Goal: Task Accomplishment & Management: Manage account settings

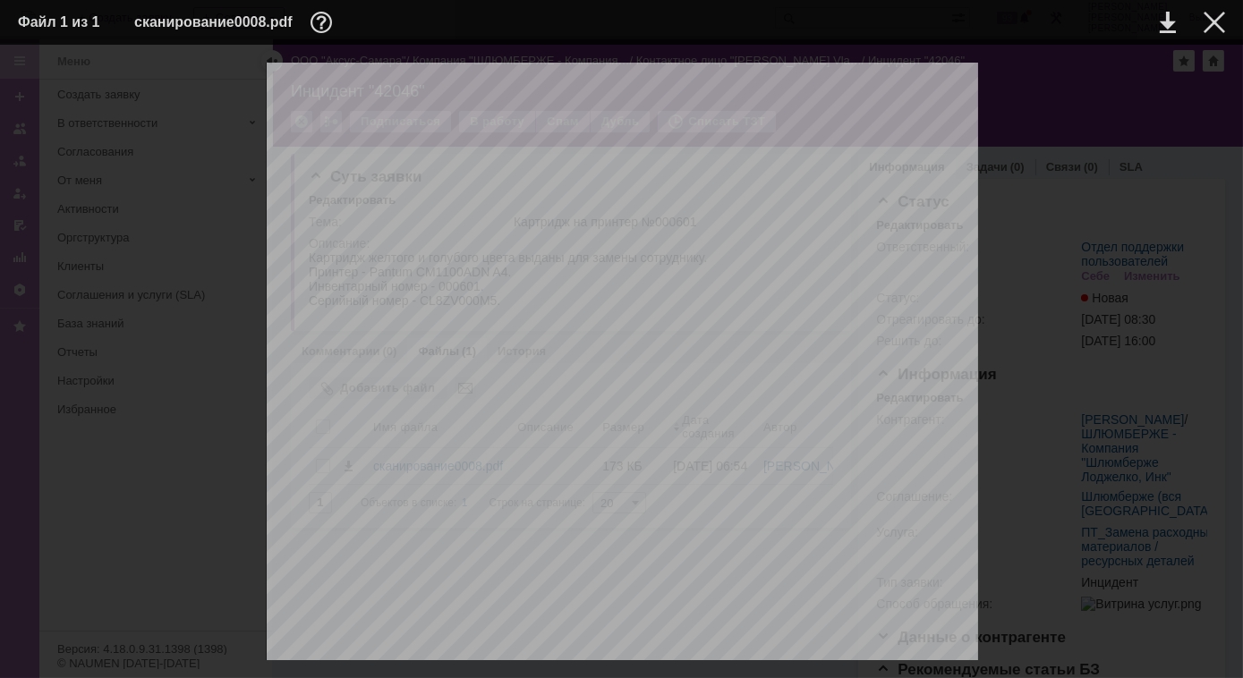
click at [55, 349] on div at bounding box center [621, 565] width 1207 height 1004
click at [1212, 26] on div at bounding box center [1214, 22] width 21 height 21
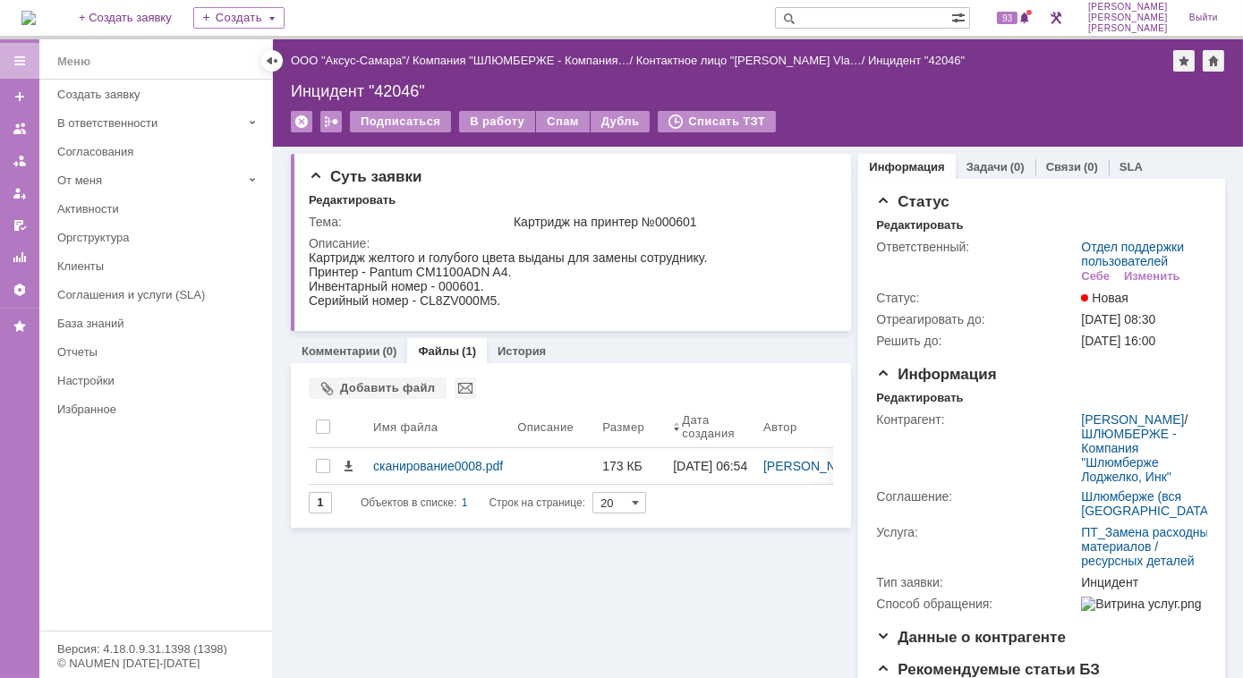
click at [36, 25] on img at bounding box center [28, 18] width 14 height 14
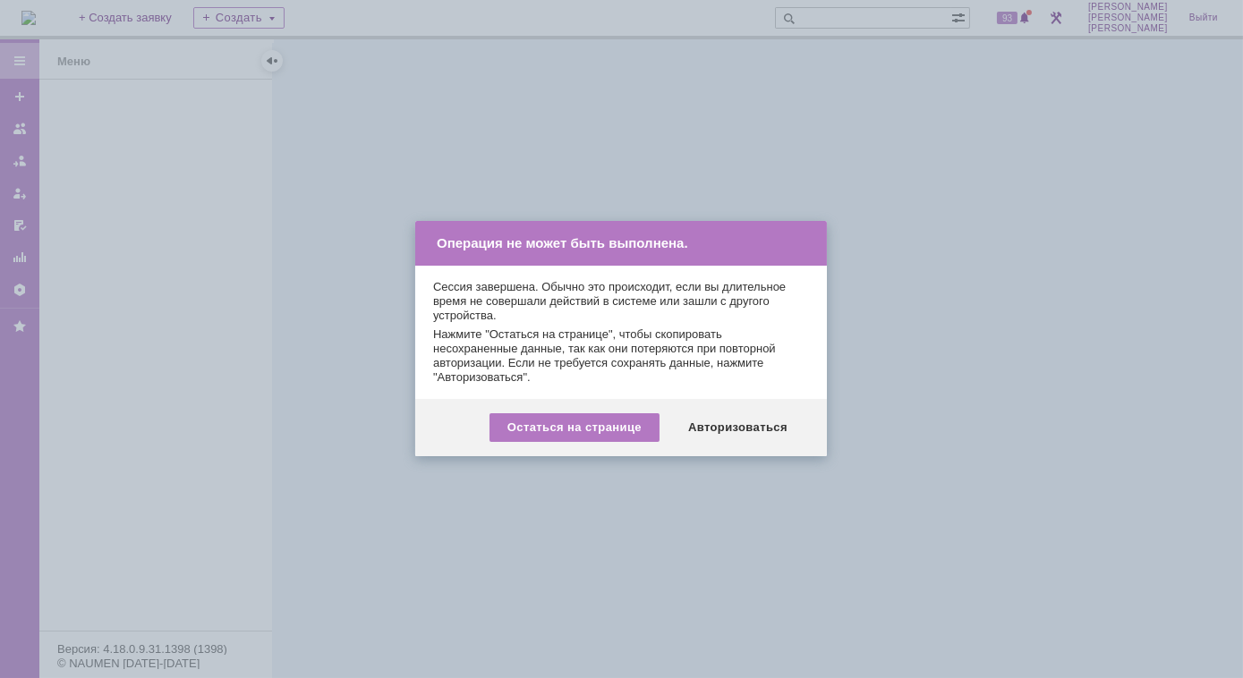
click at [737, 412] on div "Остаться на странице Авторизоваться" at bounding box center [621, 427] width 412 height 57
click at [737, 430] on div "Авторизоваться" at bounding box center [737, 427] width 135 height 29
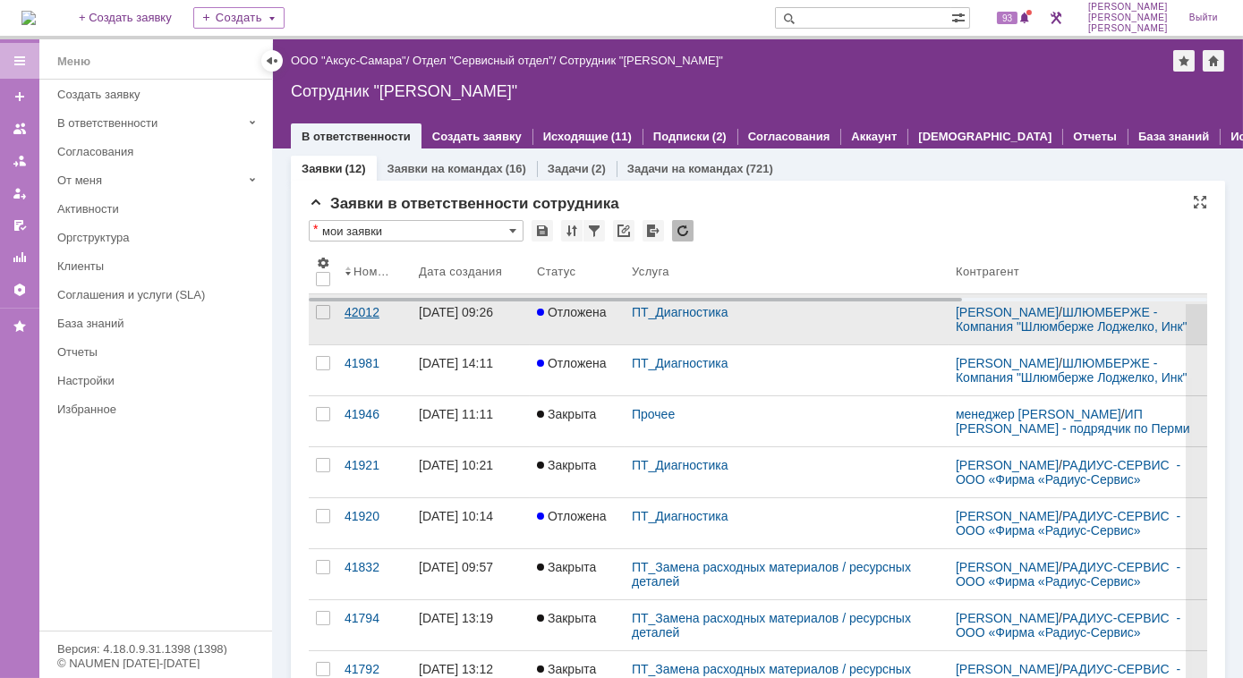
click at [360, 320] on div "42012" at bounding box center [375, 312] width 60 height 14
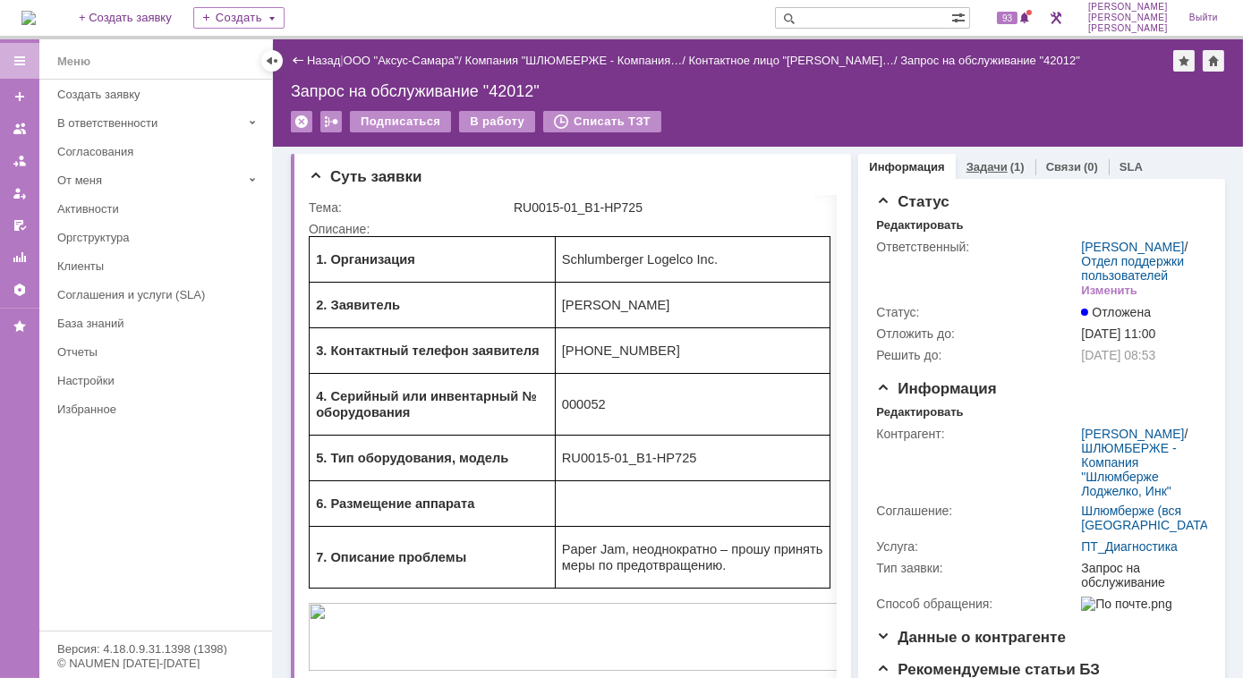
click at [997, 168] on div "Задачи (1)" at bounding box center [996, 167] width 58 height 12
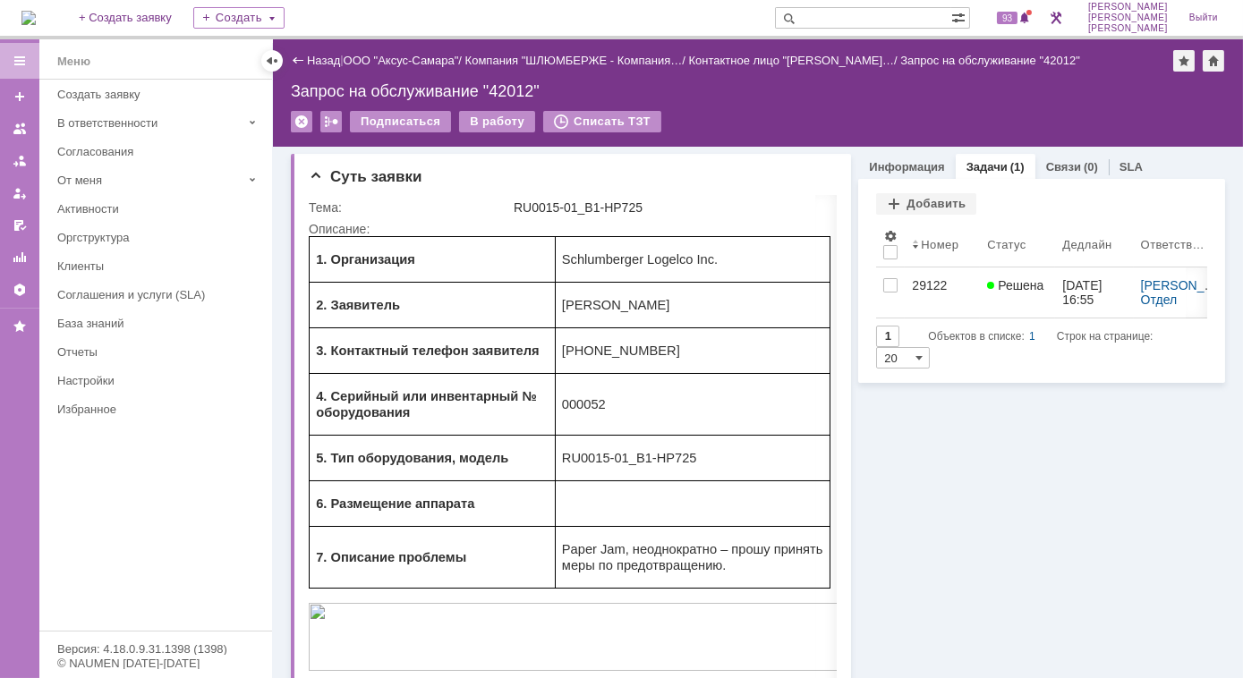
click at [515, 94] on div "Запрос на обслуживание "42012"" at bounding box center [758, 91] width 934 height 18
click at [516, 91] on div "Запрос на обслуживание "42012"" at bounding box center [758, 91] width 934 height 18
click at [985, 173] on div "Задачи (1)" at bounding box center [996, 167] width 80 height 26
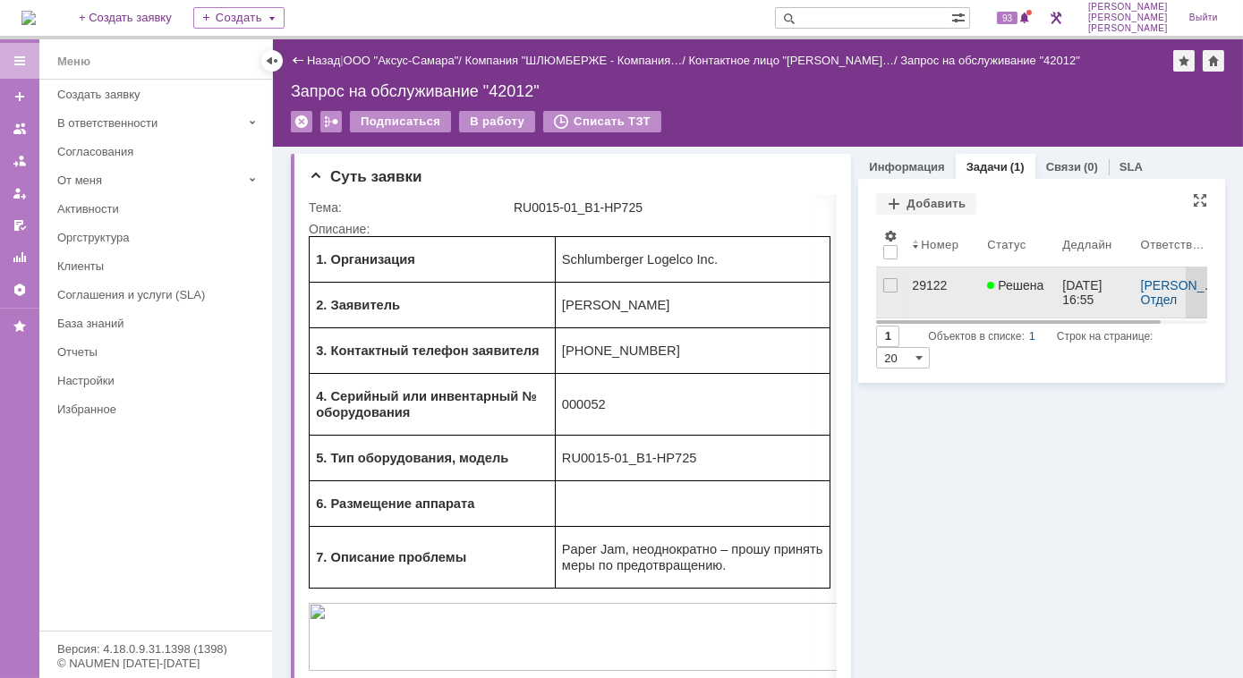
click at [912, 285] on div "29122" at bounding box center [942, 285] width 61 height 14
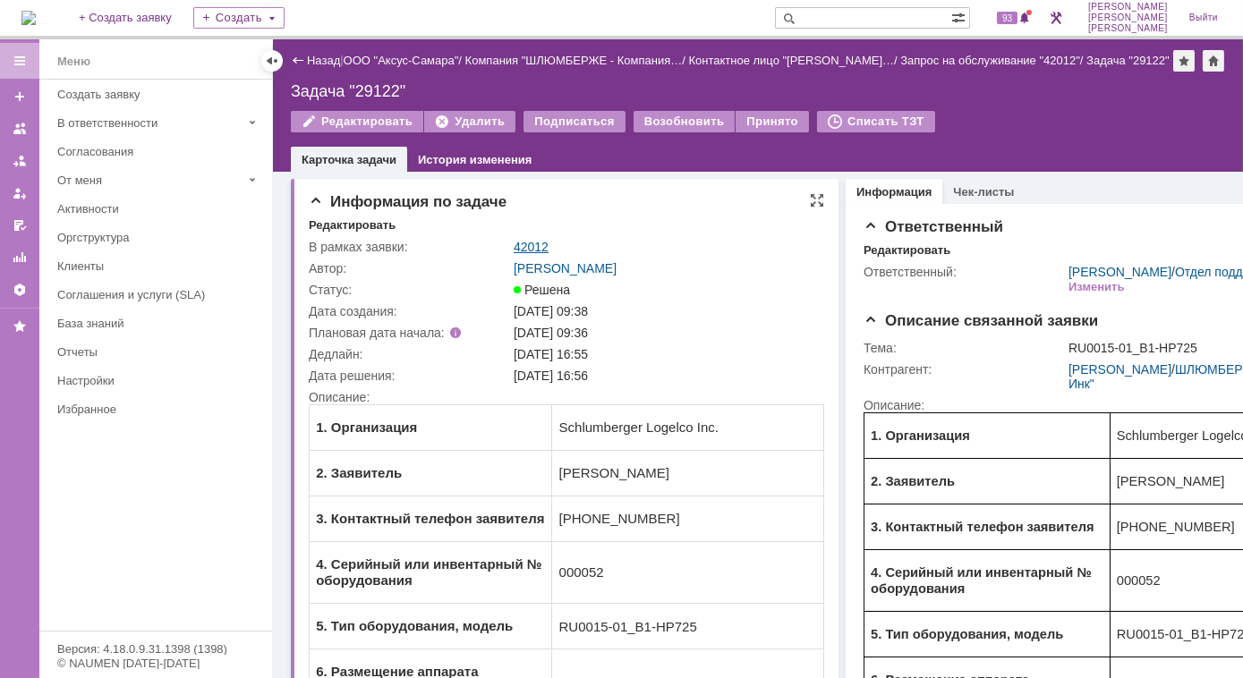
click at [527, 254] on link "42012" at bounding box center [531, 247] width 35 height 14
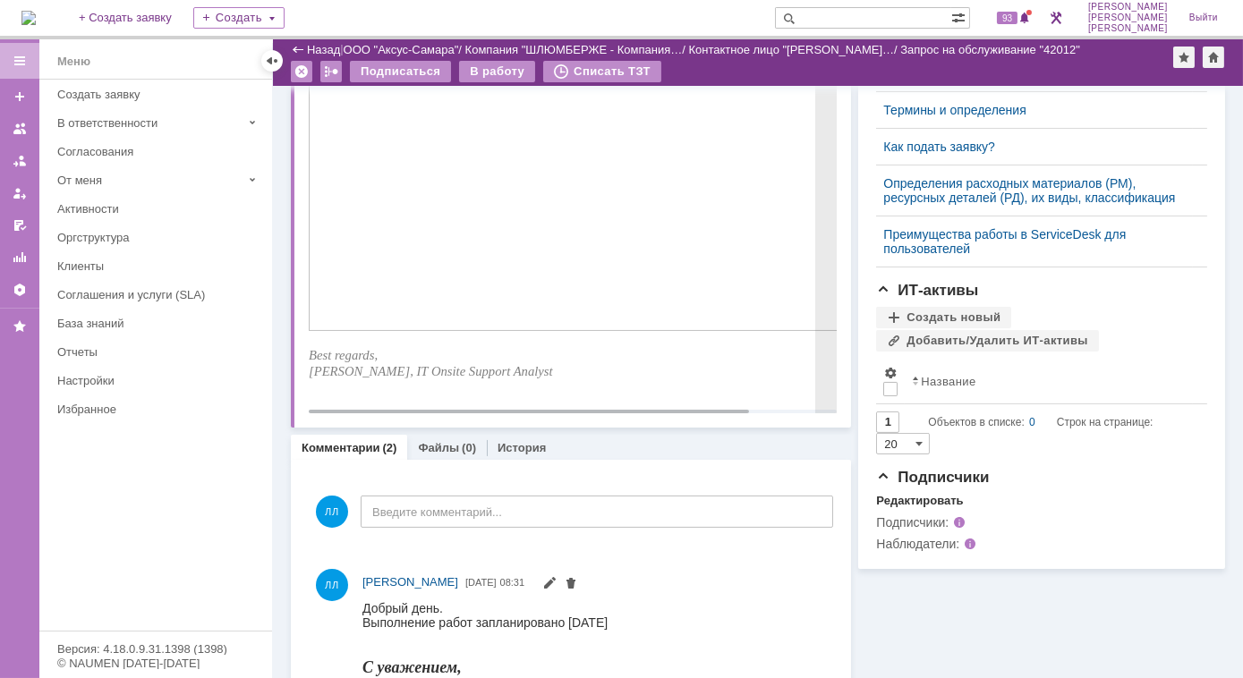
scroll to position [976, 0]
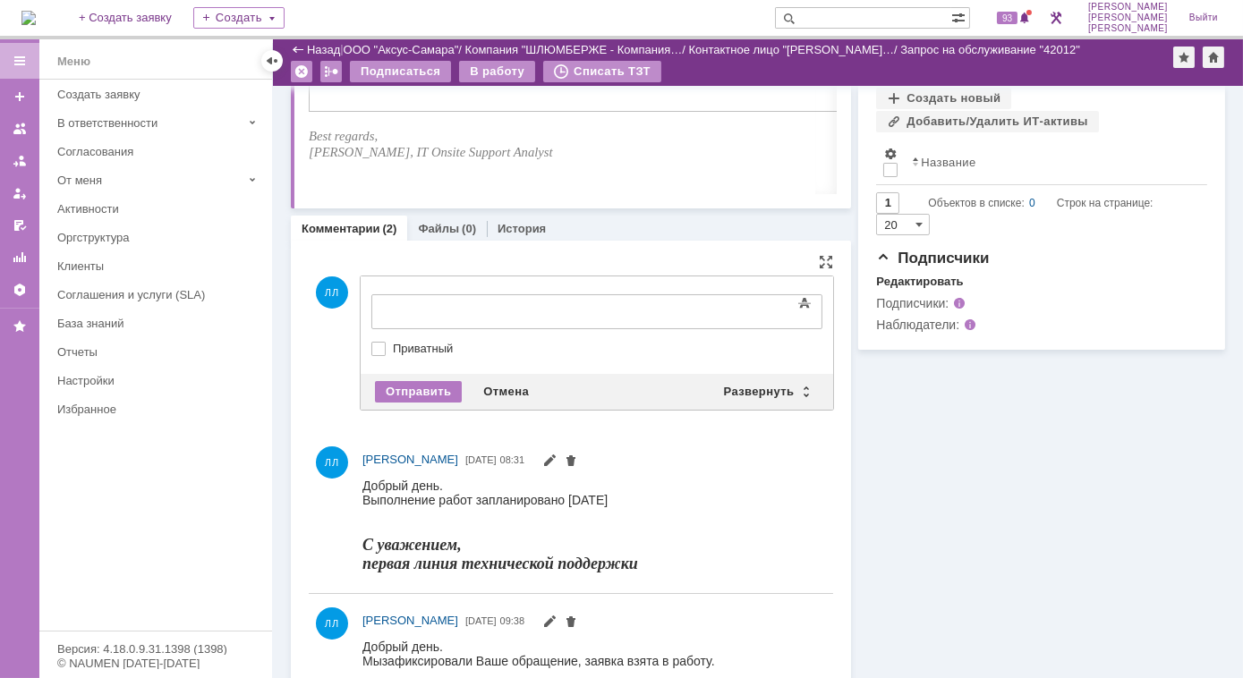
drag, startPoint x: 456, startPoint y: 288, endPoint x: 490, endPoint y: 288, distance: 33.1
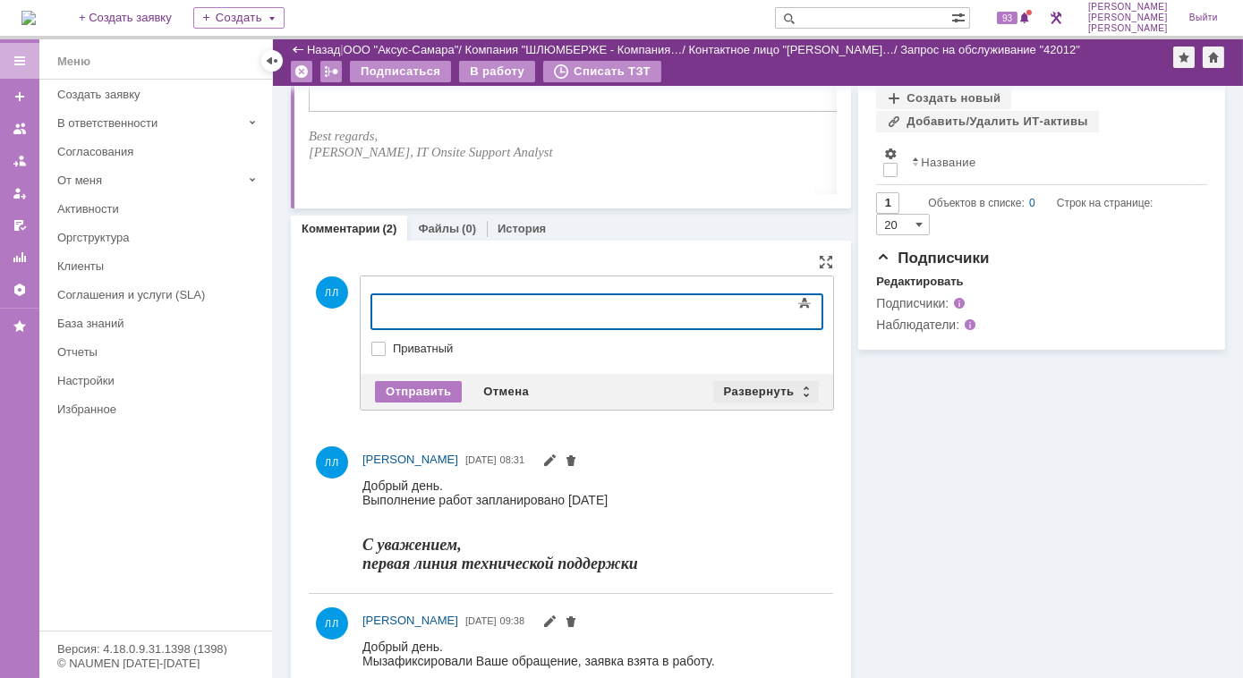
click at [801, 385] on div "Развернуть" at bounding box center [766, 391] width 107 height 21
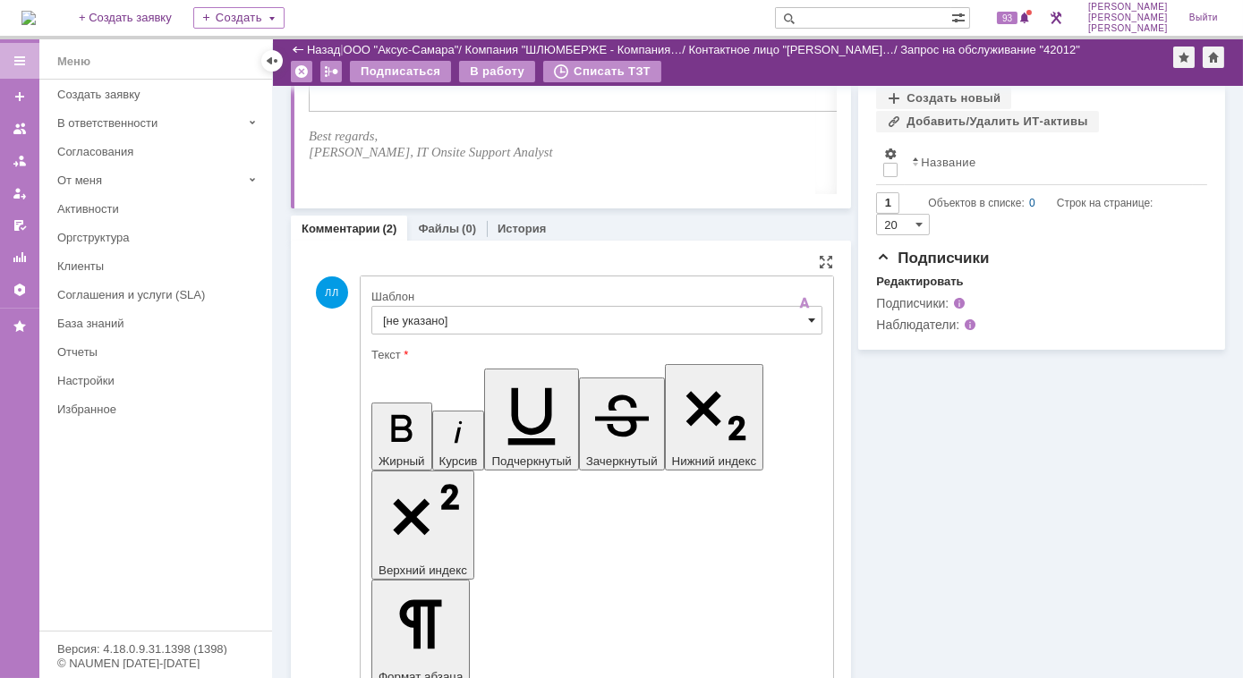
click at [808, 321] on span at bounding box center [811, 320] width 7 height 14
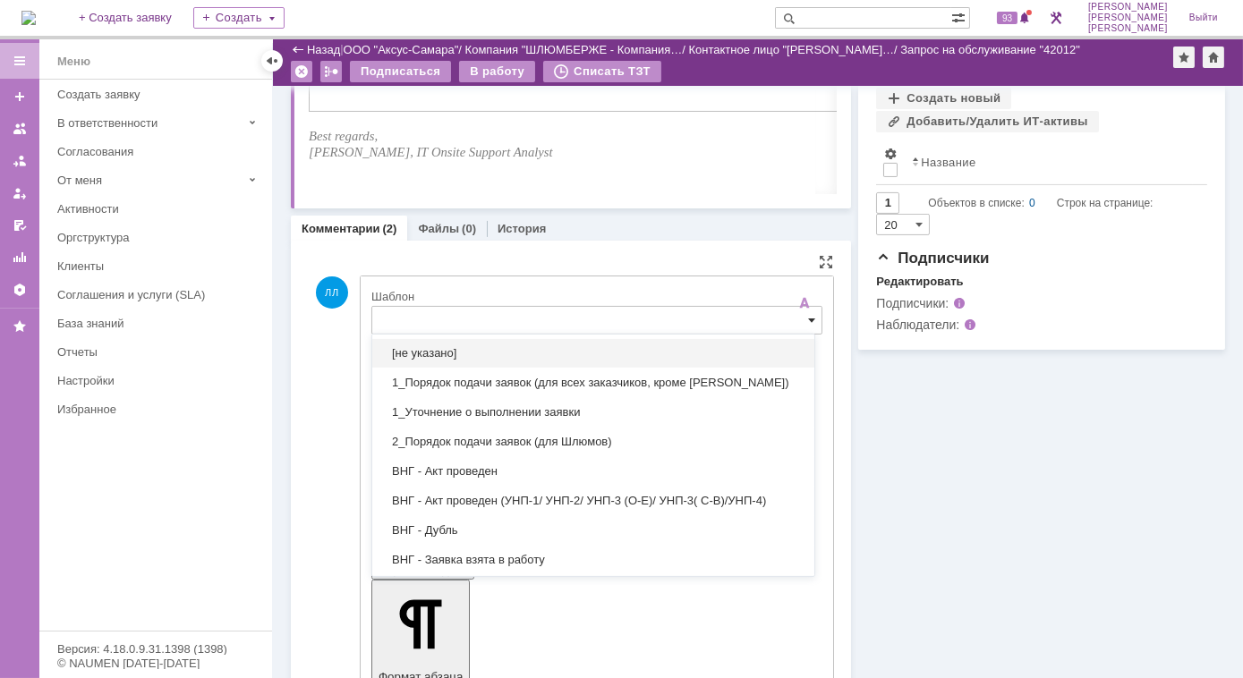
scroll to position [976, 0]
click at [455, 324] on input "text" at bounding box center [596, 320] width 451 height 29
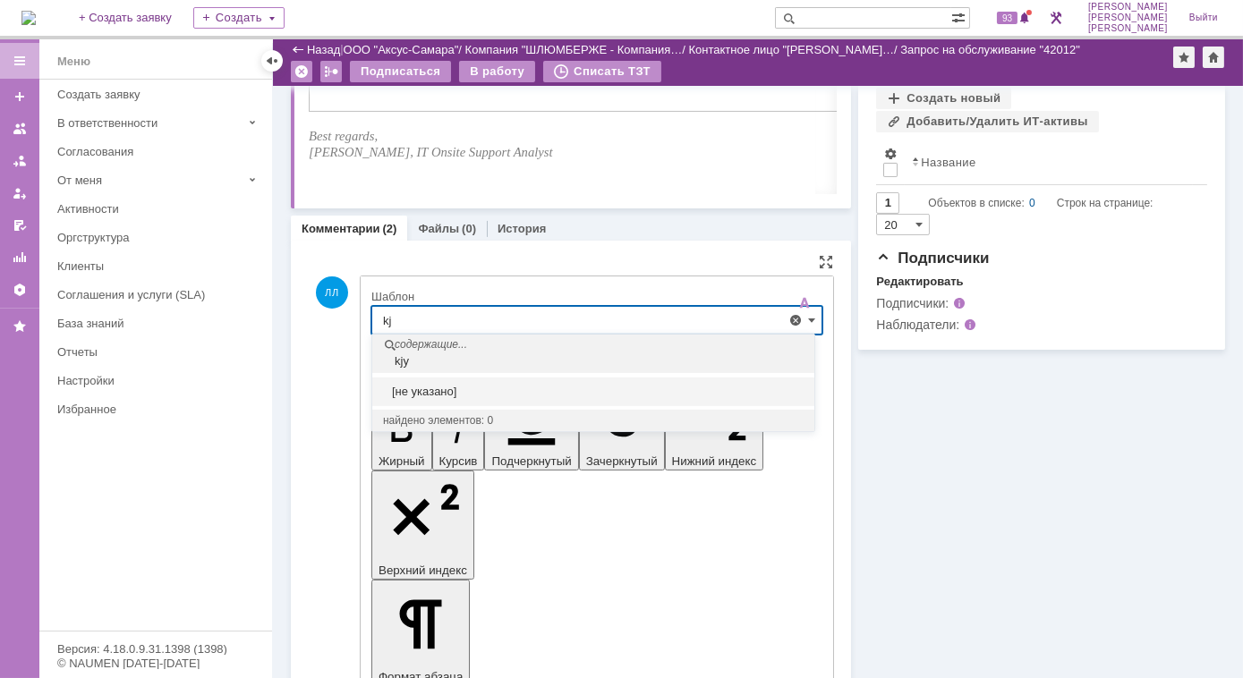
type input "k"
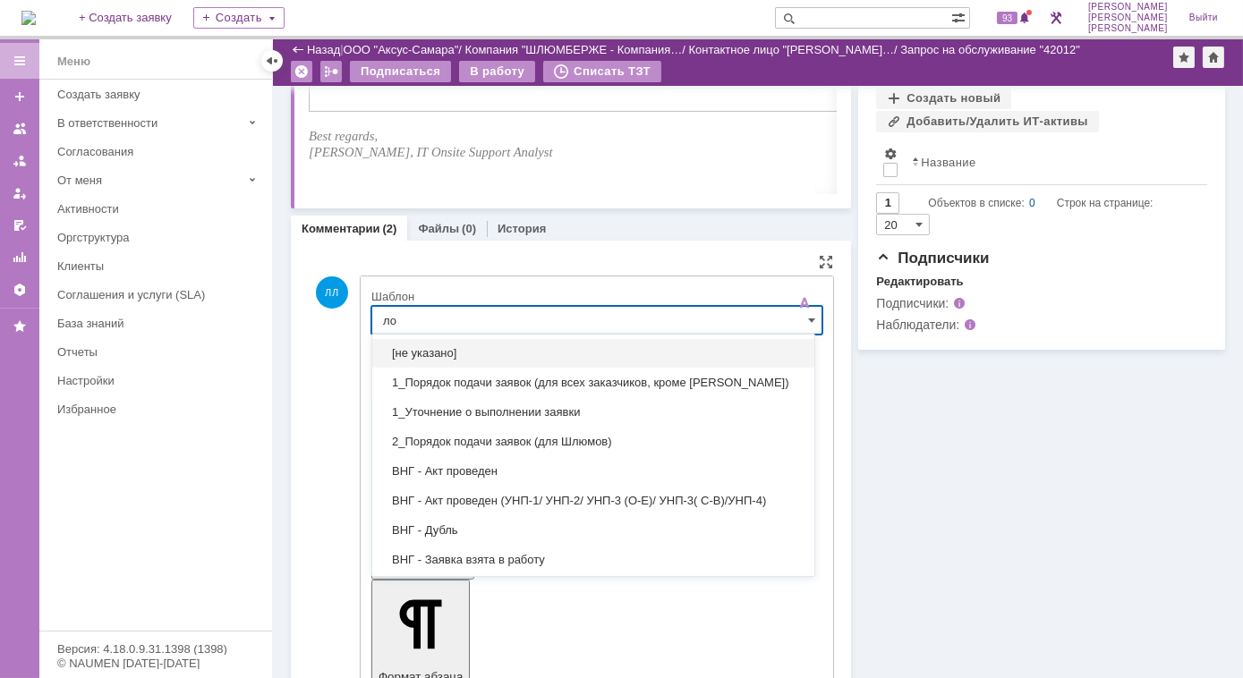
type input "лон"
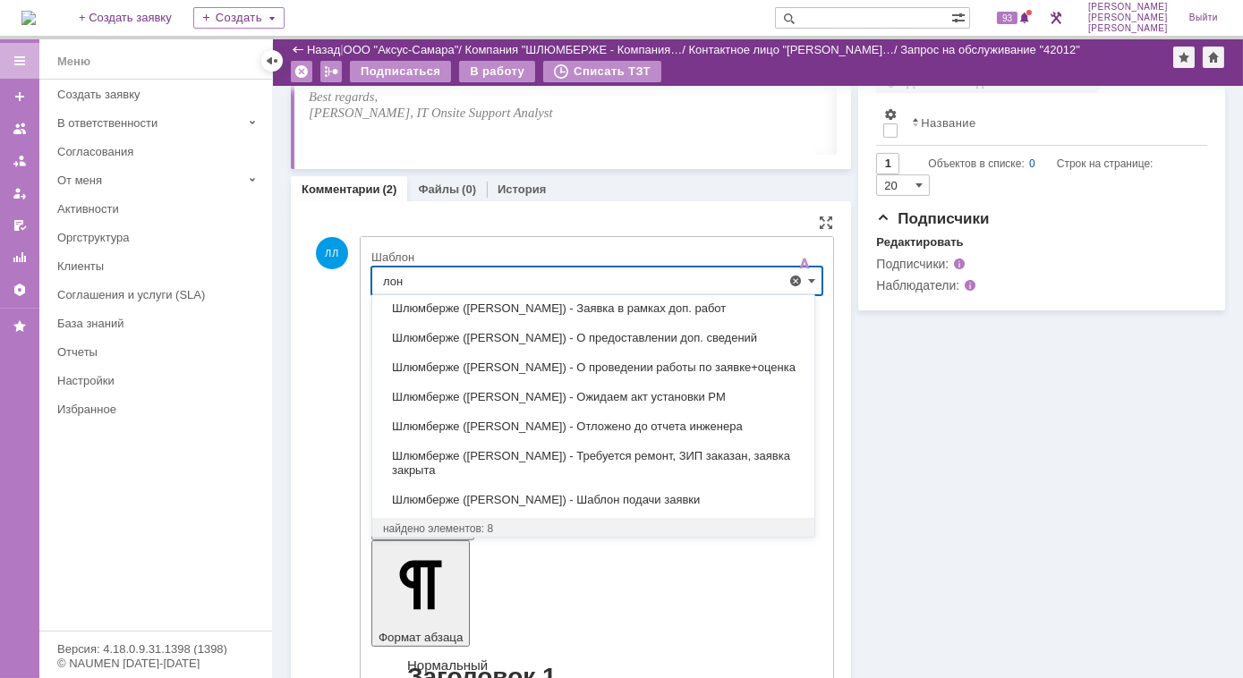
scroll to position [813, 0]
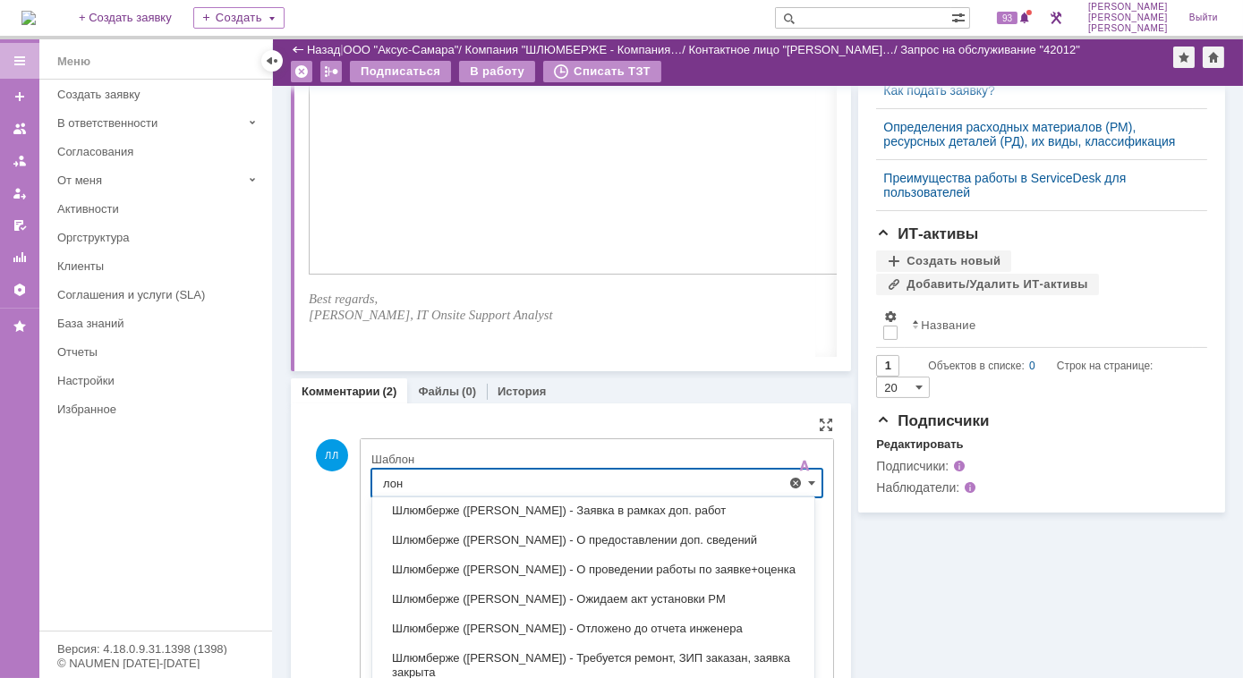
drag, startPoint x: 417, startPoint y: 483, endPoint x: 324, endPoint y: 487, distance: 93.1
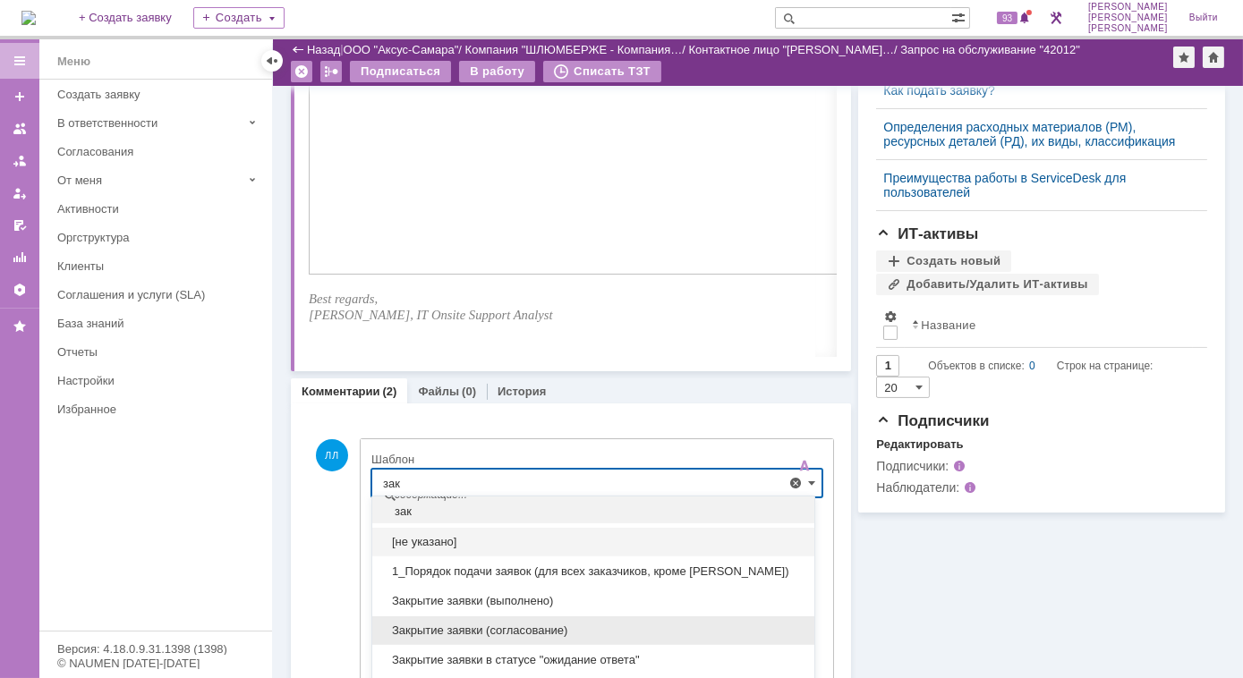
scroll to position [15, 0]
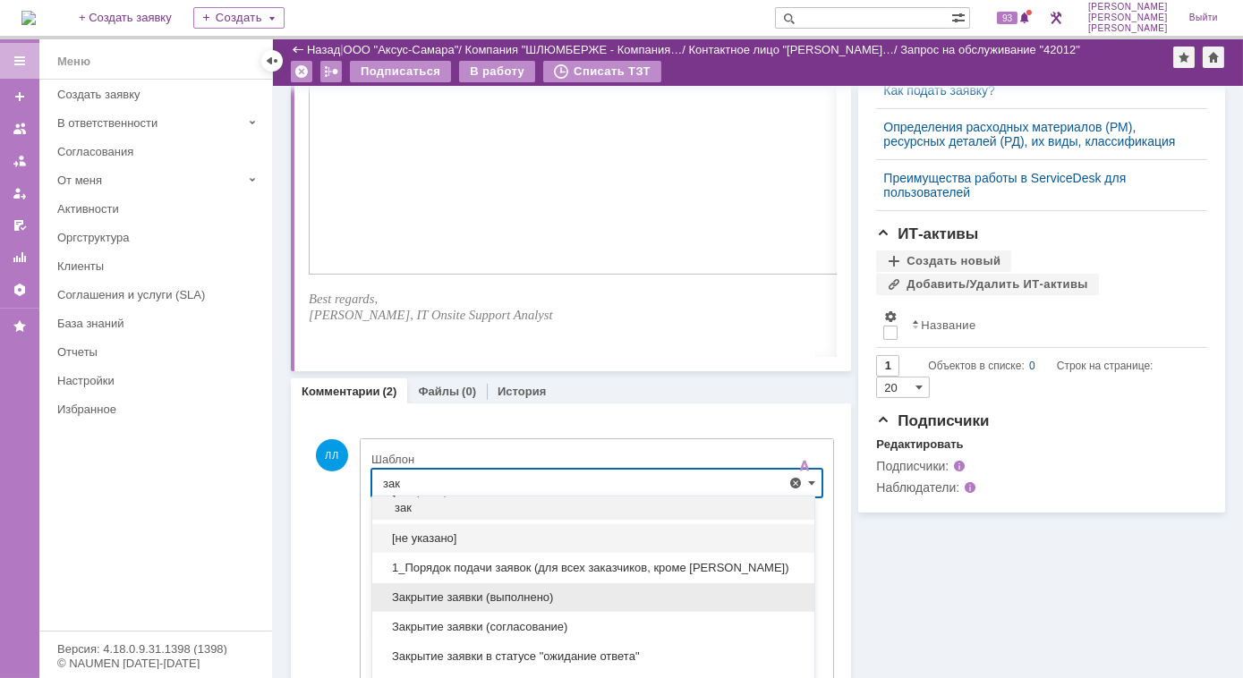
click at [446, 593] on span "Закрытие заявки (выполнено)" at bounding box center [593, 598] width 421 height 14
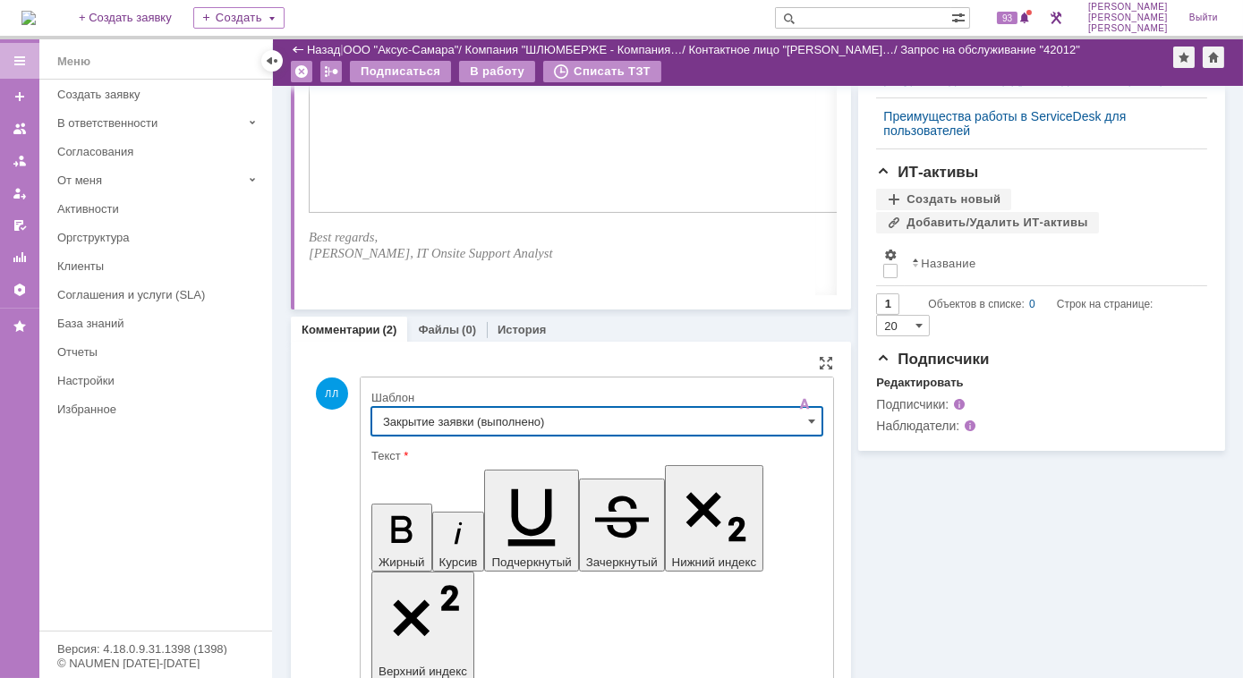
scroll to position [976, 0]
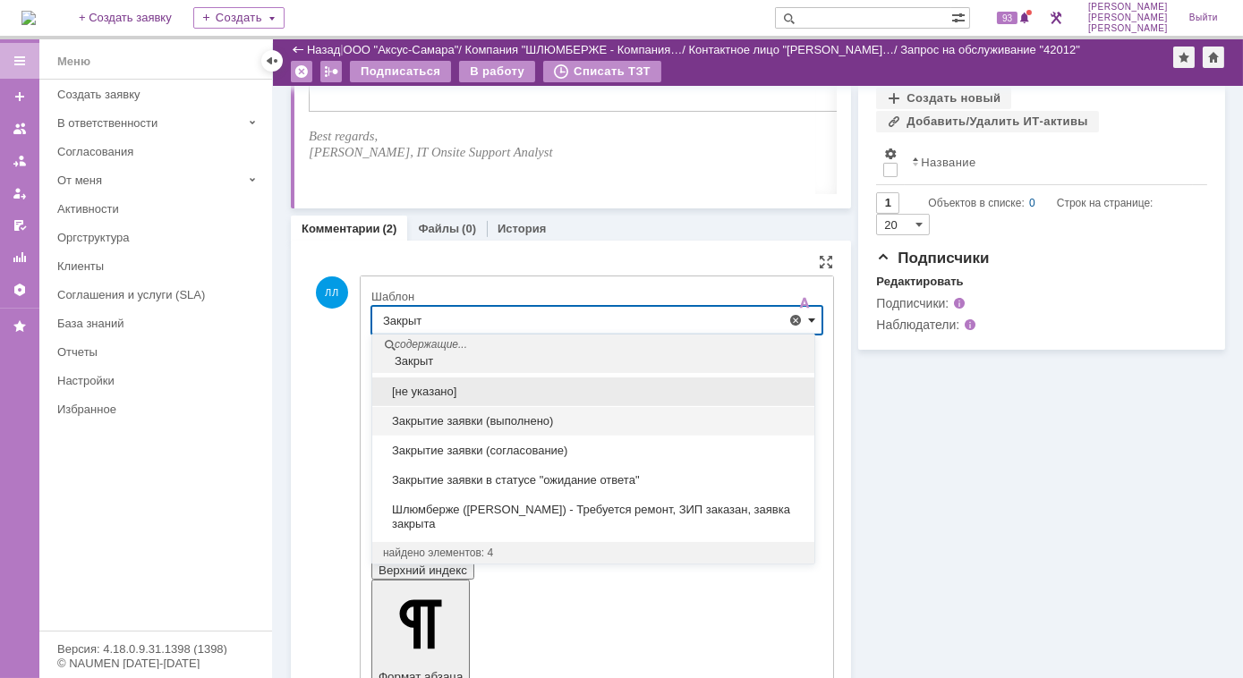
type input "Закрыт"
click at [808, 321] on span at bounding box center [811, 320] width 7 height 14
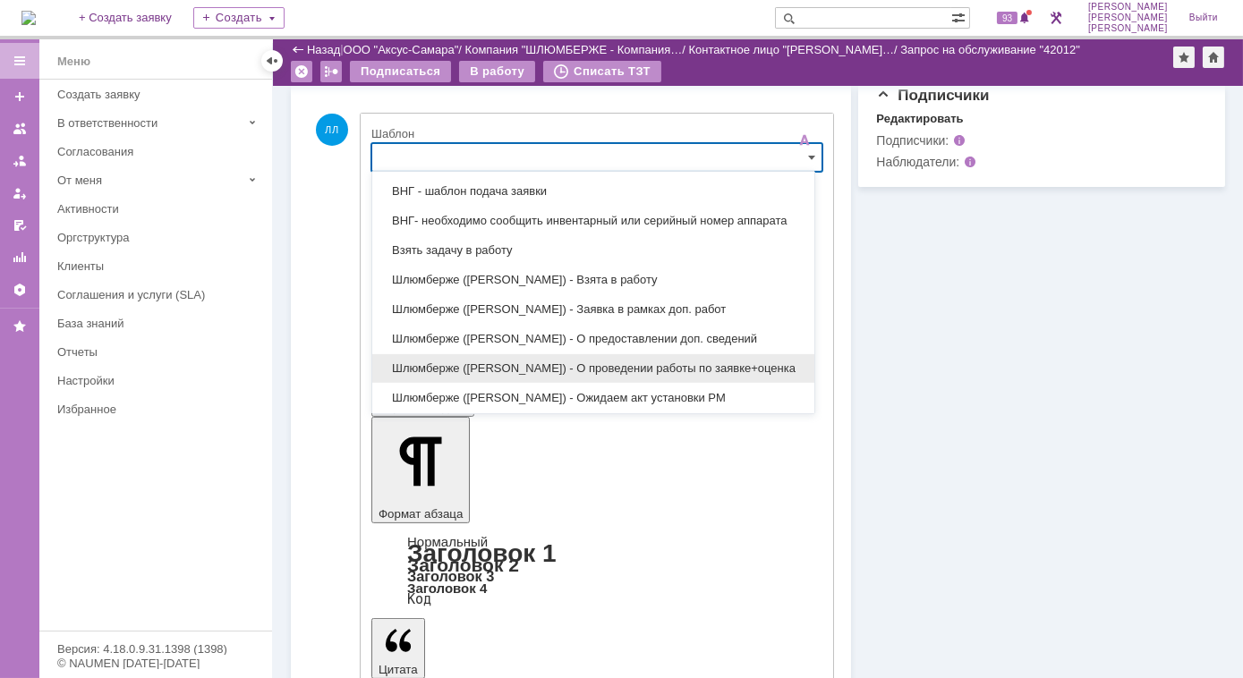
scroll to position [696, 0]
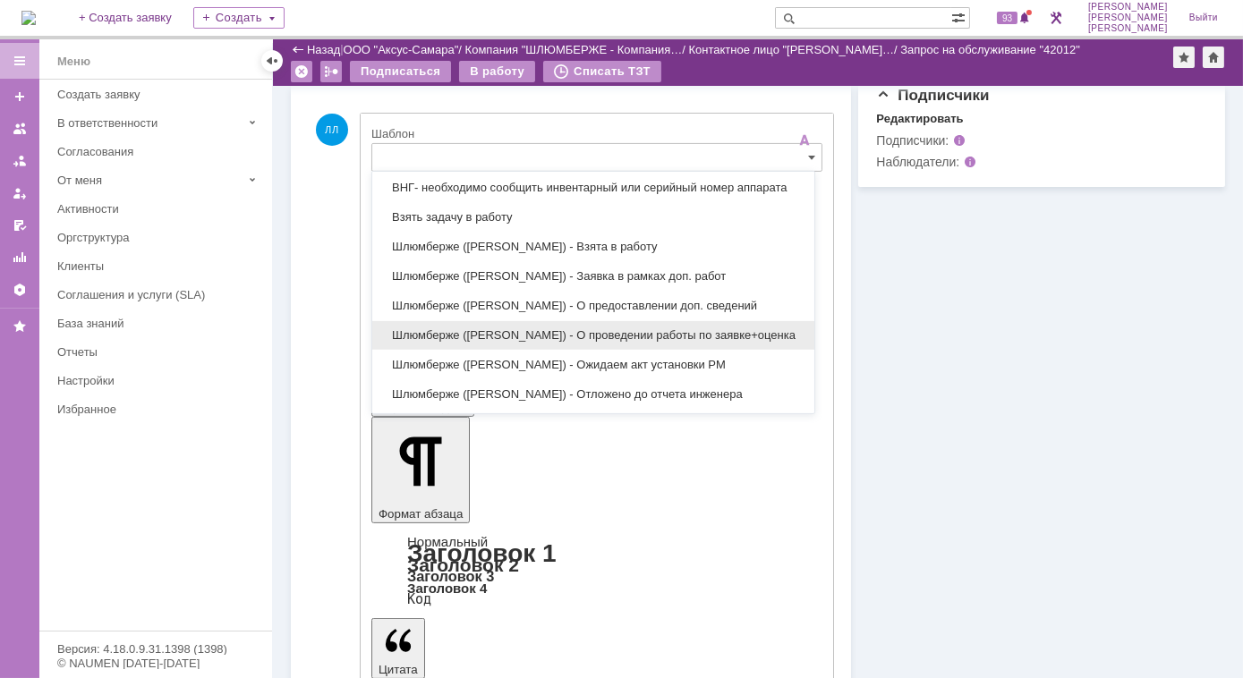
click at [701, 333] on span "Шлюмберже (Лонская) - О проведении работы по заявке+оценка" at bounding box center [593, 335] width 421 height 14
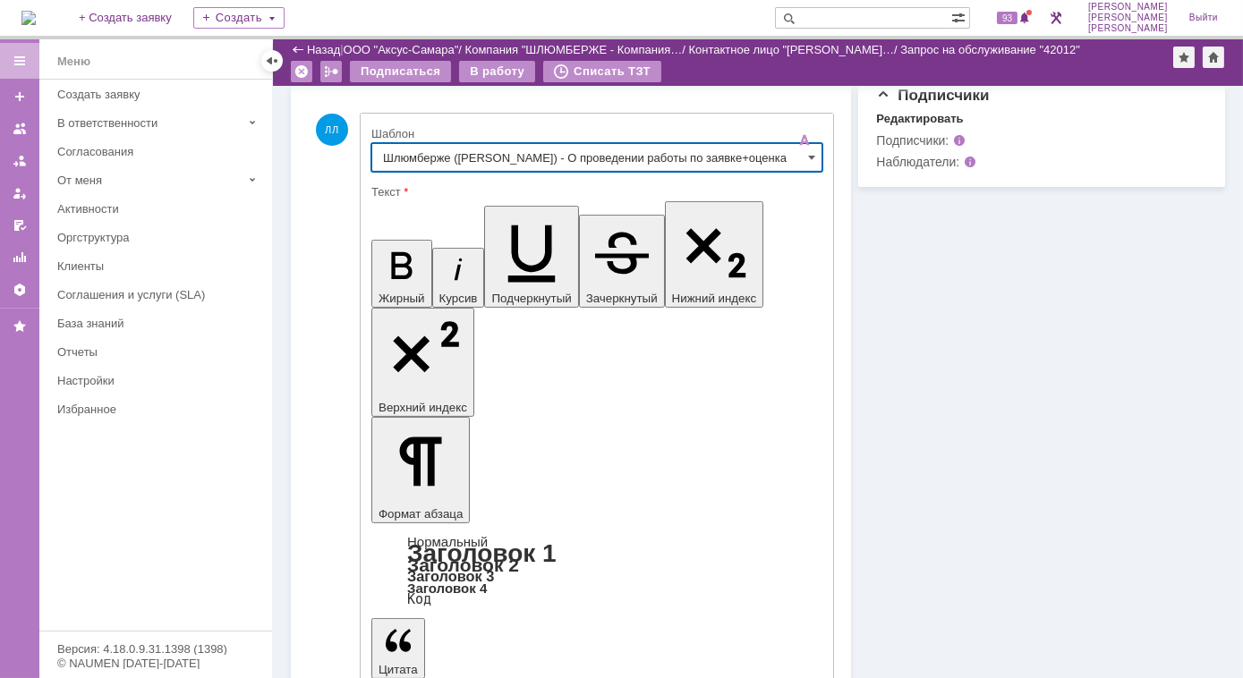
type input "Шлюмберже (Лонская) - О проведении работы по заявке+оценка"
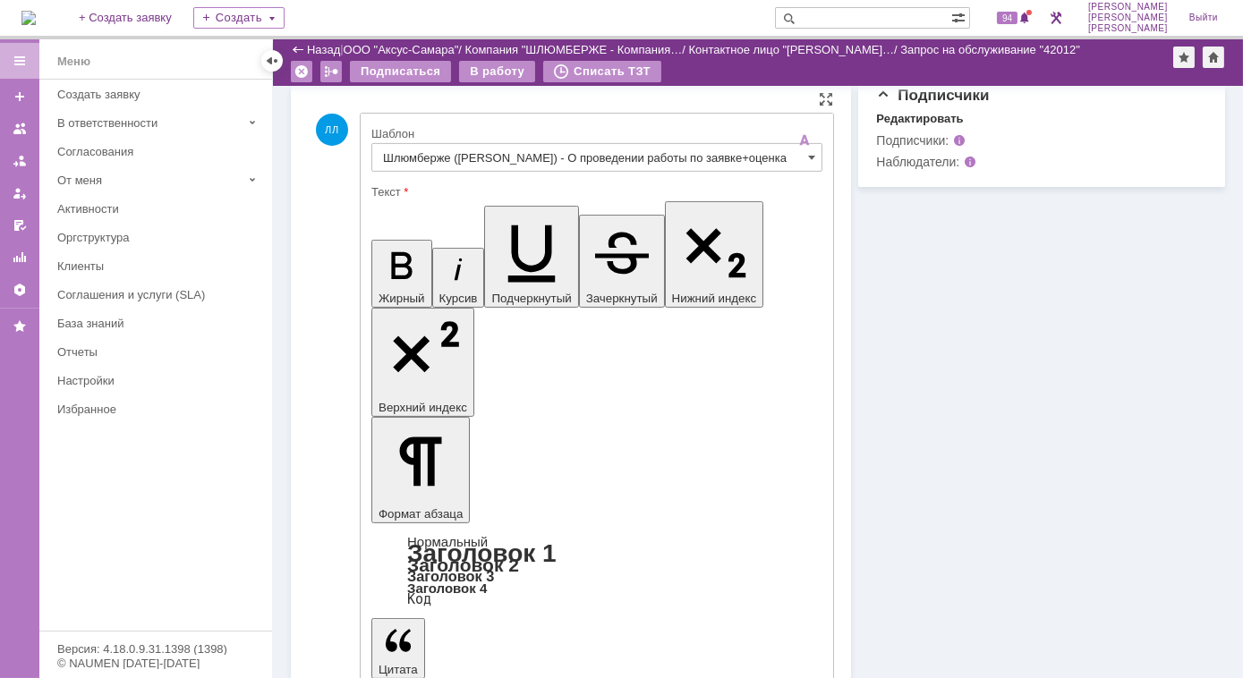
drag, startPoint x: 565, startPoint y: 4042, endPoint x: 748, endPoint y: 4078, distance: 186.9
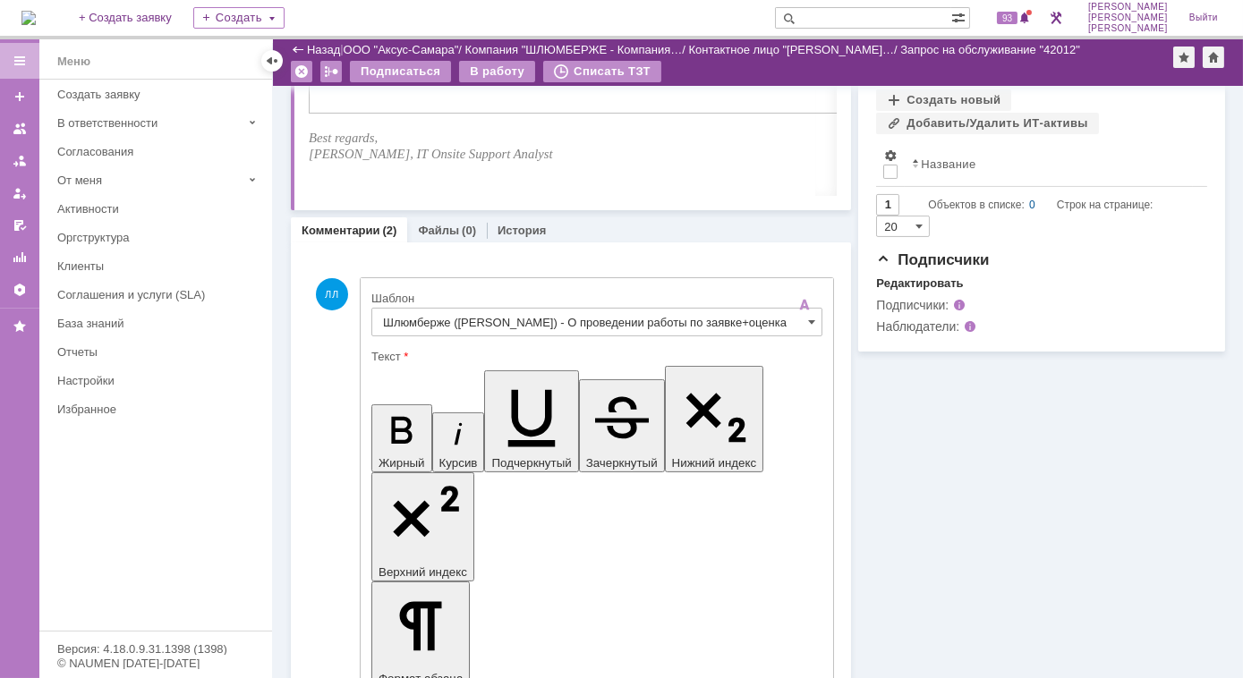
scroll to position [976, 0]
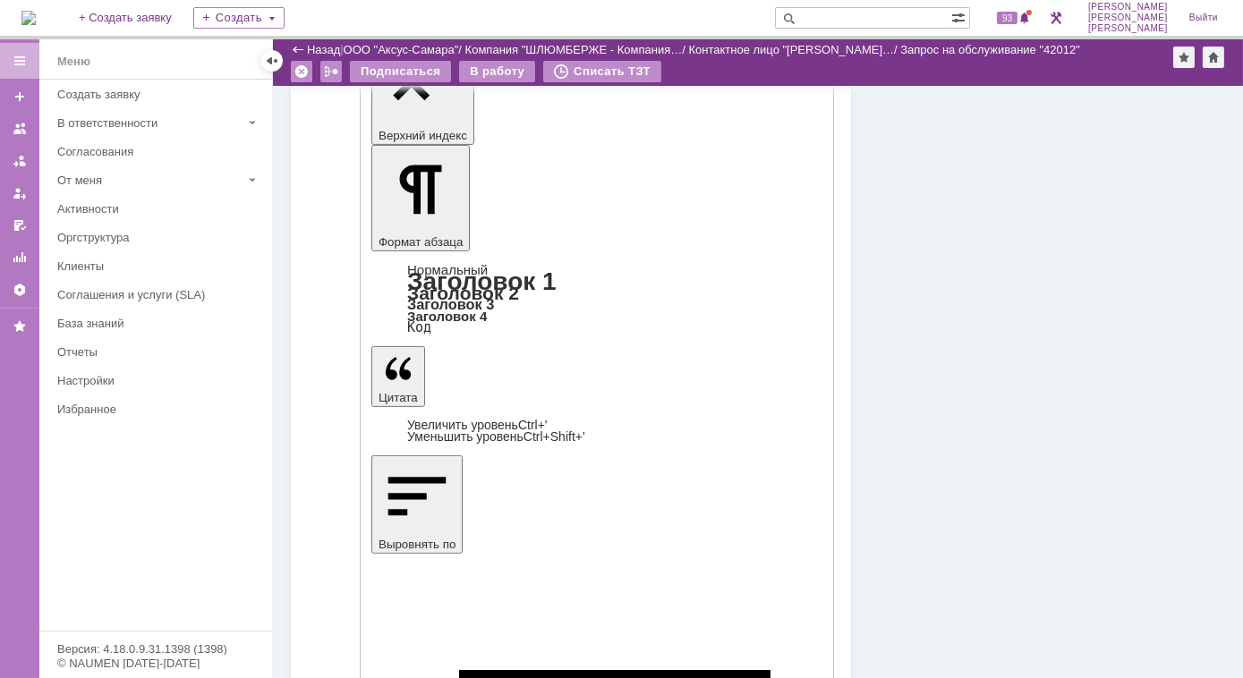
scroll to position [1383, 0]
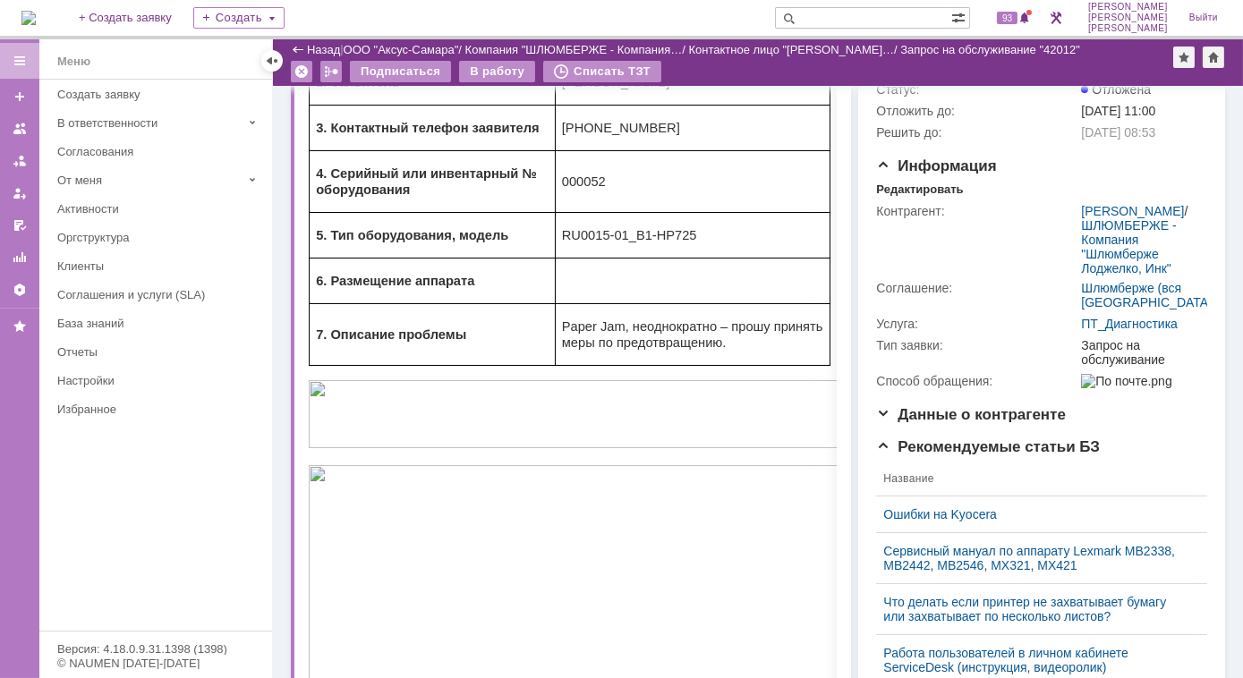
scroll to position [0, 0]
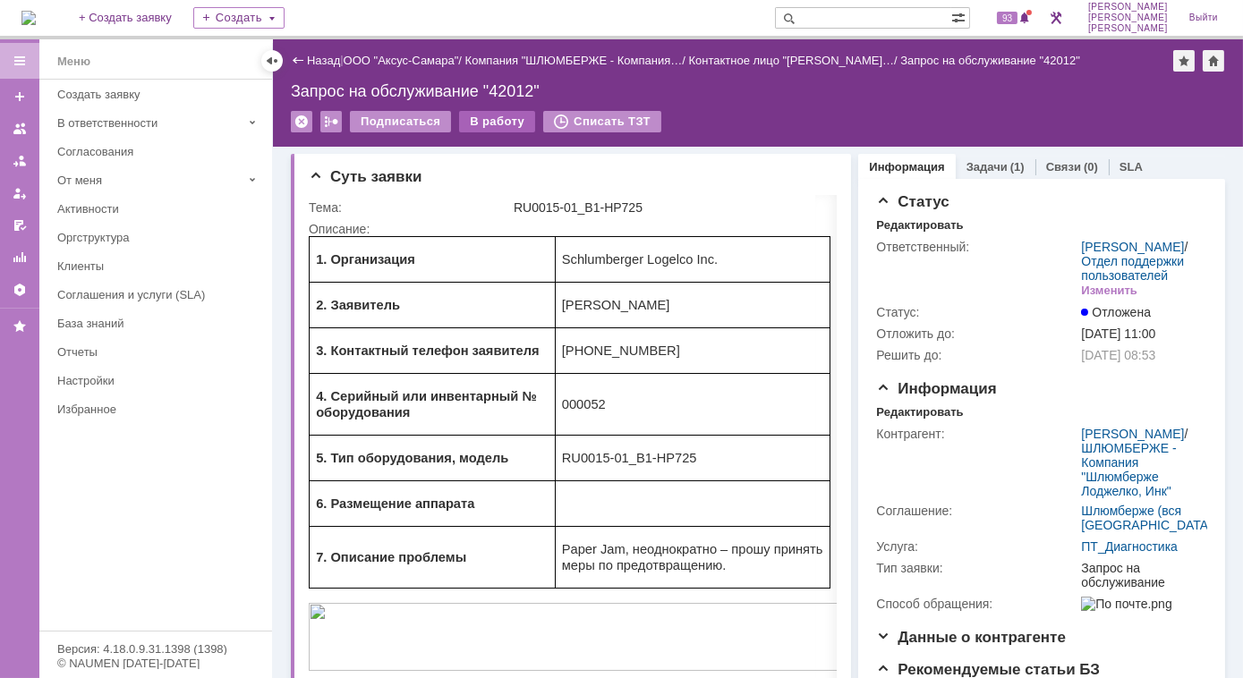
click at [501, 121] on div "В работу" at bounding box center [497, 121] width 76 height 21
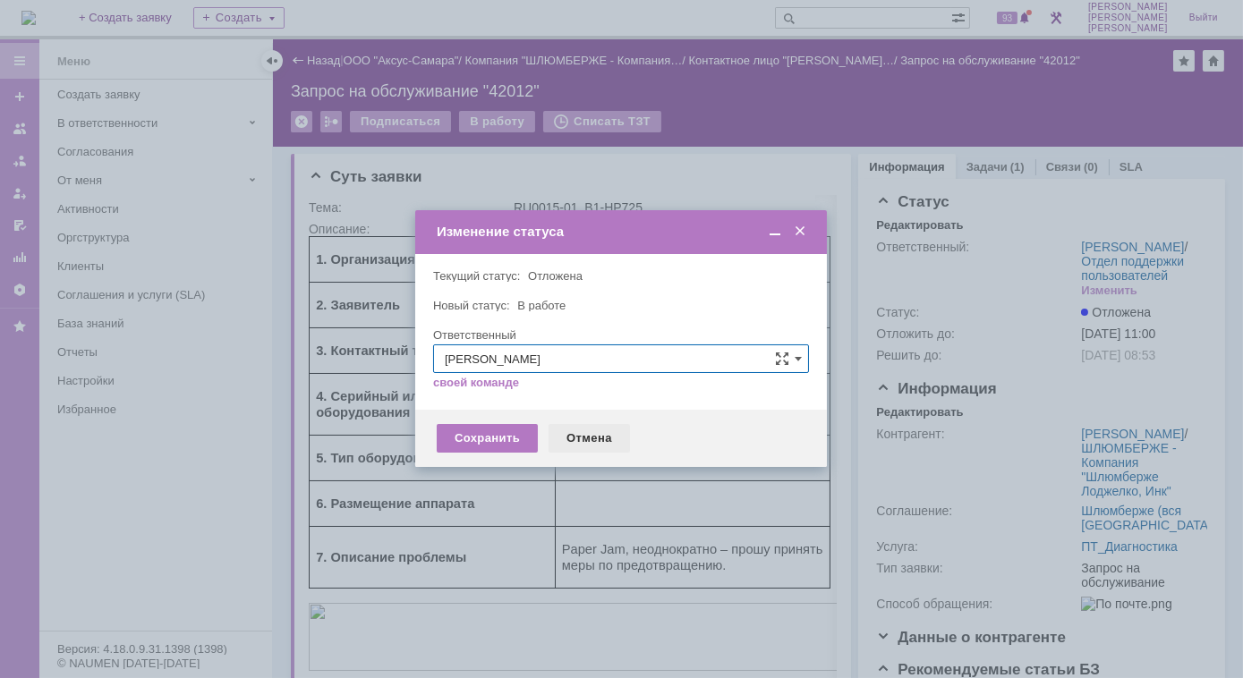
click at [581, 440] on div "Отмена" at bounding box center [589, 438] width 81 height 29
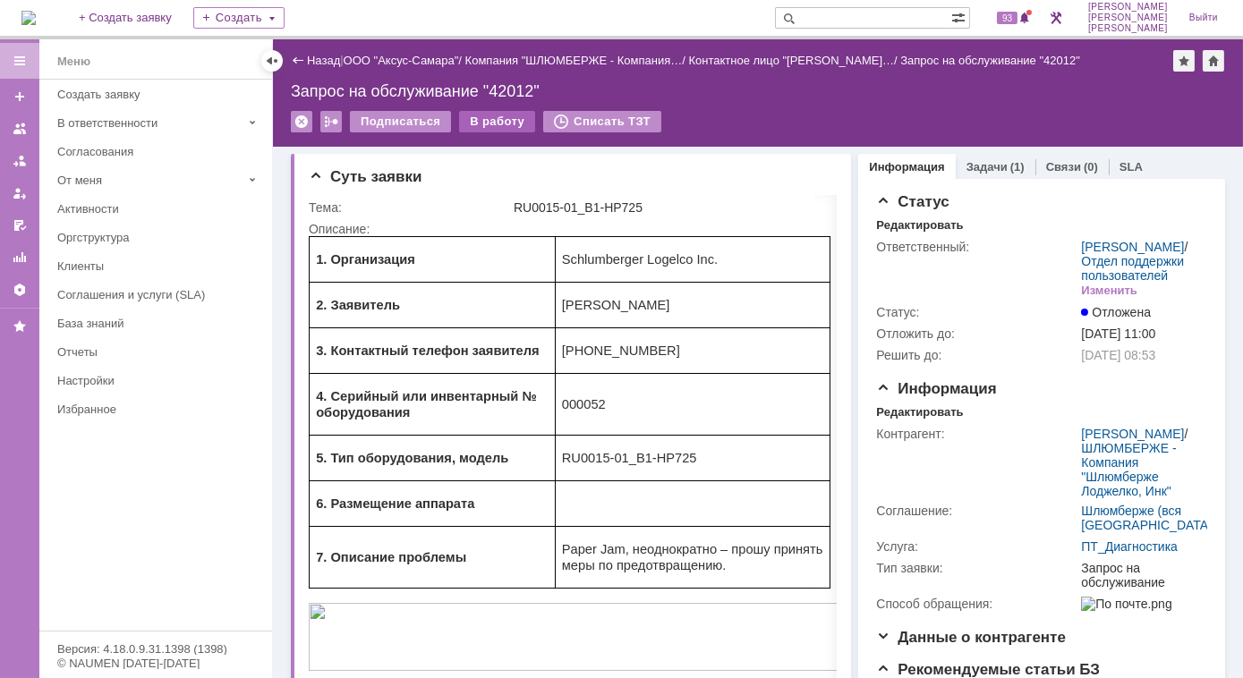
click at [494, 127] on div "В работу" at bounding box center [497, 121] width 76 height 21
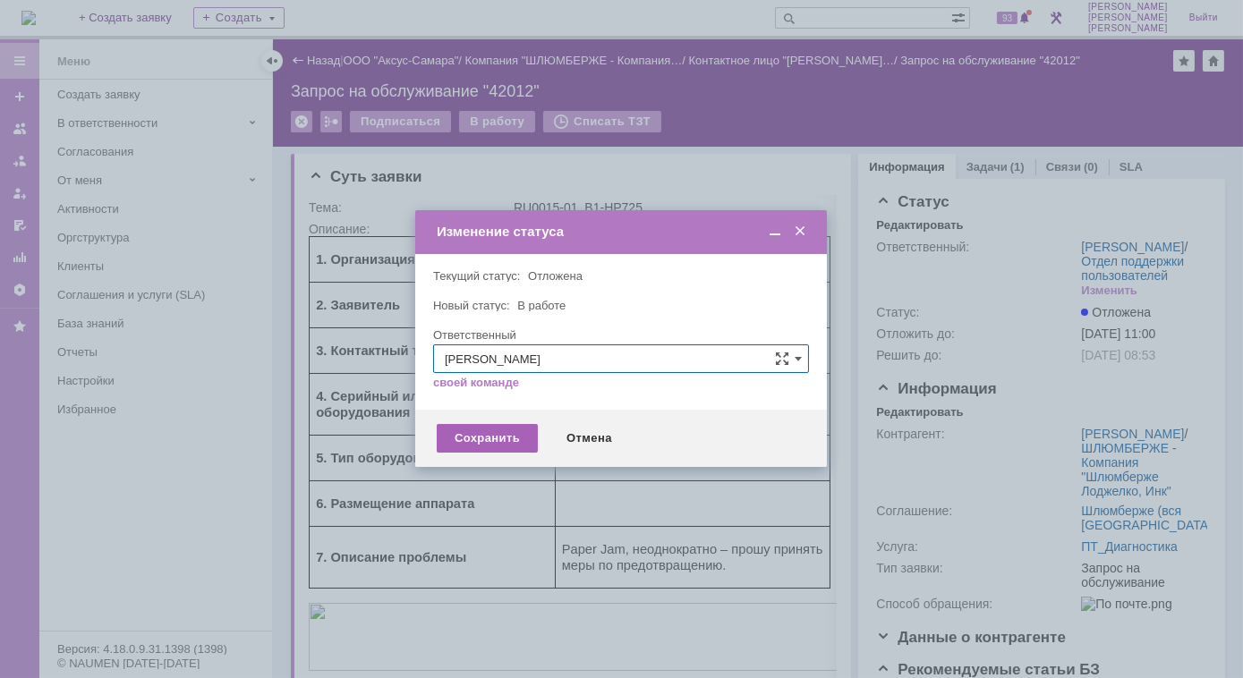
click at [508, 442] on div "Сохранить" at bounding box center [487, 438] width 101 height 29
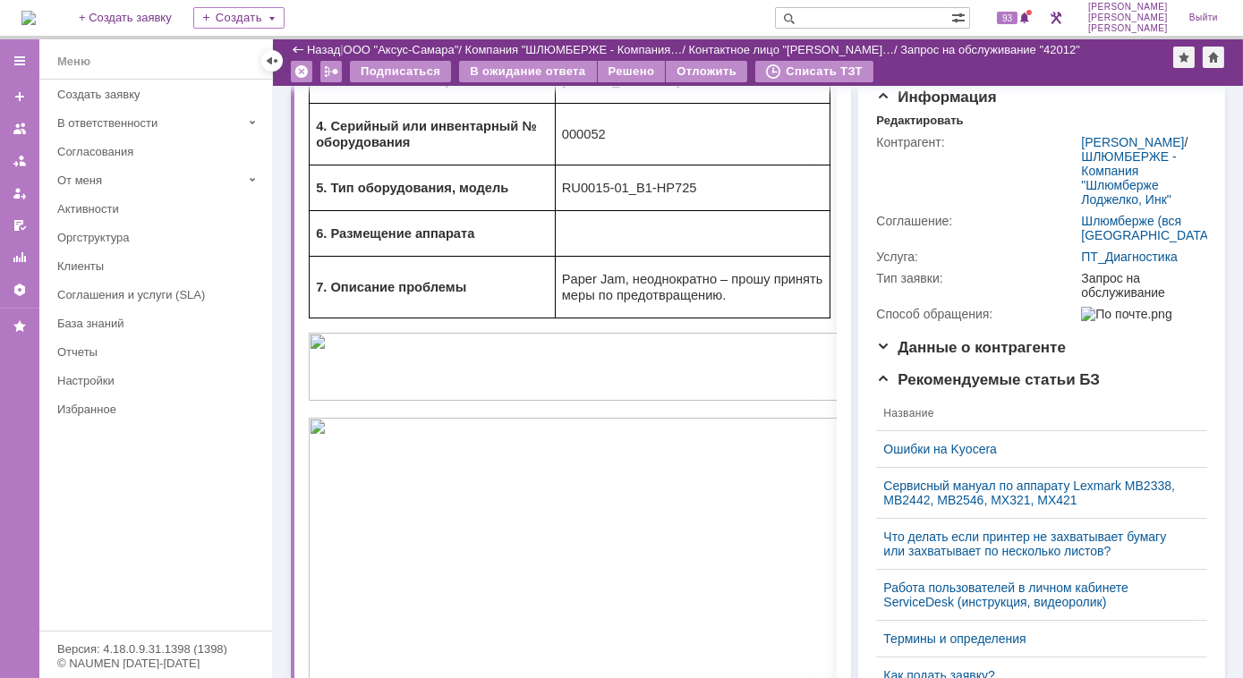
scroll to position [81, 0]
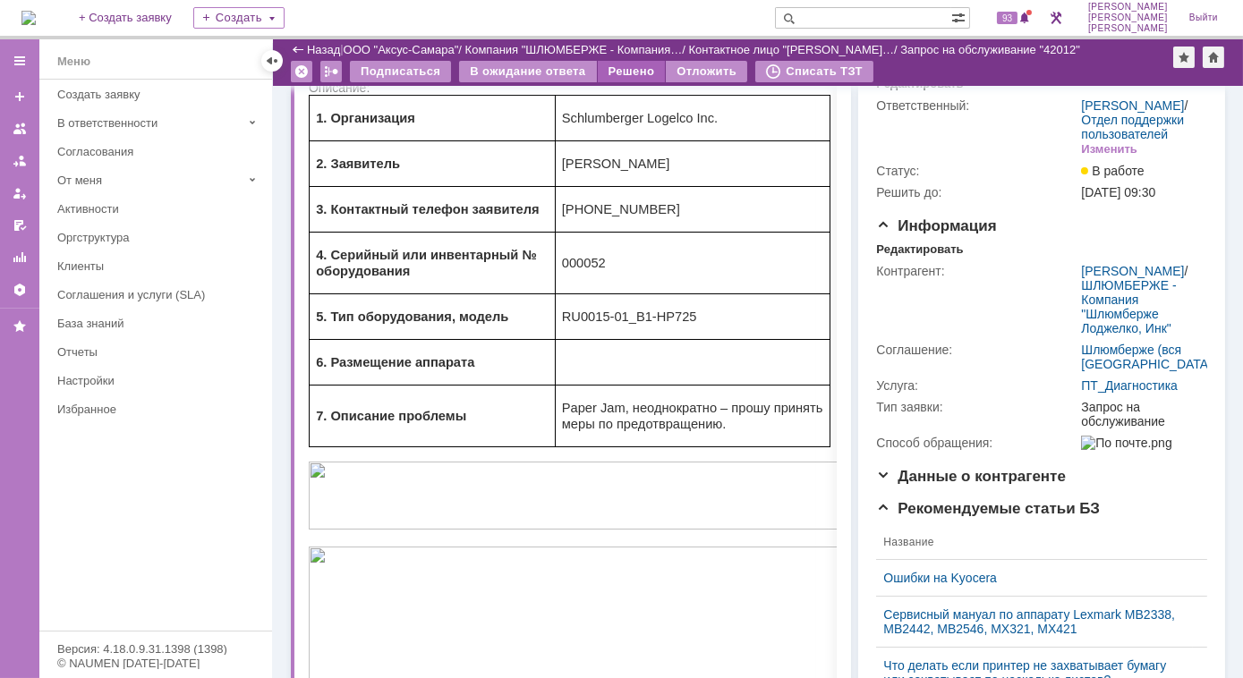
click at [622, 70] on div "Решено" at bounding box center [632, 71] width 68 height 21
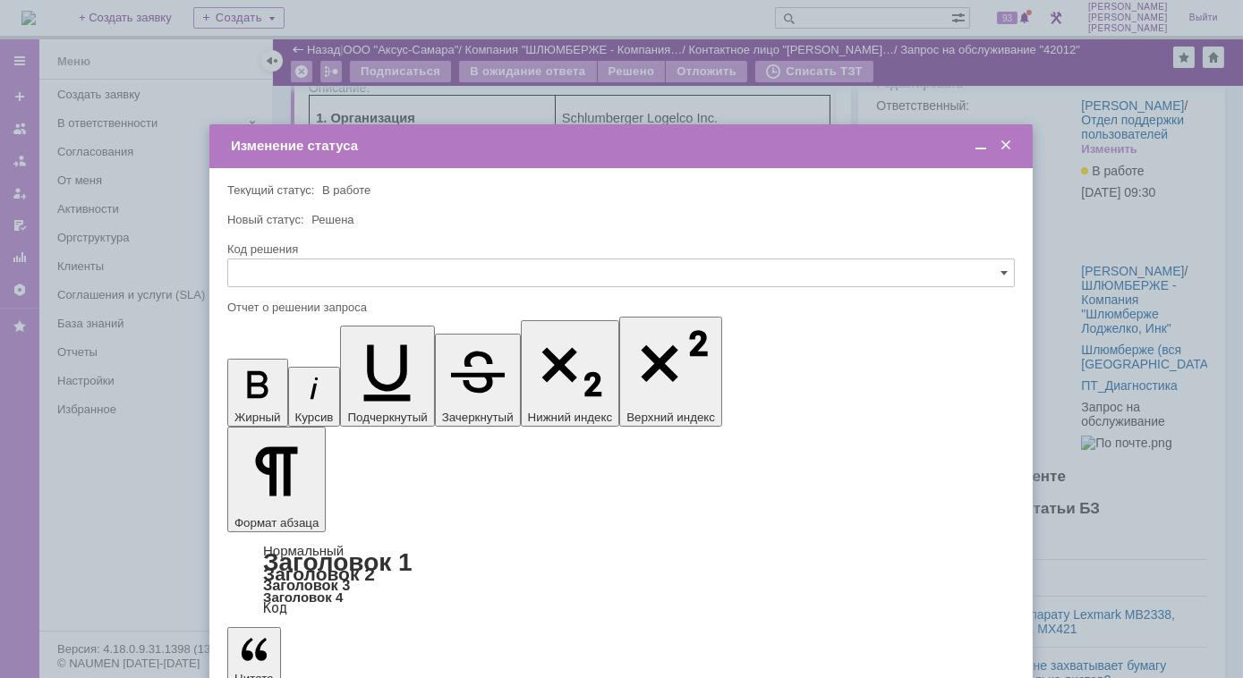
scroll to position [0, 0]
click at [1002, 266] on span at bounding box center [1004, 273] width 7 height 14
click at [332, 402] on div "Решено" at bounding box center [621, 394] width 786 height 29
type input "Решено"
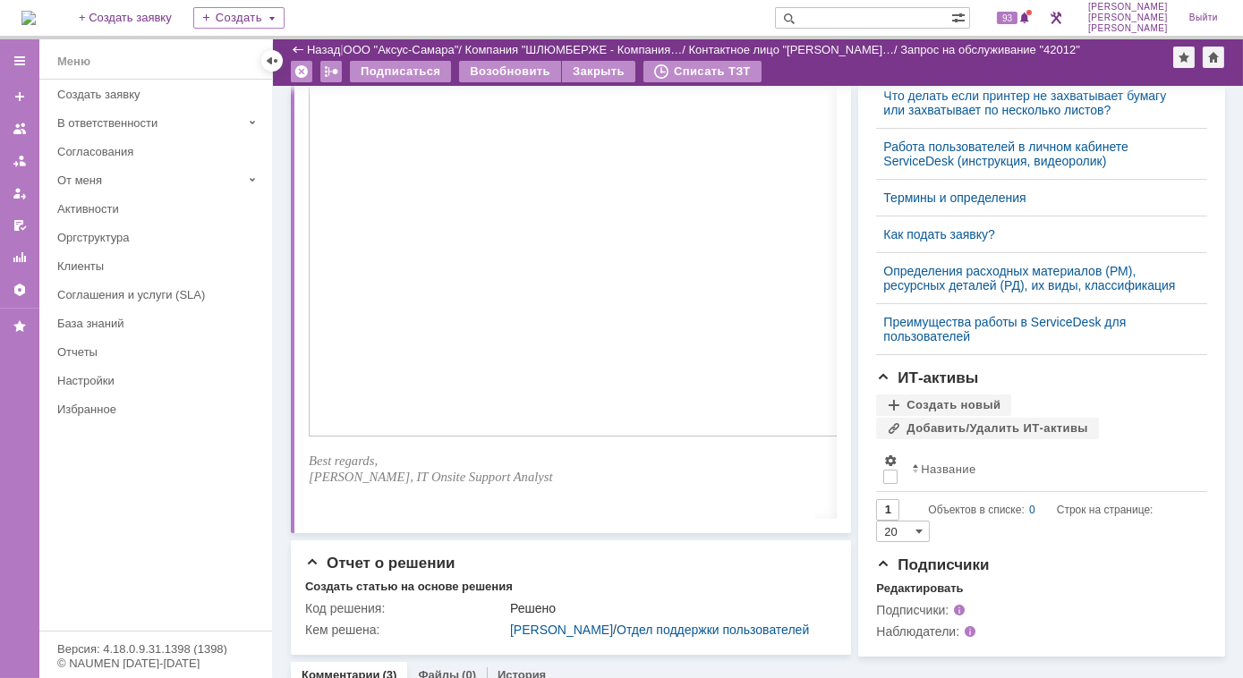
scroll to position [1057, 0]
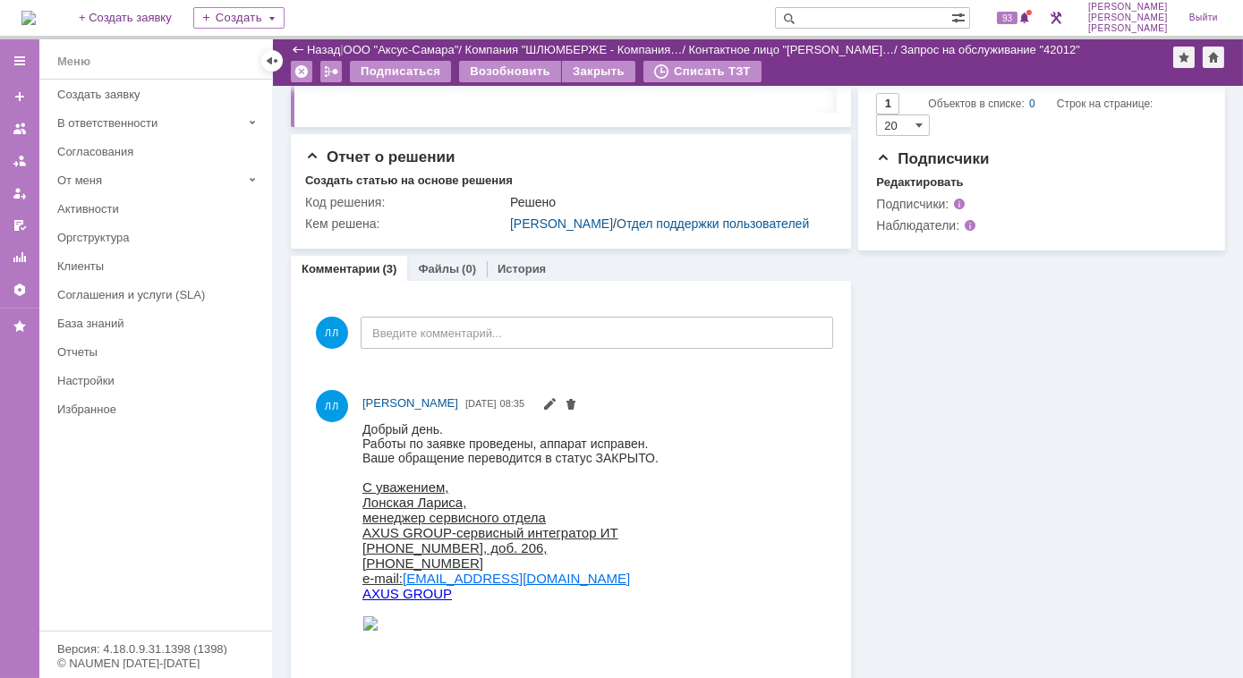
click at [36, 13] on img at bounding box center [28, 18] width 14 height 14
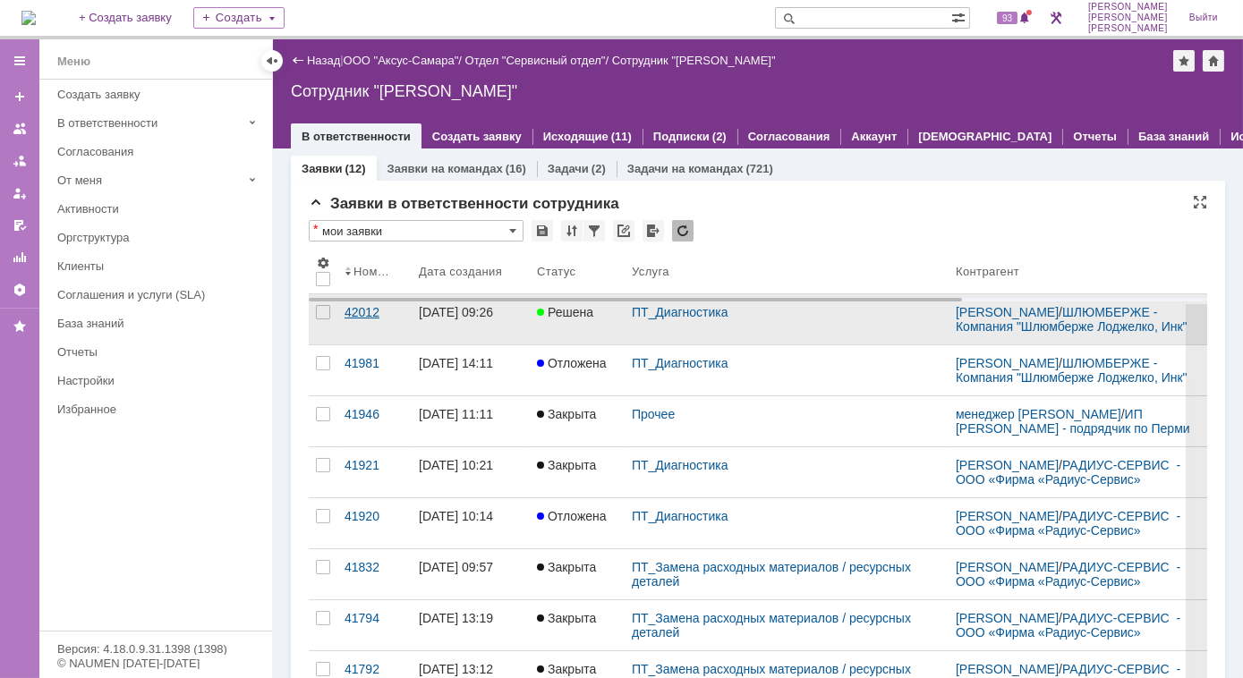
click at [360, 320] on div "42012" at bounding box center [375, 312] width 60 height 14
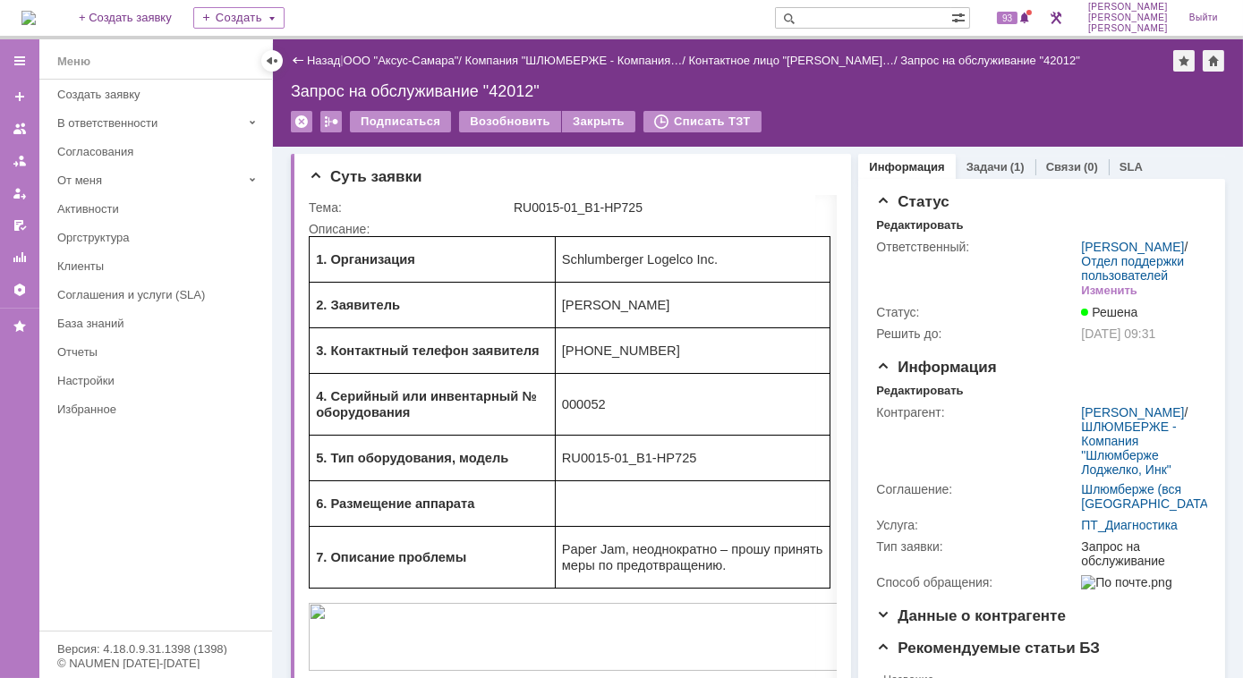
click at [36, 15] on img at bounding box center [28, 18] width 14 height 14
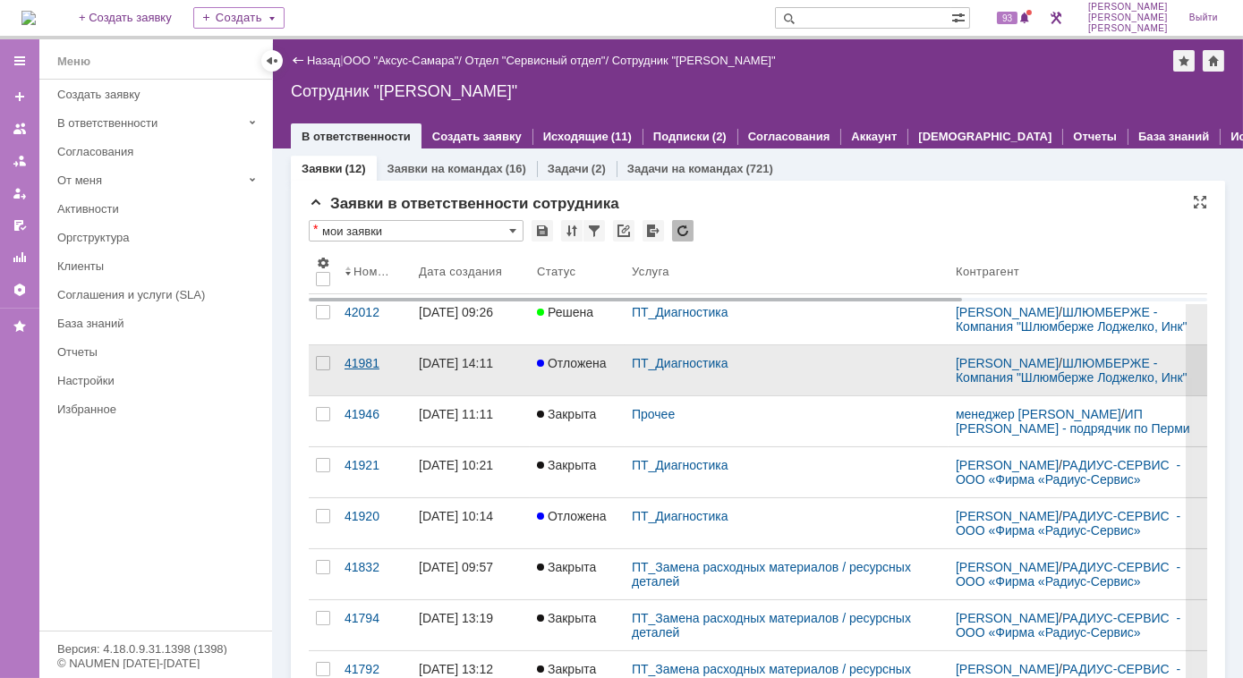
click at [367, 371] on div "41981" at bounding box center [375, 363] width 60 height 14
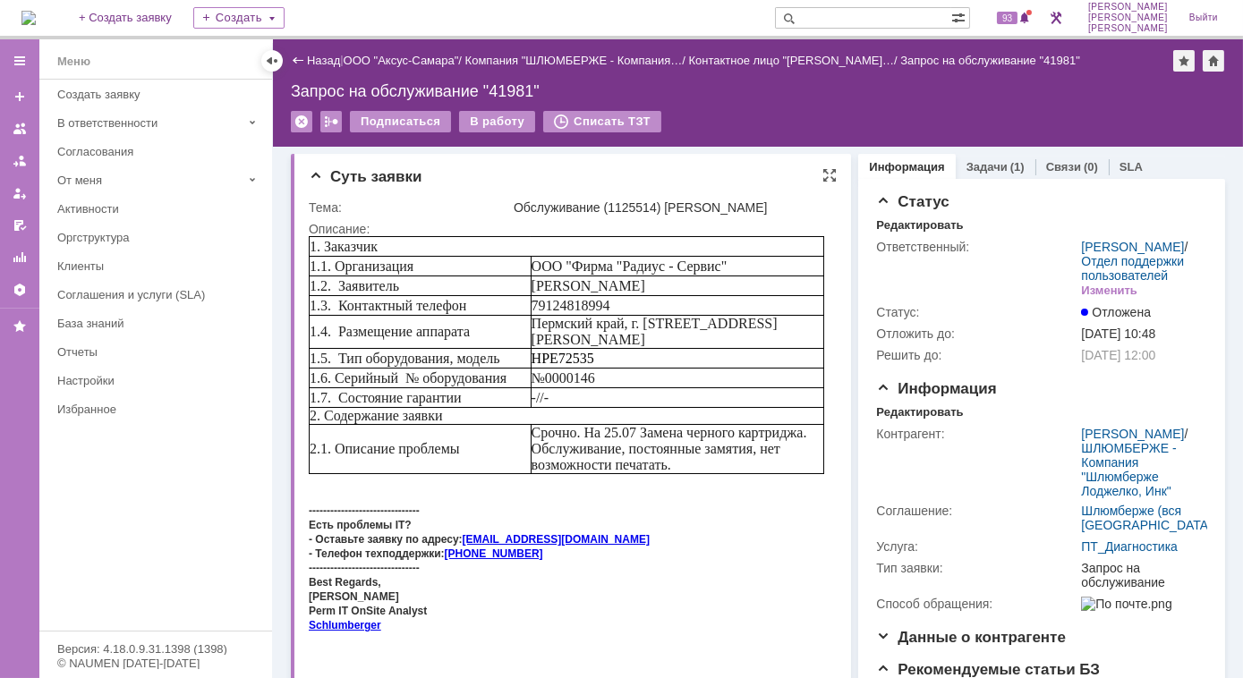
click at [670, 528] on div "Есть проблемы IT?" at bounding box center [566, 523] width 516 height 14
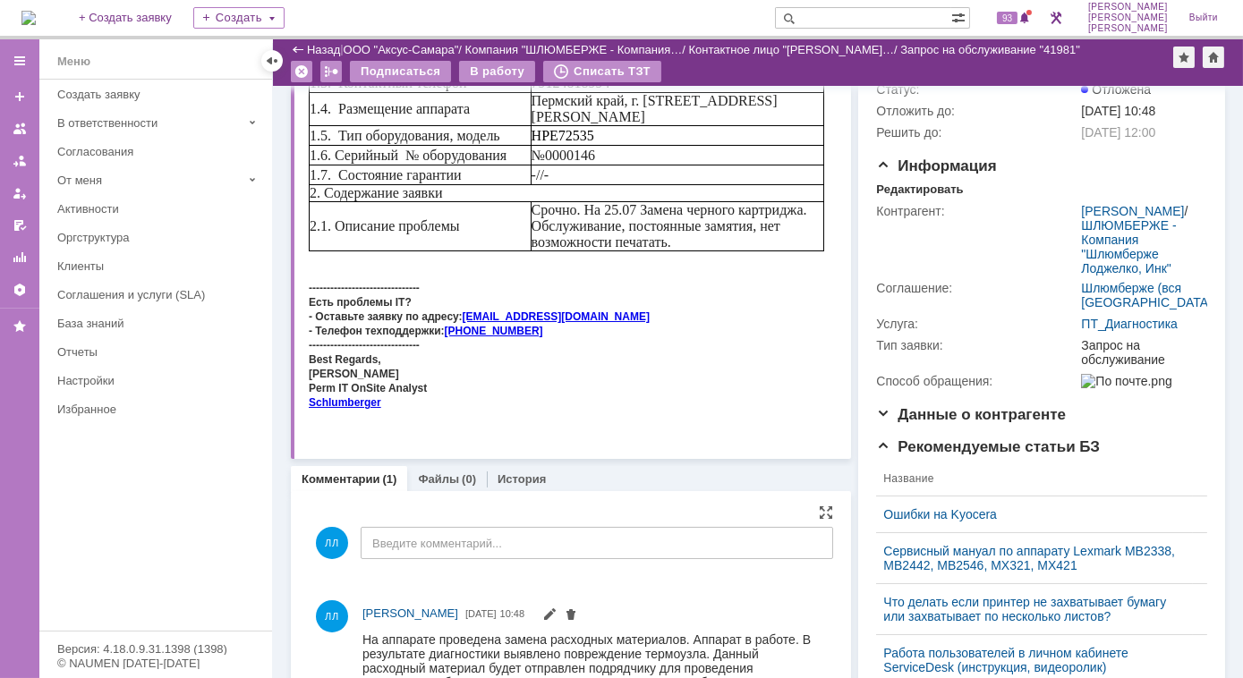
scroll to position [243, 0]
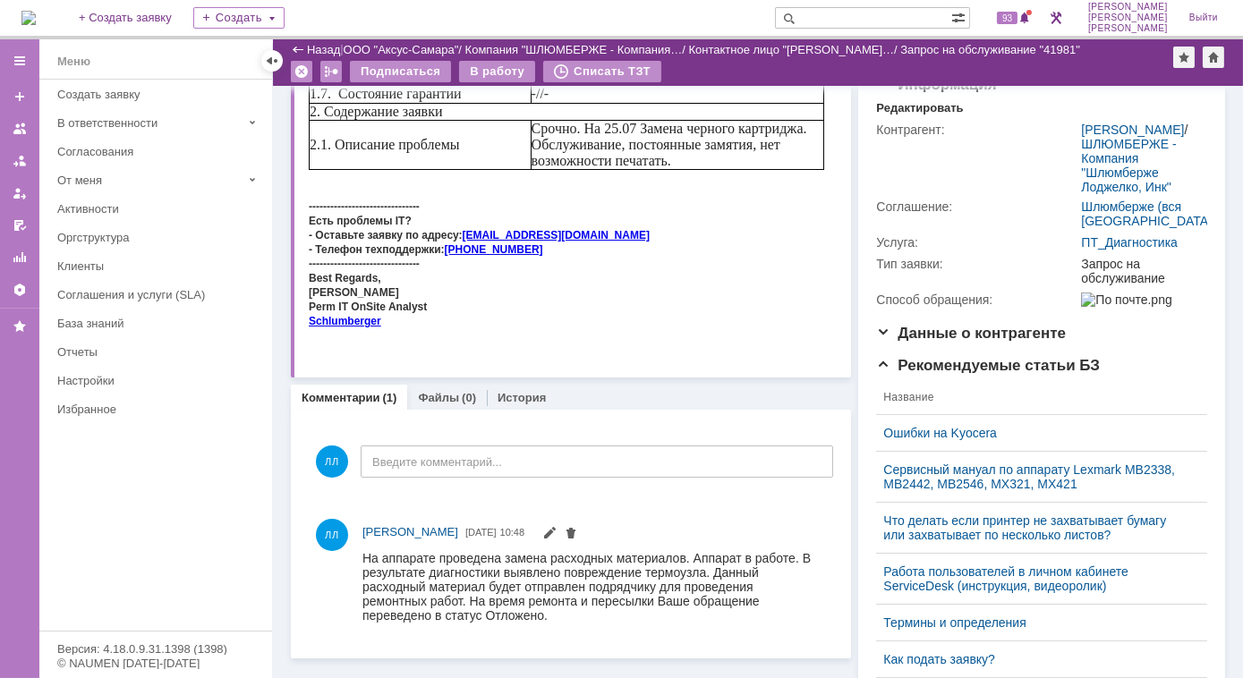
click at [852, 19] on input "text" at bounding box center [863, 17] width 176 height 21
type input "42012"
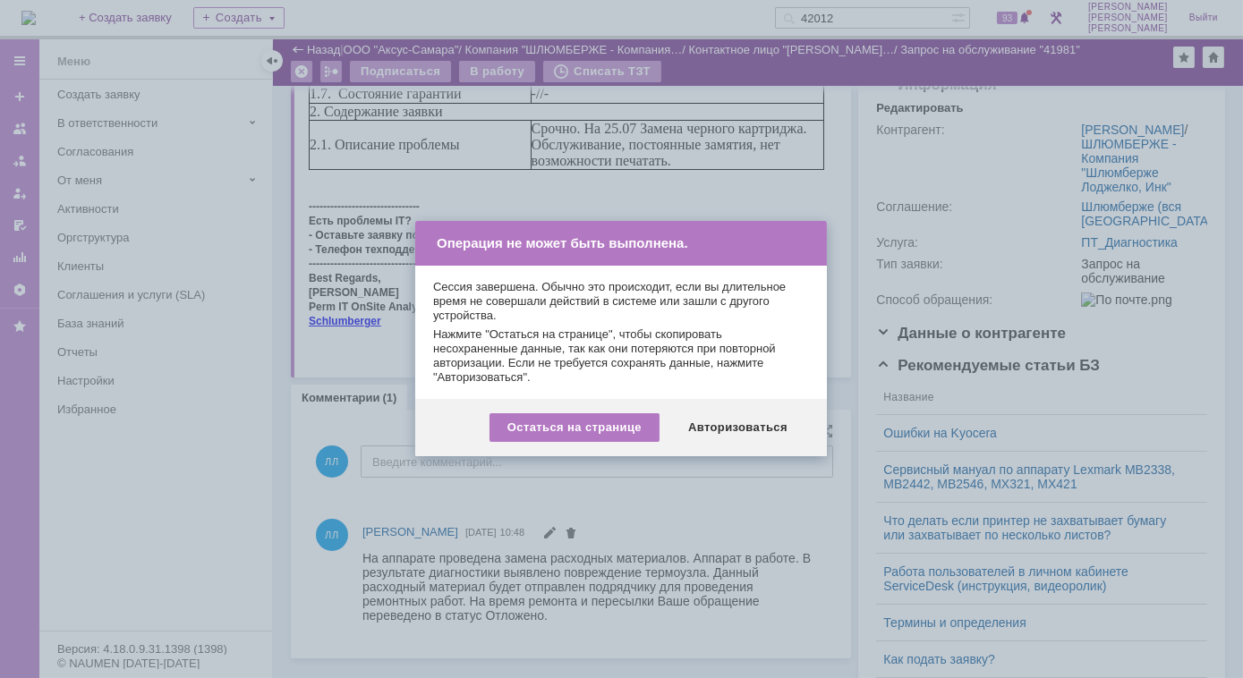
click at [741, 435] on div "Авторизоваться" at bounding box center [737, 427] width 135 height 29
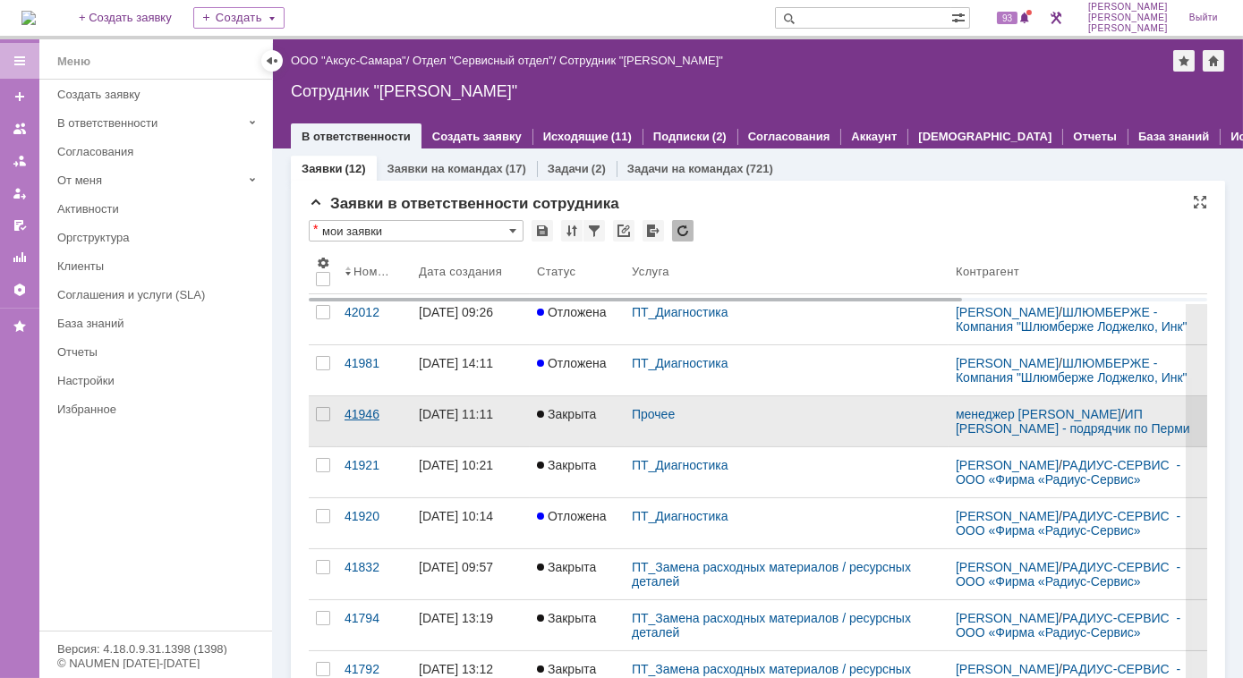
click at [347, 422] on div "41946" at bounding box center [375, 414] width 60 height 14
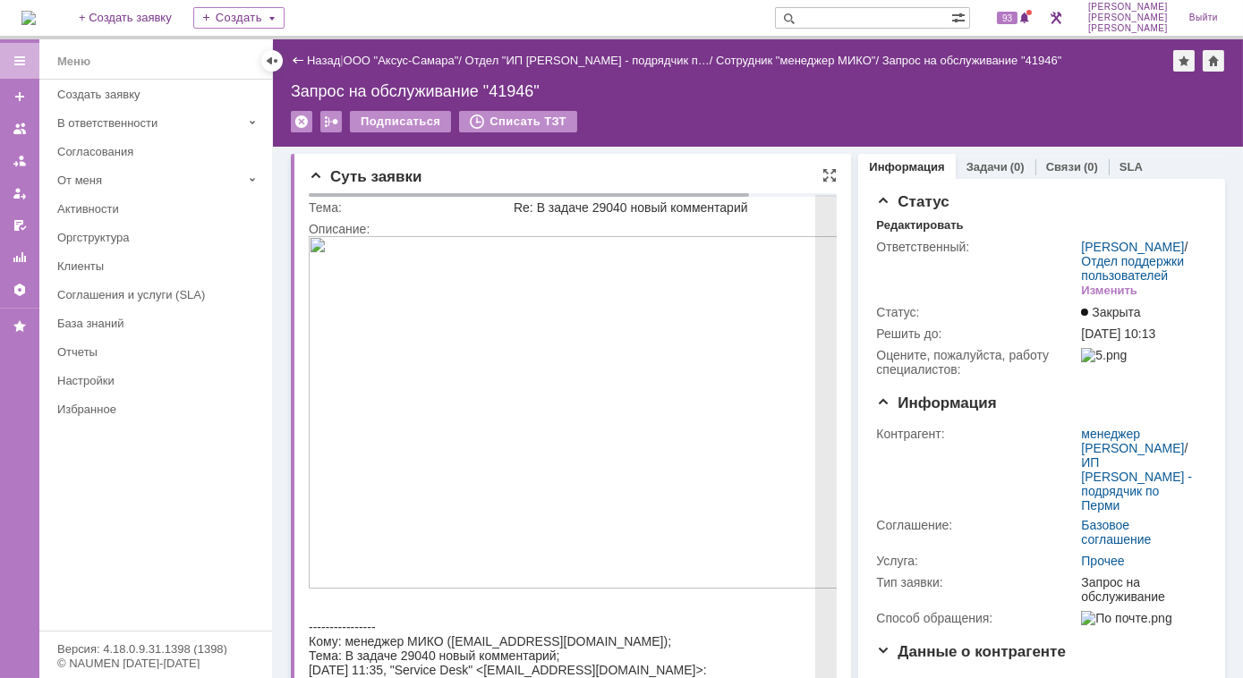
scroll to position [81, 0]
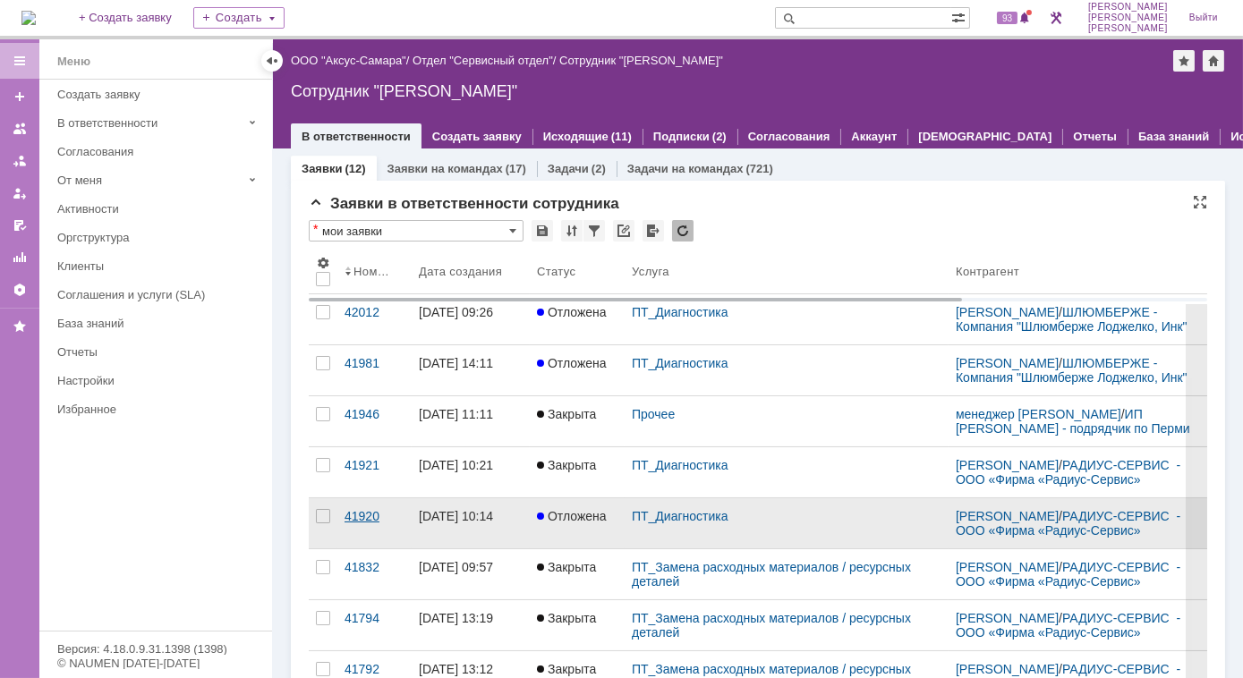
click at [383, 524] on div "41920" at bounding box center [375, 516] width 60 height 14
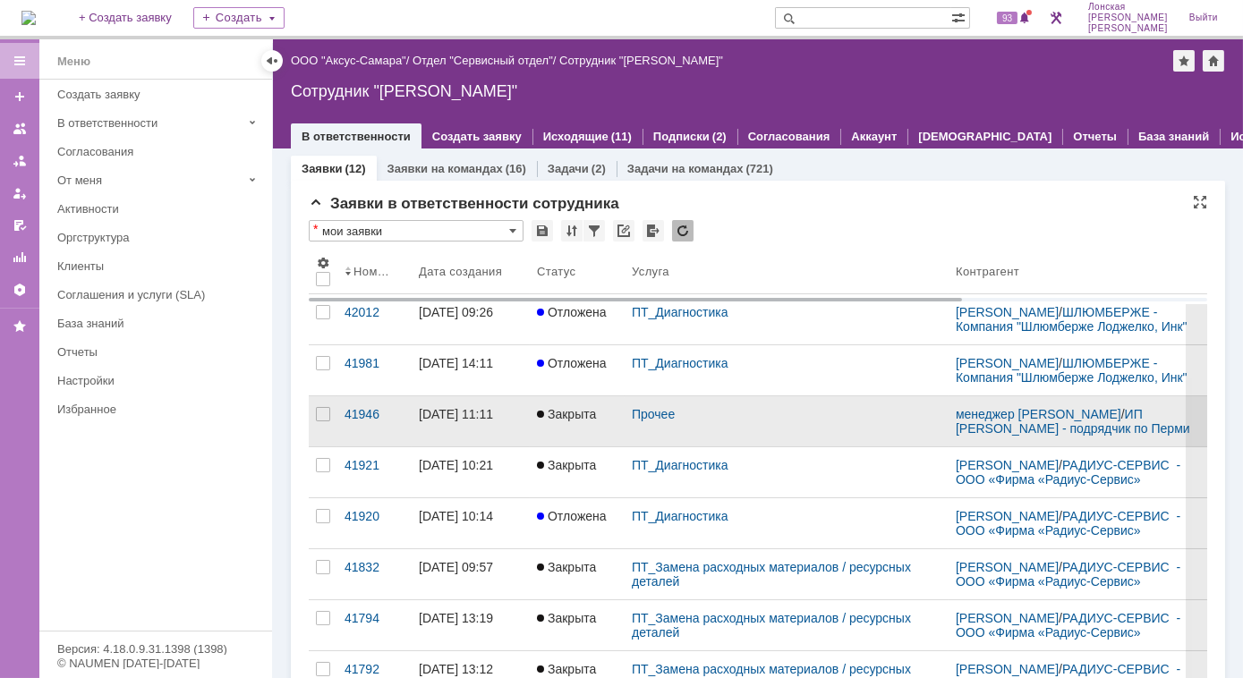
scroll to position [81, 0]
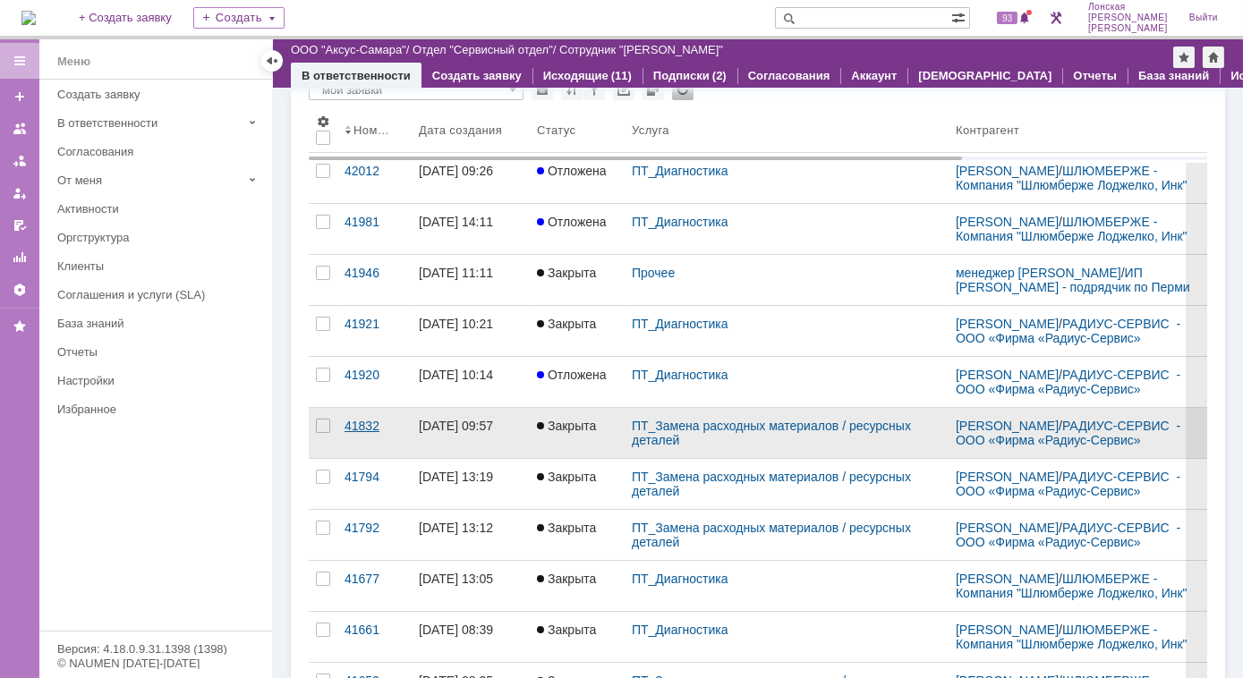
click at [348, 432] on div "41832" at bounding box center [375, 426] width 60 height 14
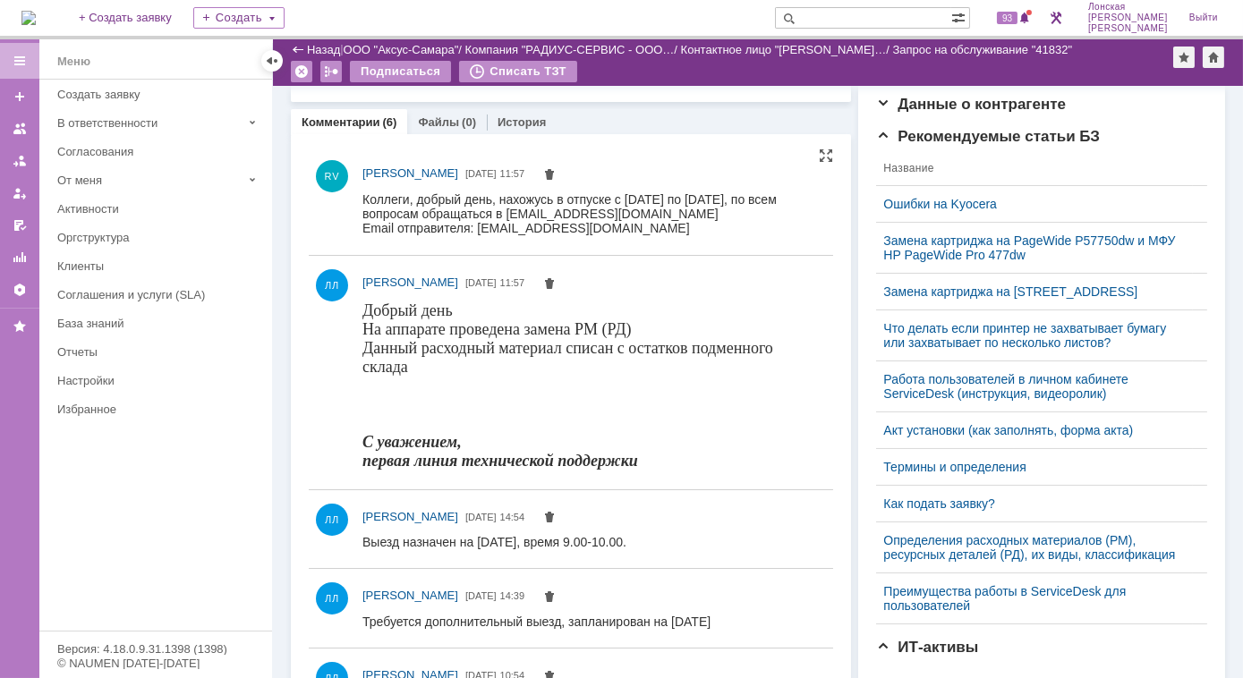
scroll to position [488, 0]
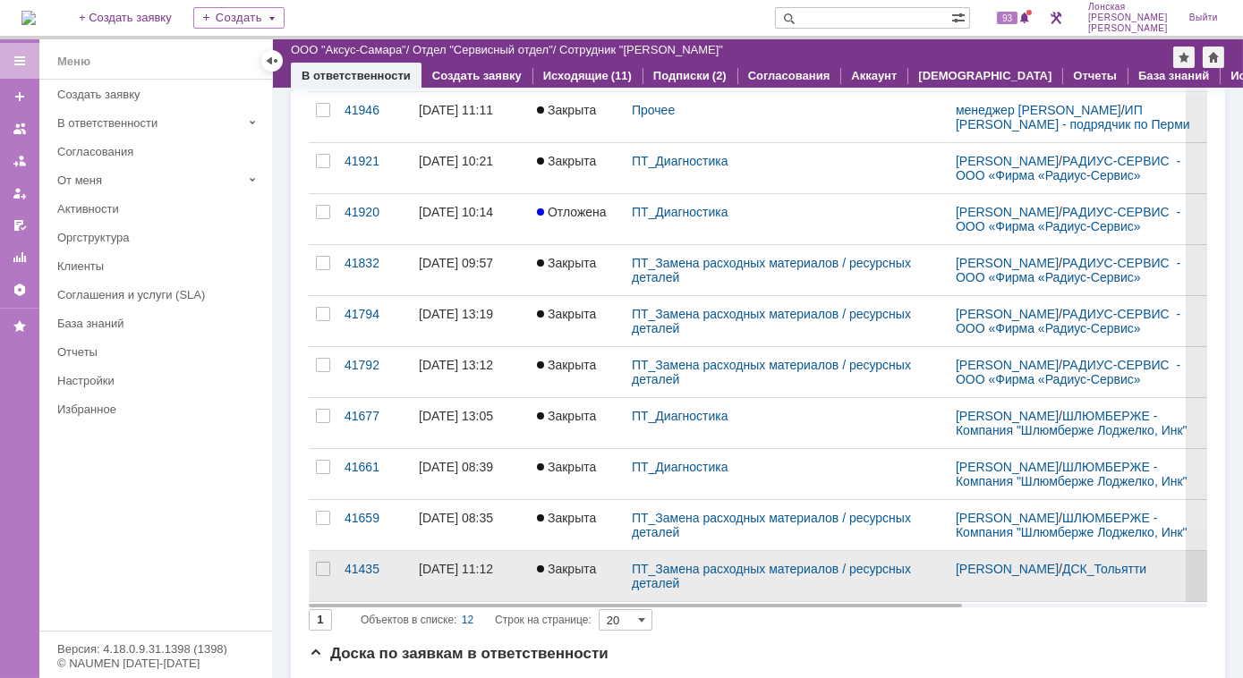
scroll to position [325, 0]
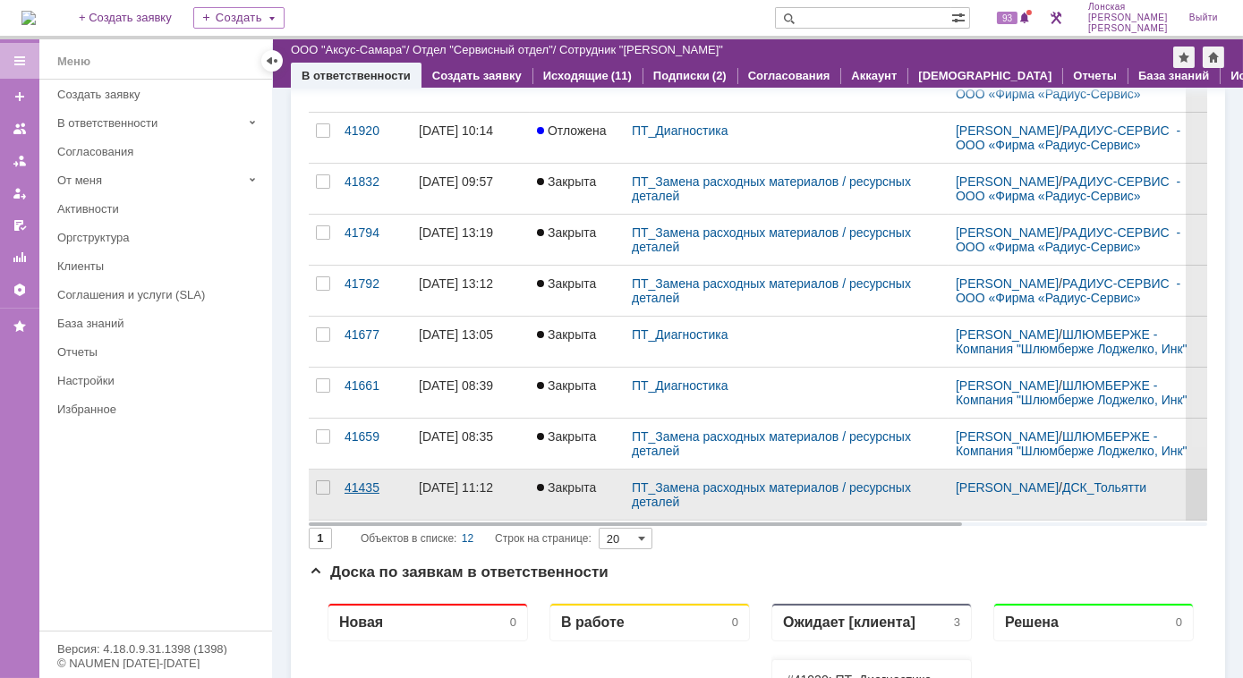
click at [361, 495] on div "41435" at bounding box center [375, 488] width 60 height 14
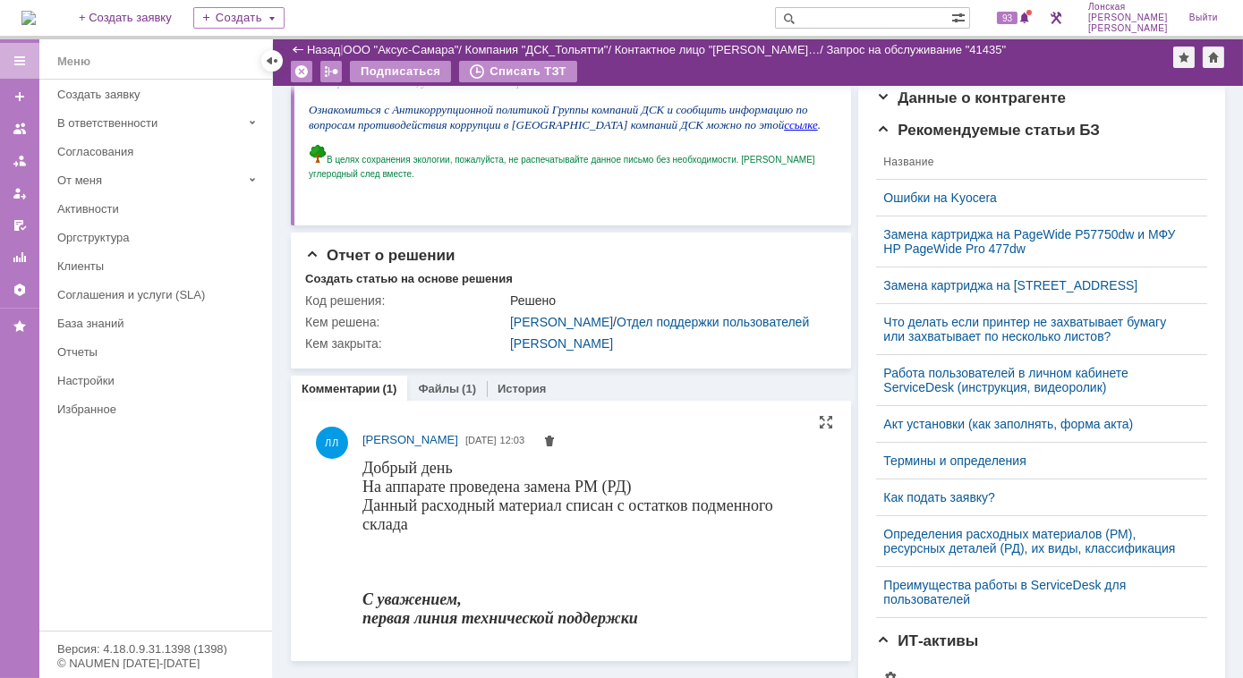
scroll to position [488, 0]
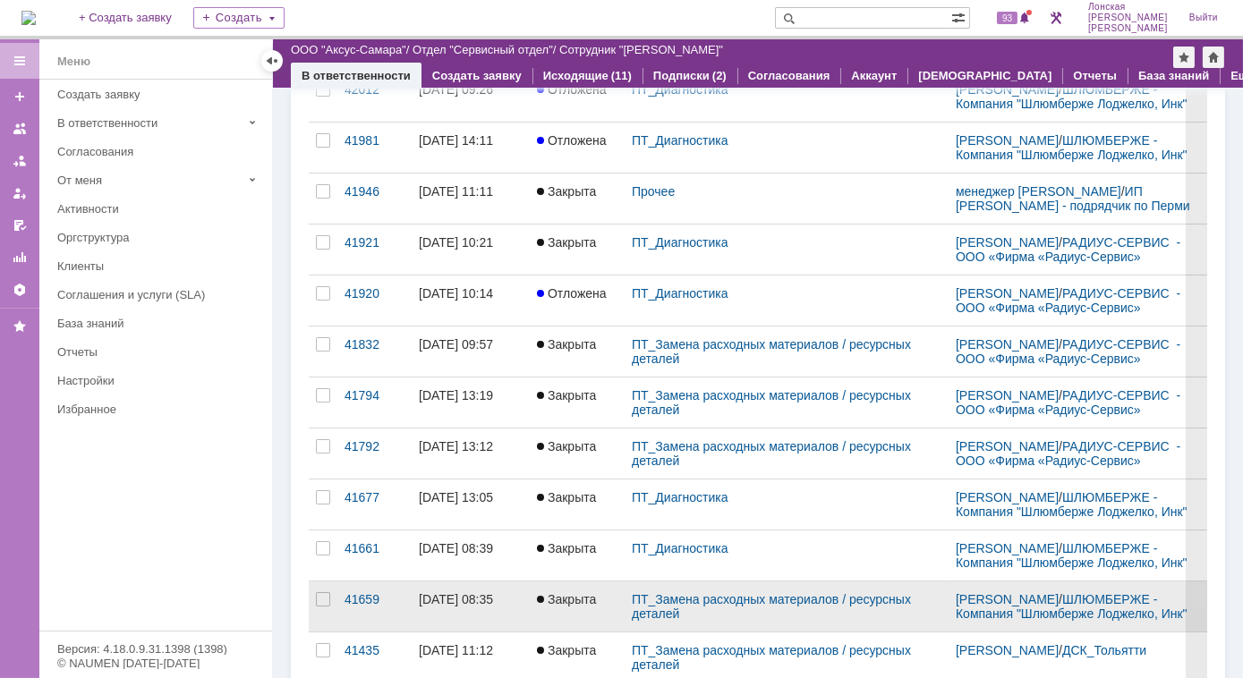
scroll to position [243, 0]
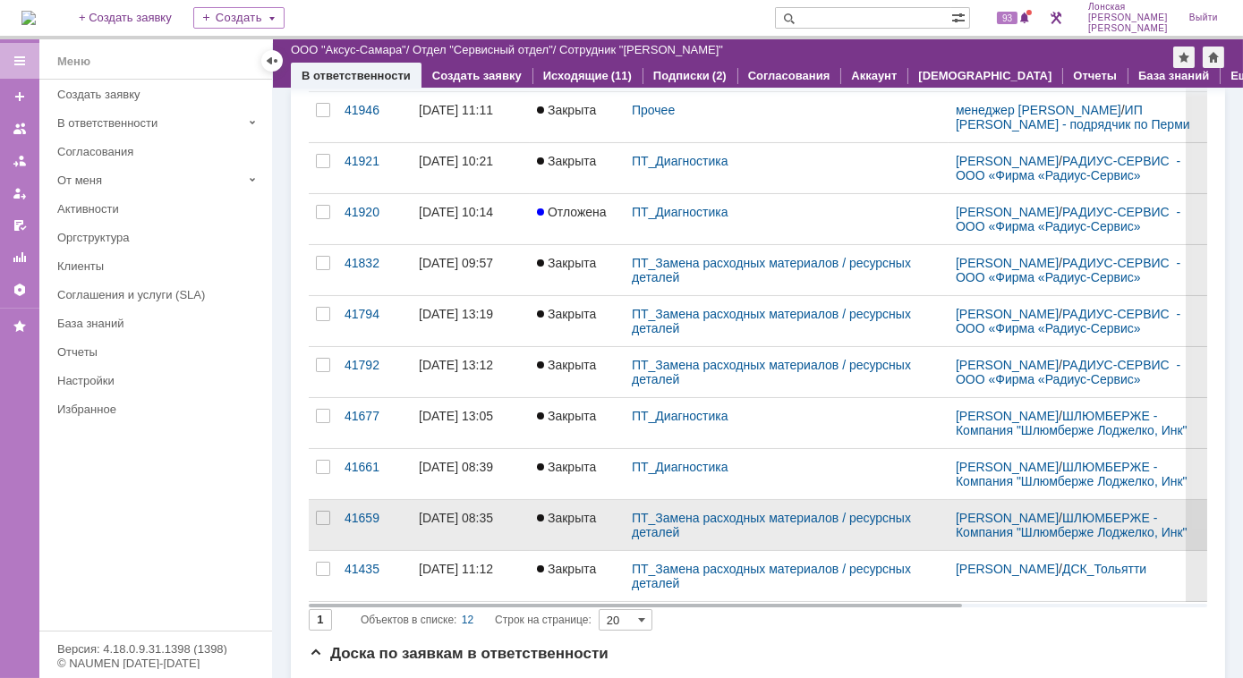
click at [466, 525] on div "[DATE] 08:35" at bounding box center [456, 518] width 74 height 14
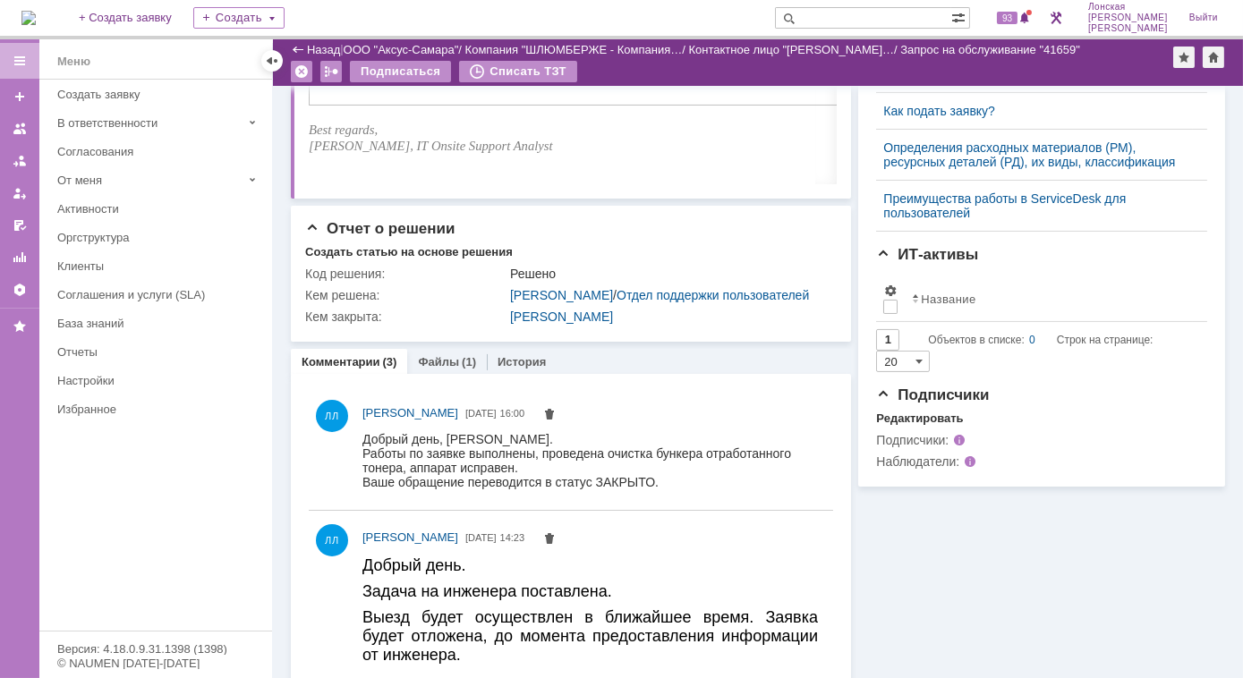
scroll to position [895, 0]
drag, startPoint x: 722, startPoint y: 881, endPoint x: 677, endPoint y: 489, distance: 394.7
click at [677, 488] on body "Добрый день, [PERSON_NAME]. Работы по заявке выполнены, проведена очистка бунке…" at bounding box center [590, 458] width 456 height 57
copy body "Добрый день, [PERSON_NAME]. Работы по заявке выполнены, проведена очистка бунке…"
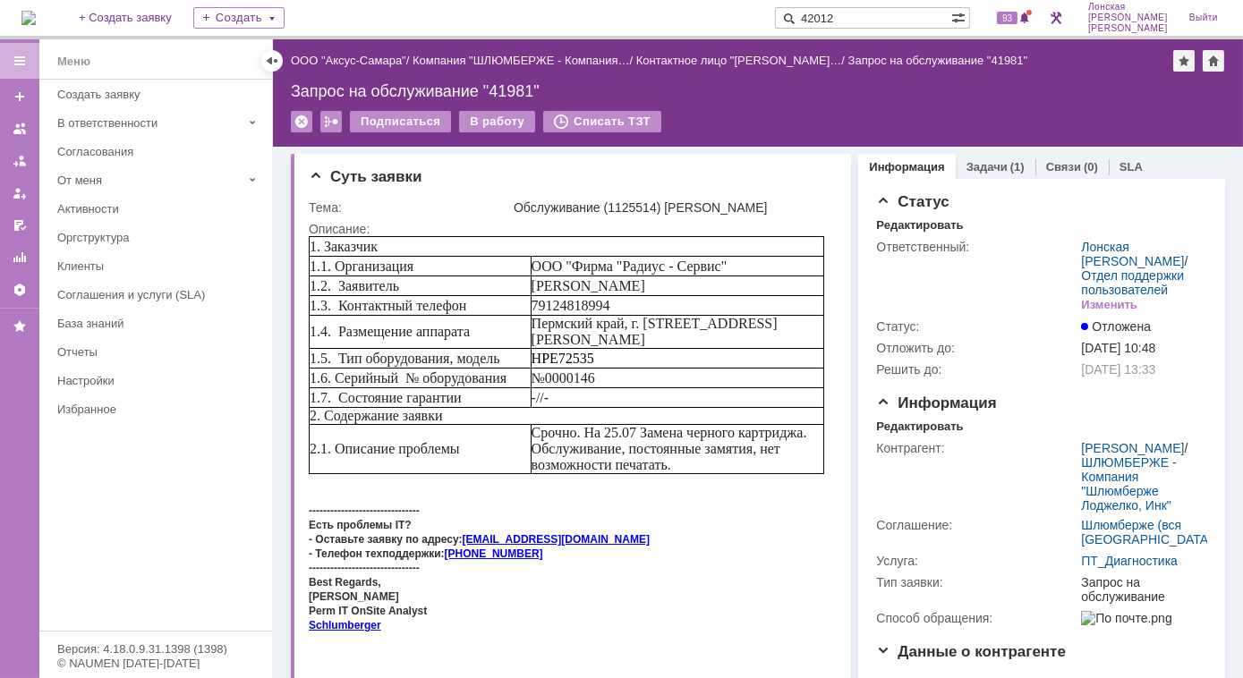
type input "42012"
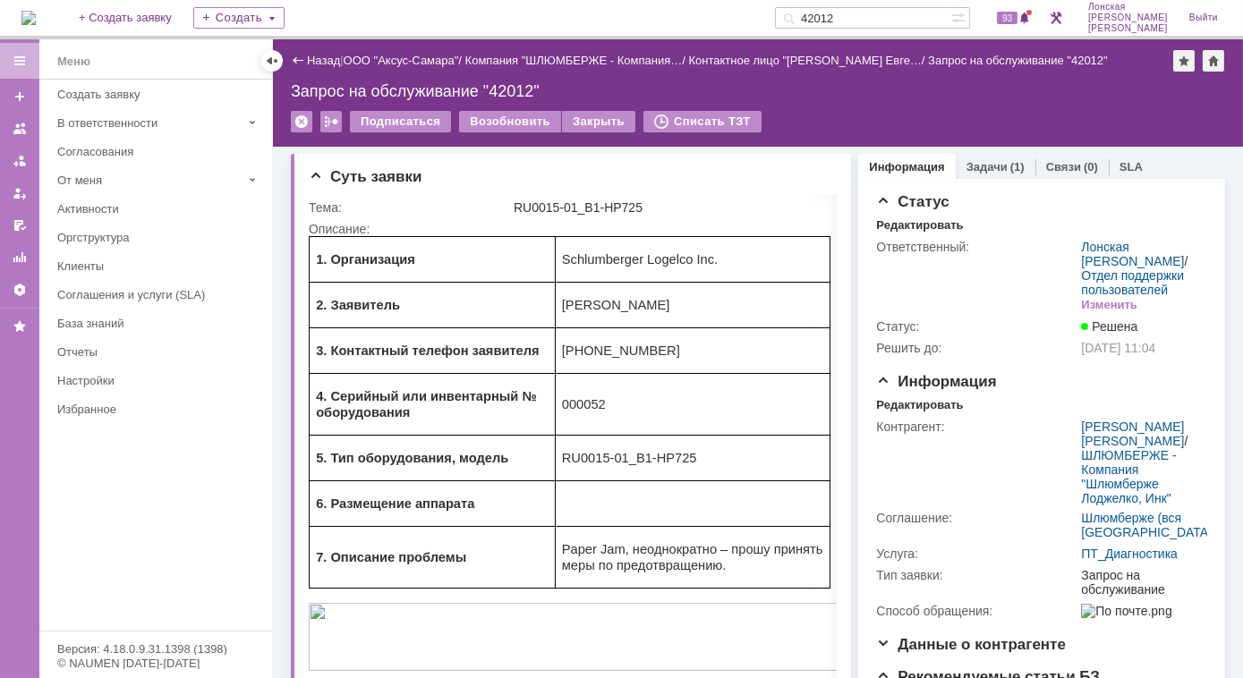
click at [36, 25] on img at bounding box center [28, 18] width 14 height 14
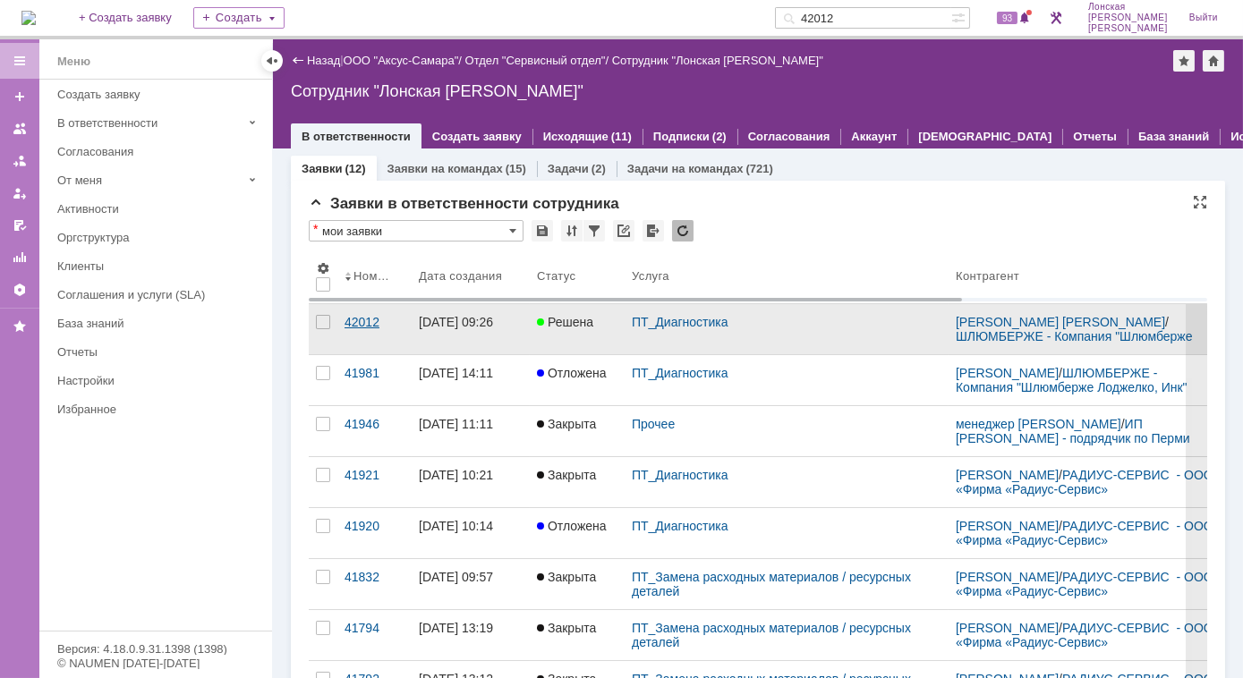
click at [371, 315] on div "42012" at bounding box center [375, 322] width 60 height 14
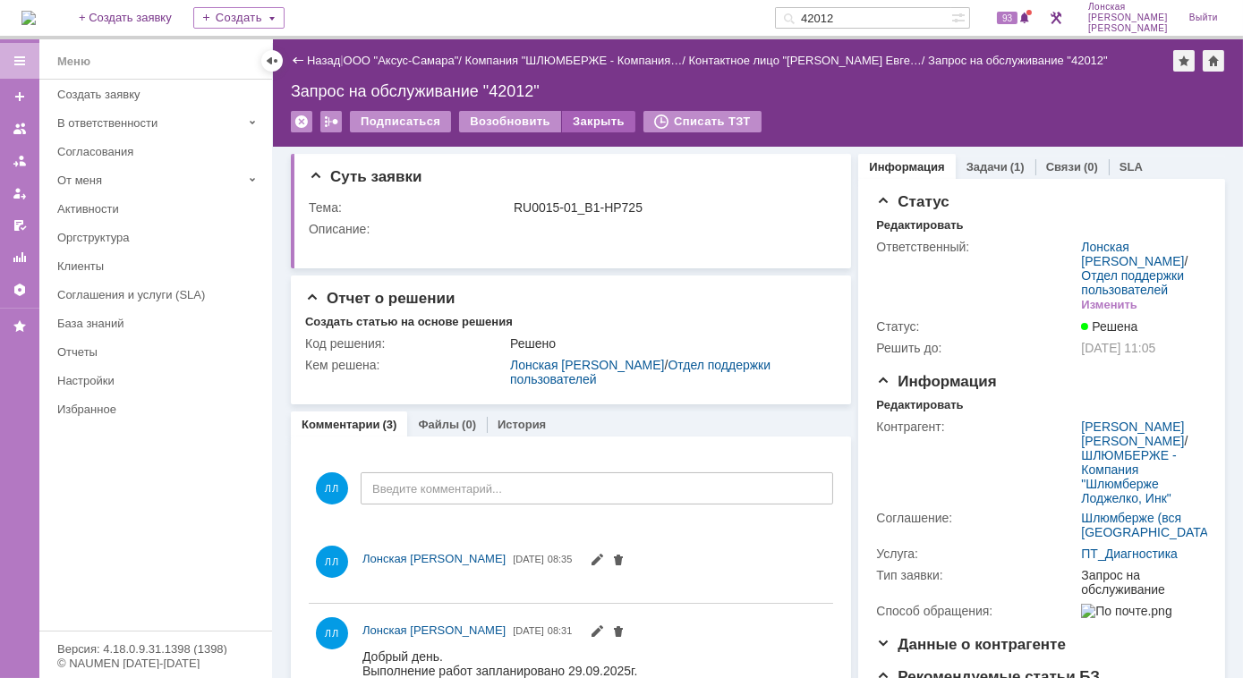
click at [563, 120] on div "Закрыть" at bounding box center [598, 121] width 73 height 21
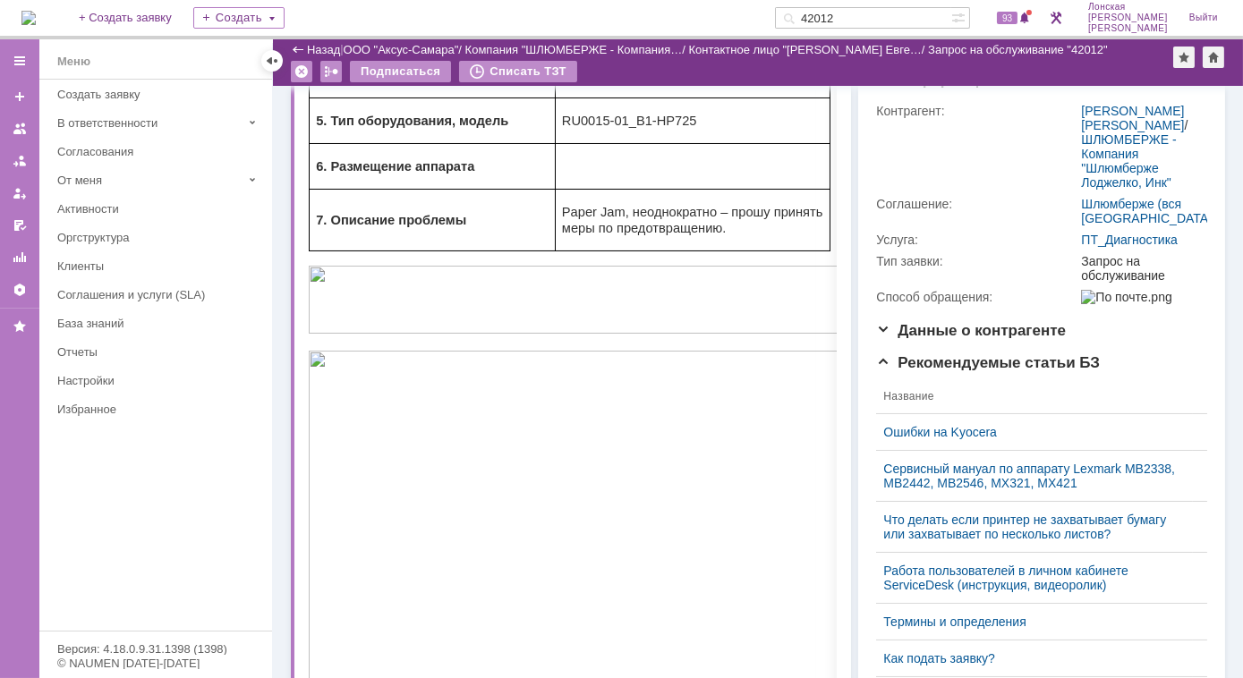
scroll to position [488, 0]
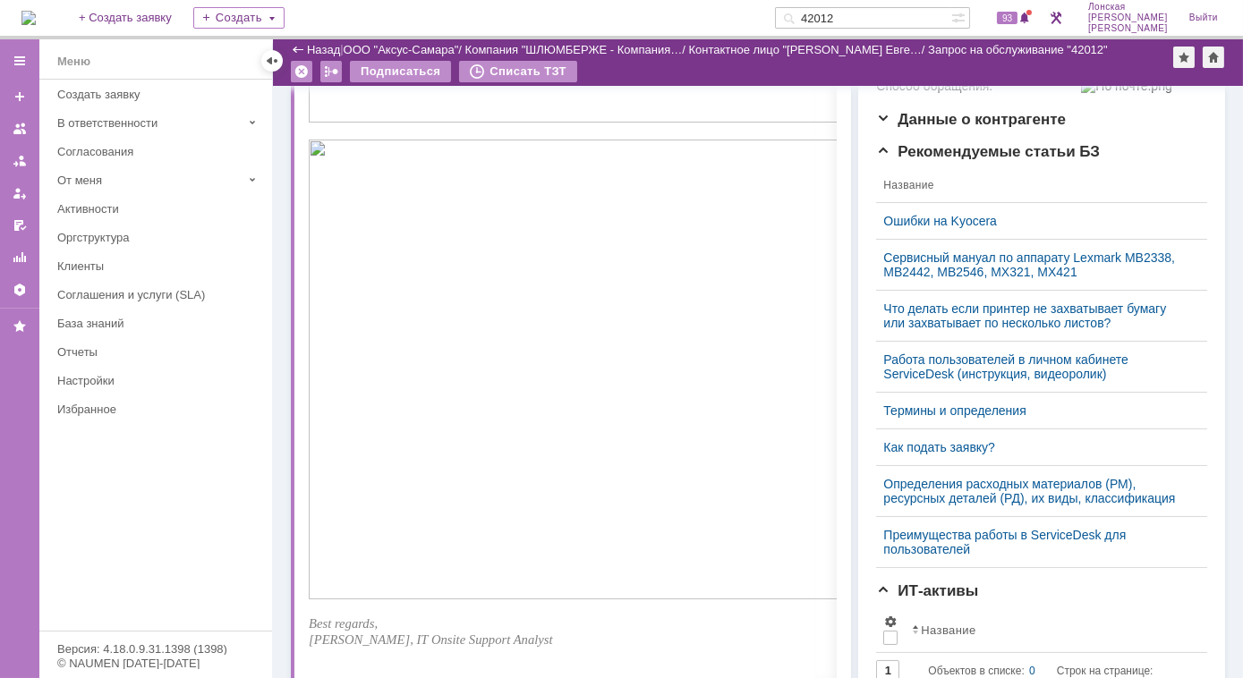
click at [36, 25] on img at bounding box center [28, 18] width 14 height 14
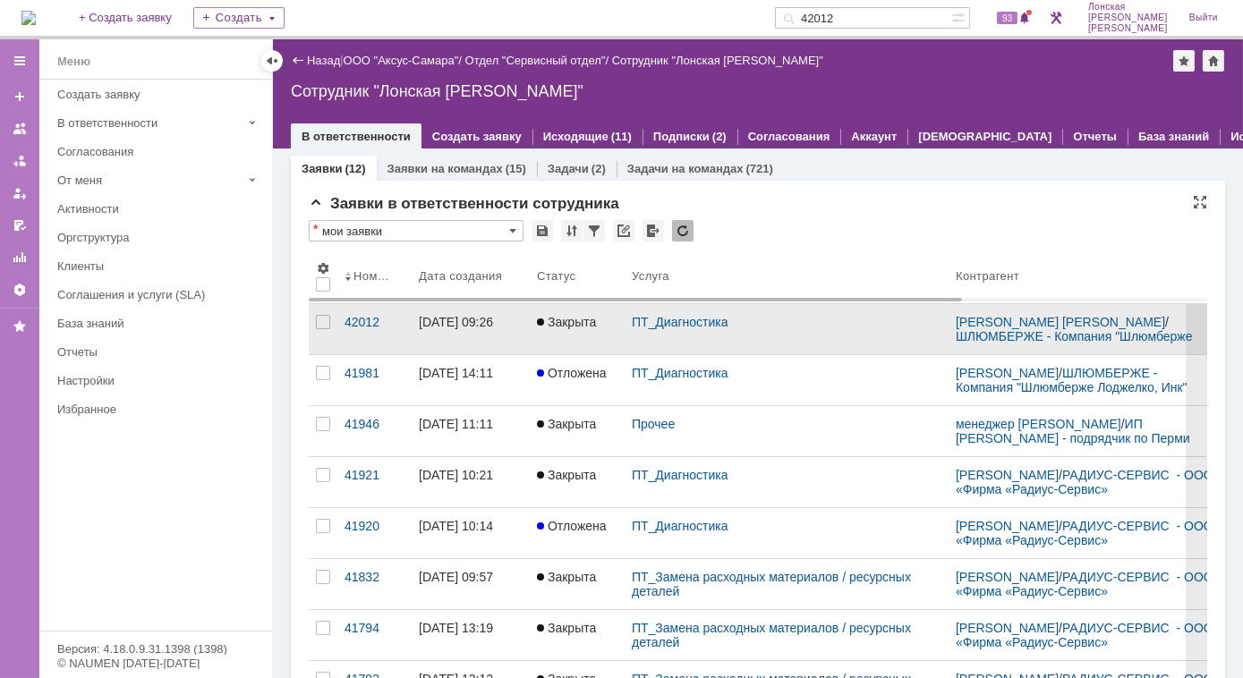
click at [477, 318] on div "26.09.2025 09:26" at bounding box center [456, 322] width 74 height 14
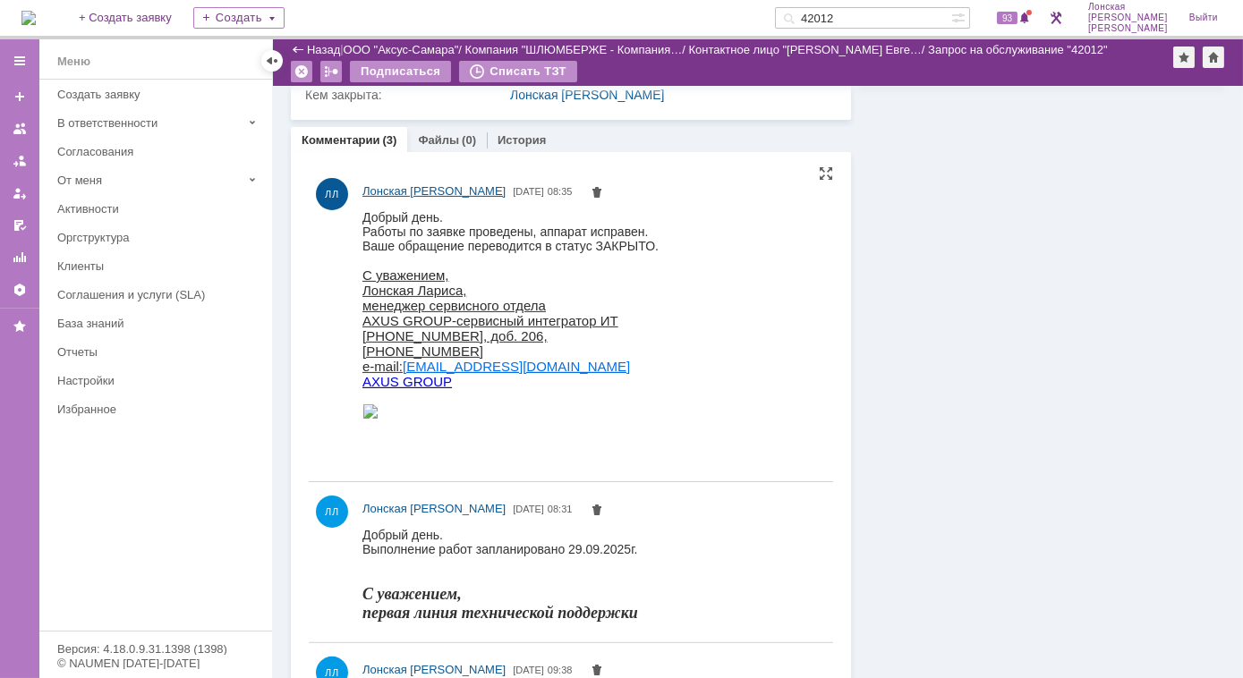
scroll to position [1220, 0]
drag, startPoint x: 881, startPoint y: 16, endPoint x: 739, endPoint y: 14, distance: 141.4
click at [739, 14] on div "На домашнюю + Создать заявку Создать 42012 93 Лонская Лариса Вячеславовна Выйти" at bounding box center [621, 19] width 1243 height 39
type input "29122"
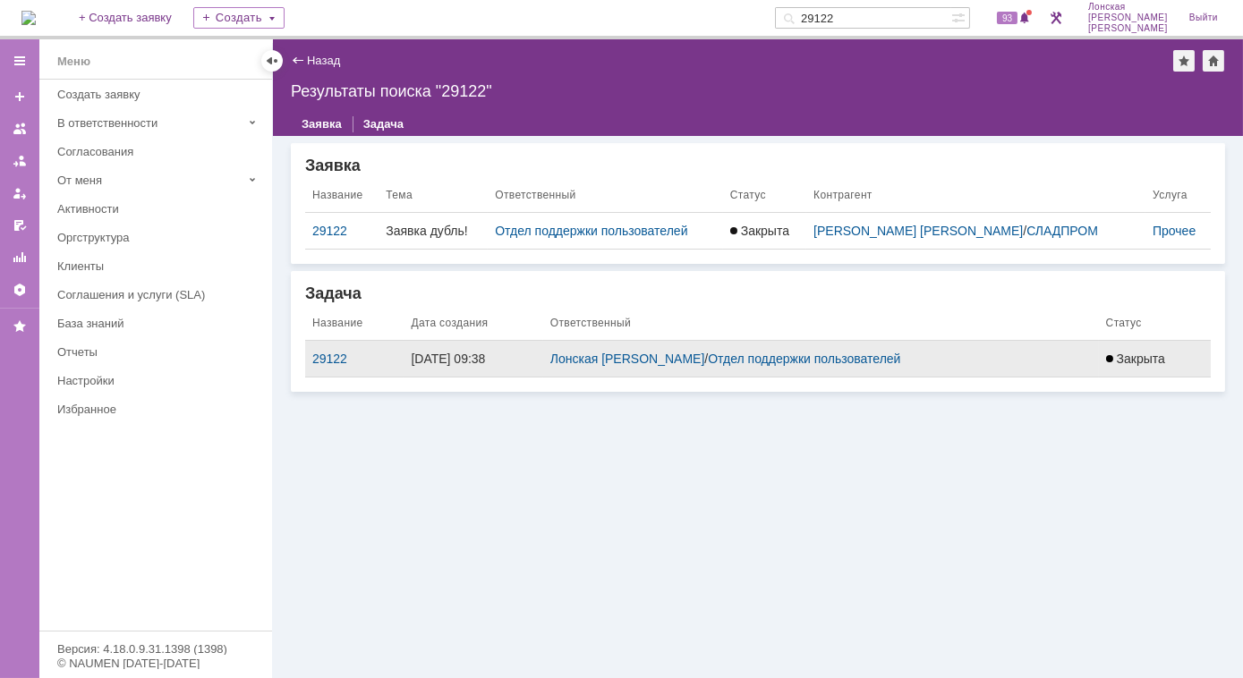
click at [420, 354] on div "26.09.2025 09:38" at bounding box center [473, 359] width 124 height 14
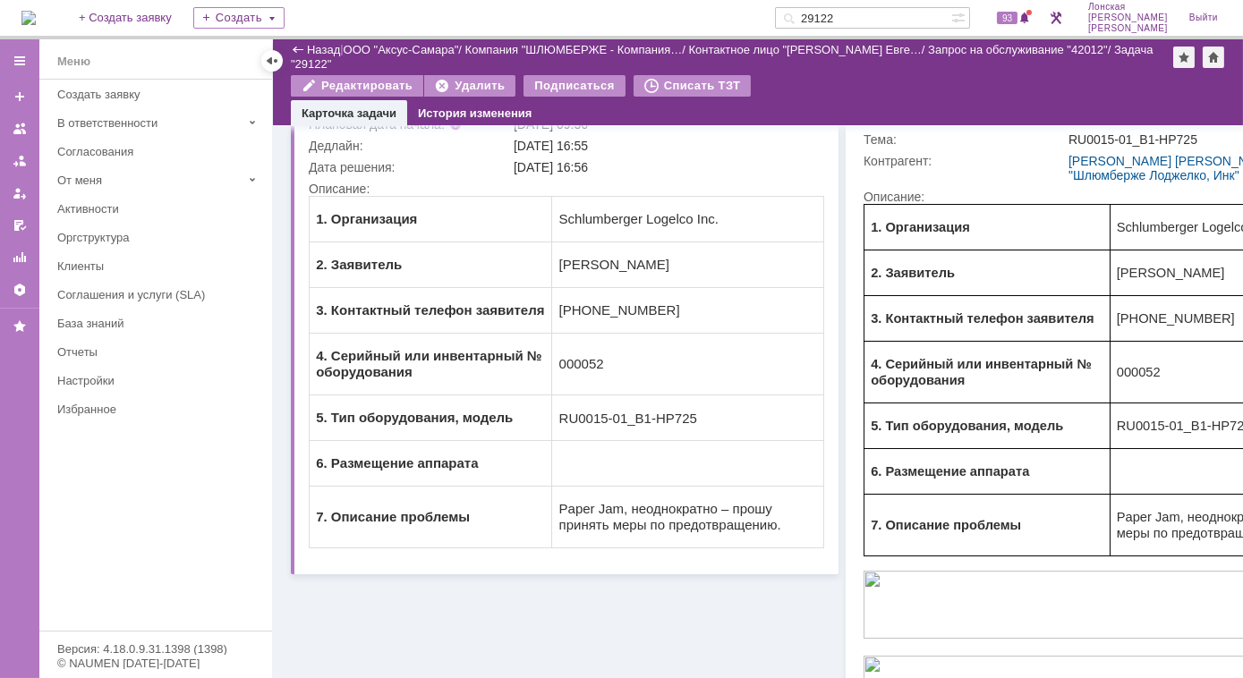
scroll to position [325, 0]
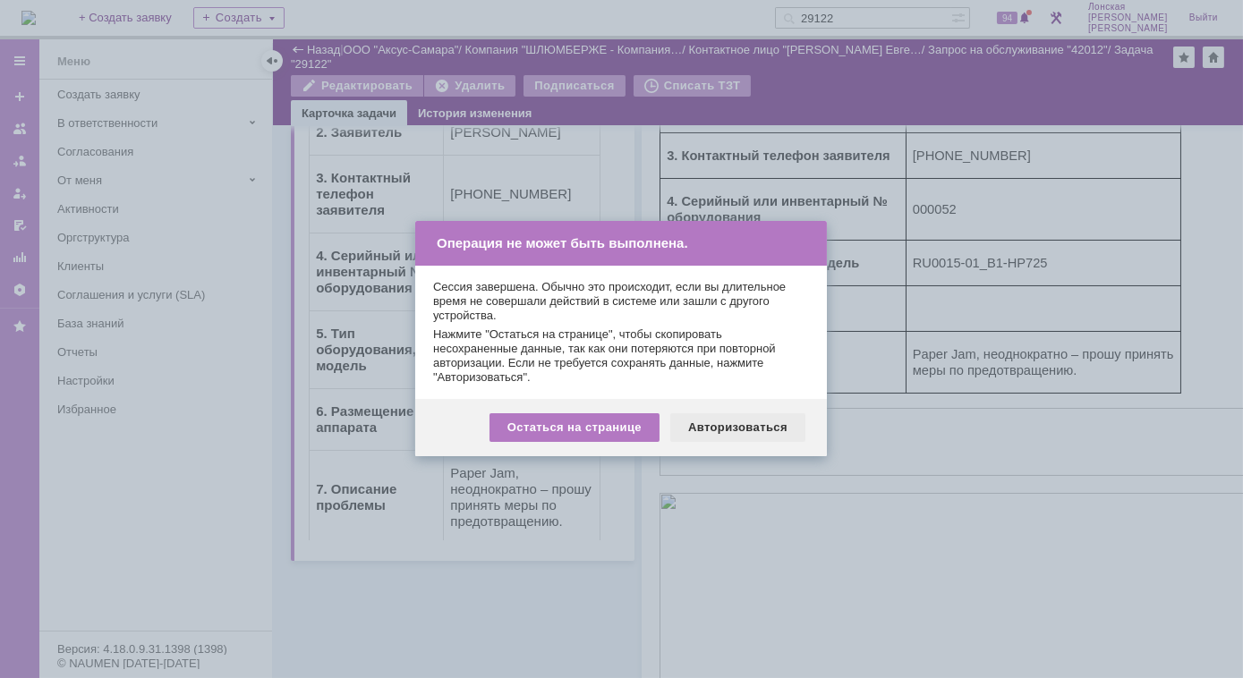
click at [732, 435] on div "Авторизоваться" at bounding box center [737, 427] width 135 height 29
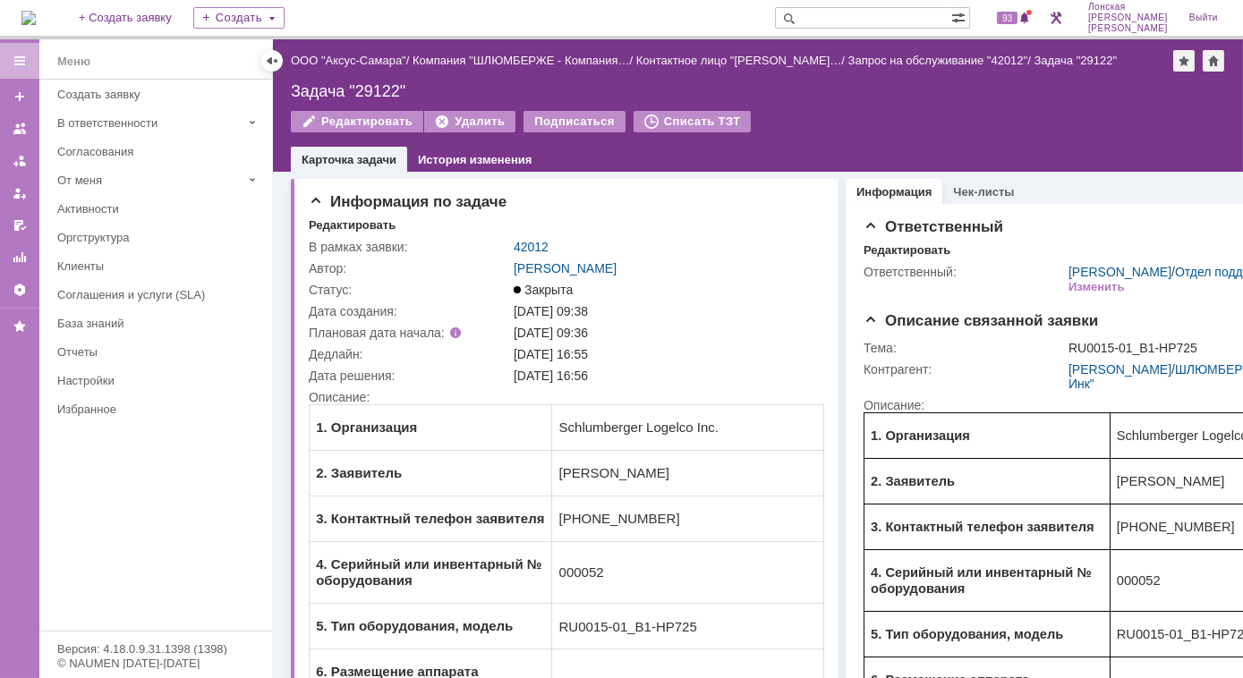
click at [36, 18] on img at bounding box center [28, 18] width 14 height 14
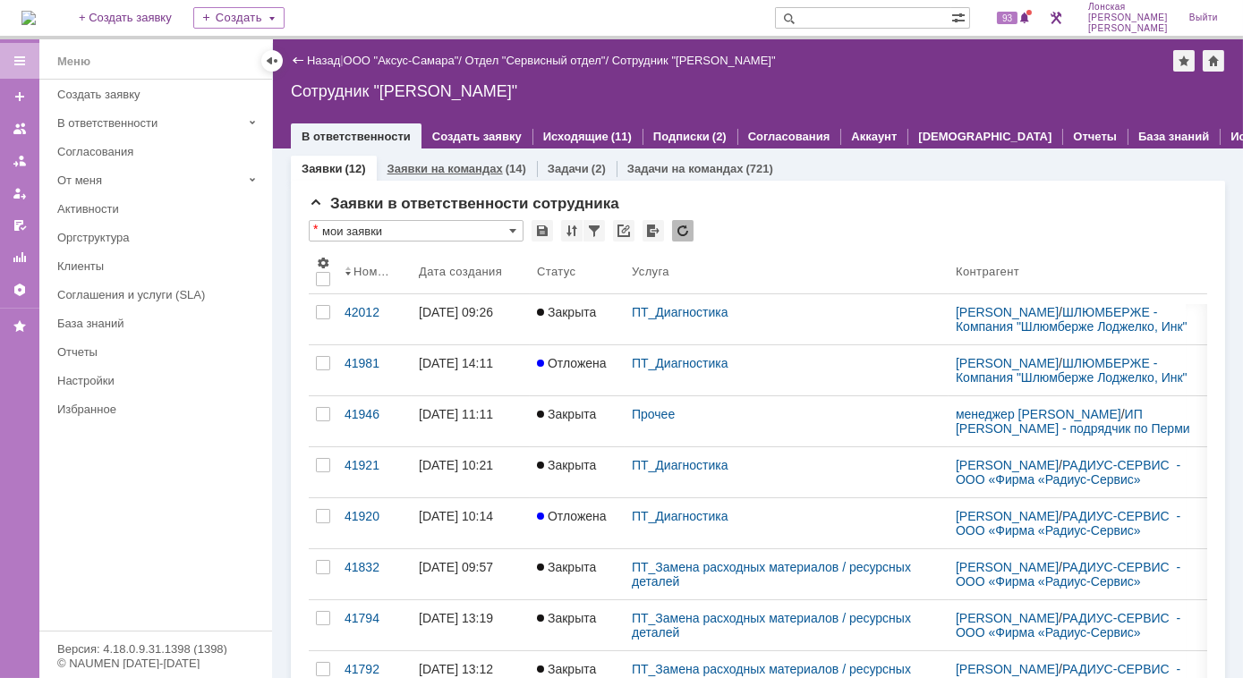
click at [470, 173] on link "Заявки на командах" at bounding box center [445, 168] width 115 height 13
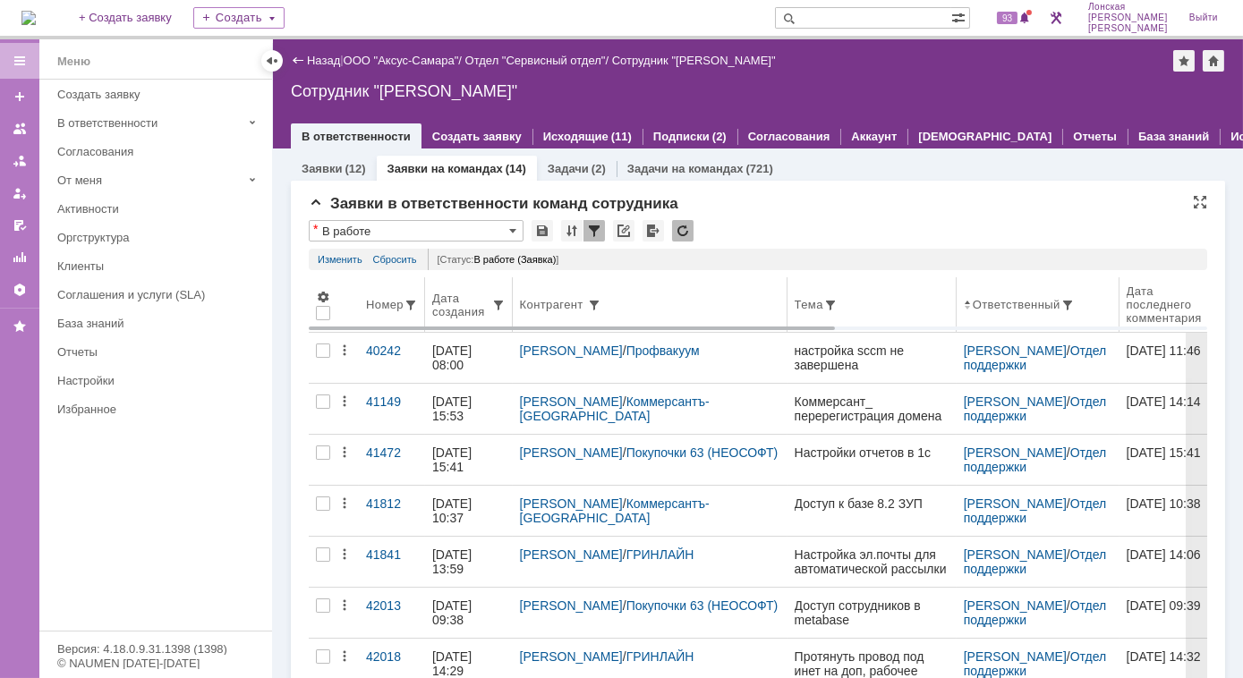
click at [473, 306] on div "Дата создания" at bounding box center [461, 305] width 59 height 27
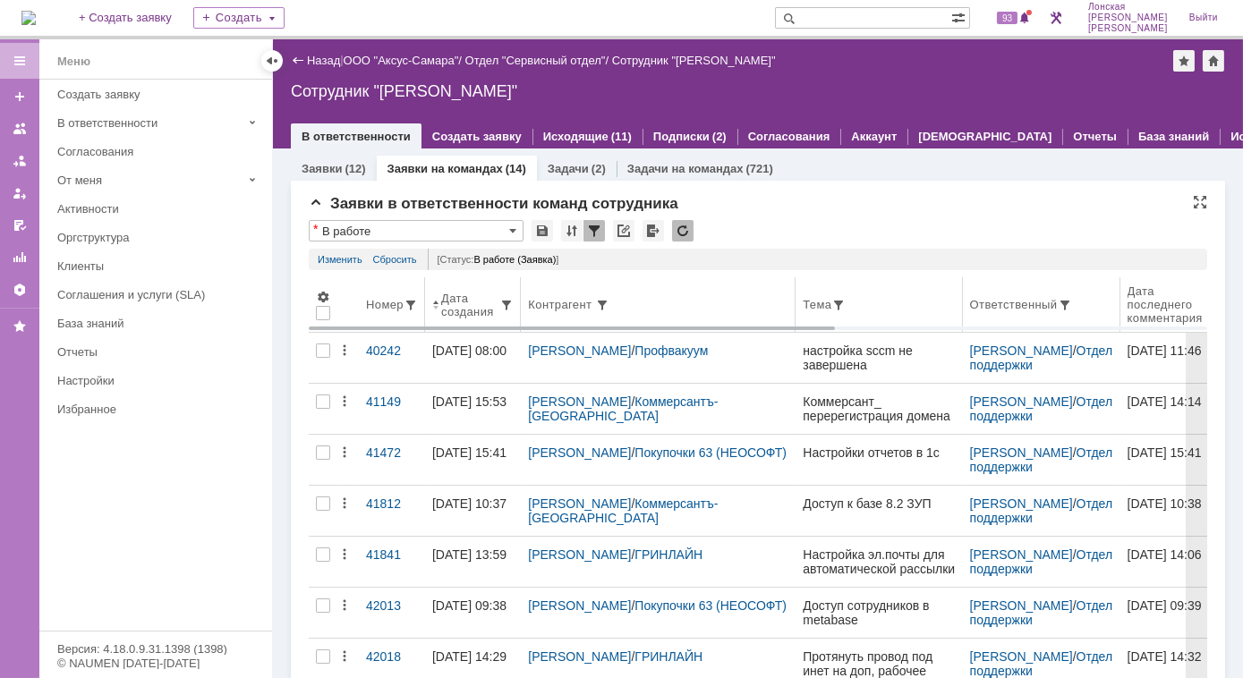
click at [460, 307] on div "Дата создания" at bounding box center [470, 305] width 58 height 27
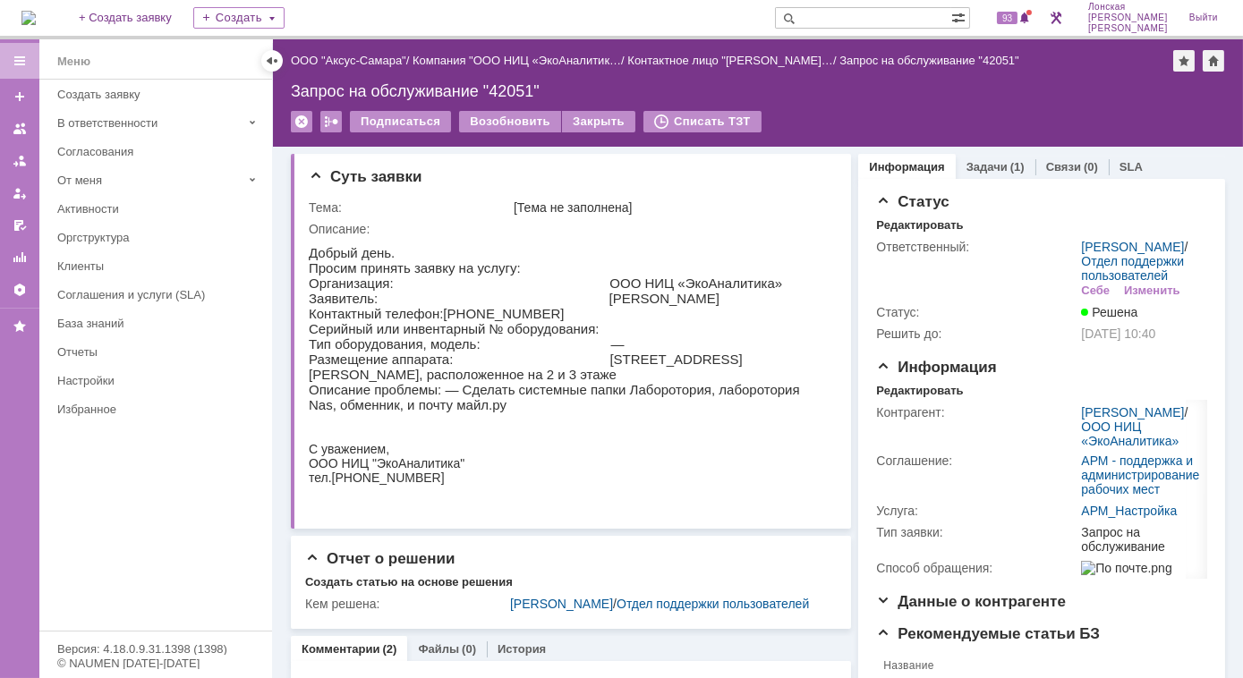
click at [36, 18] on img at bounding box center [28, 18] width 14 height 14
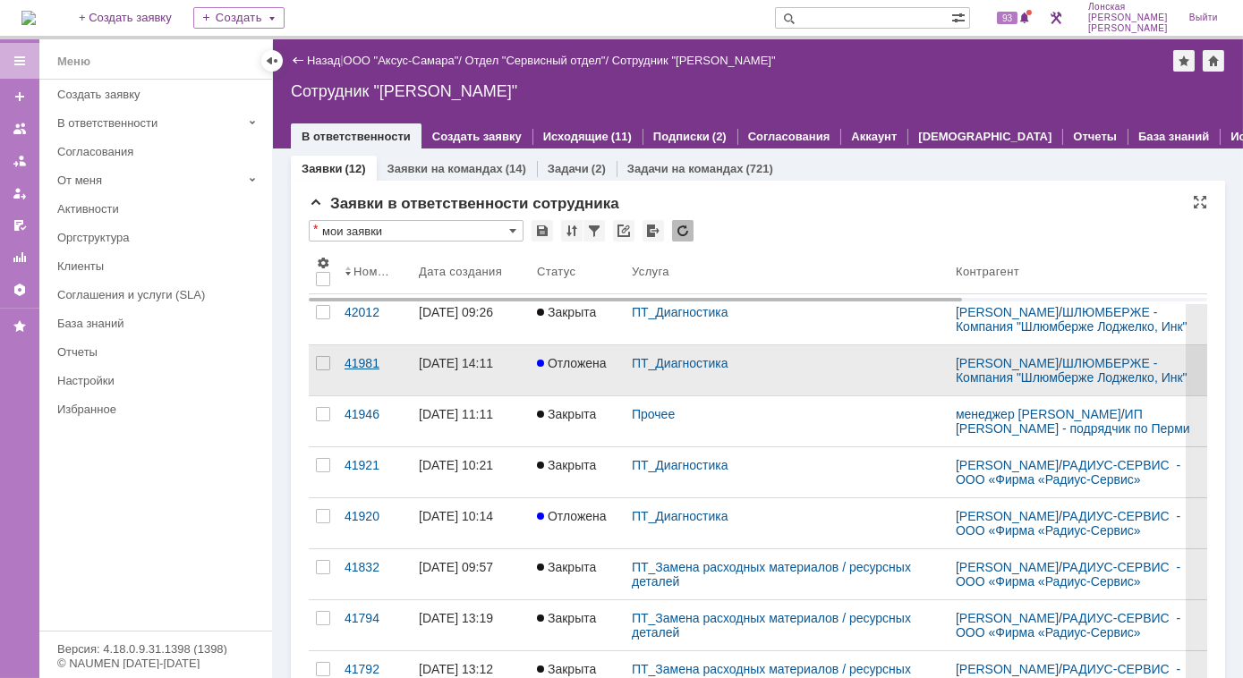
click at [369, 371] on div "41981" at bounding box center [375, 363] width 60 height 14
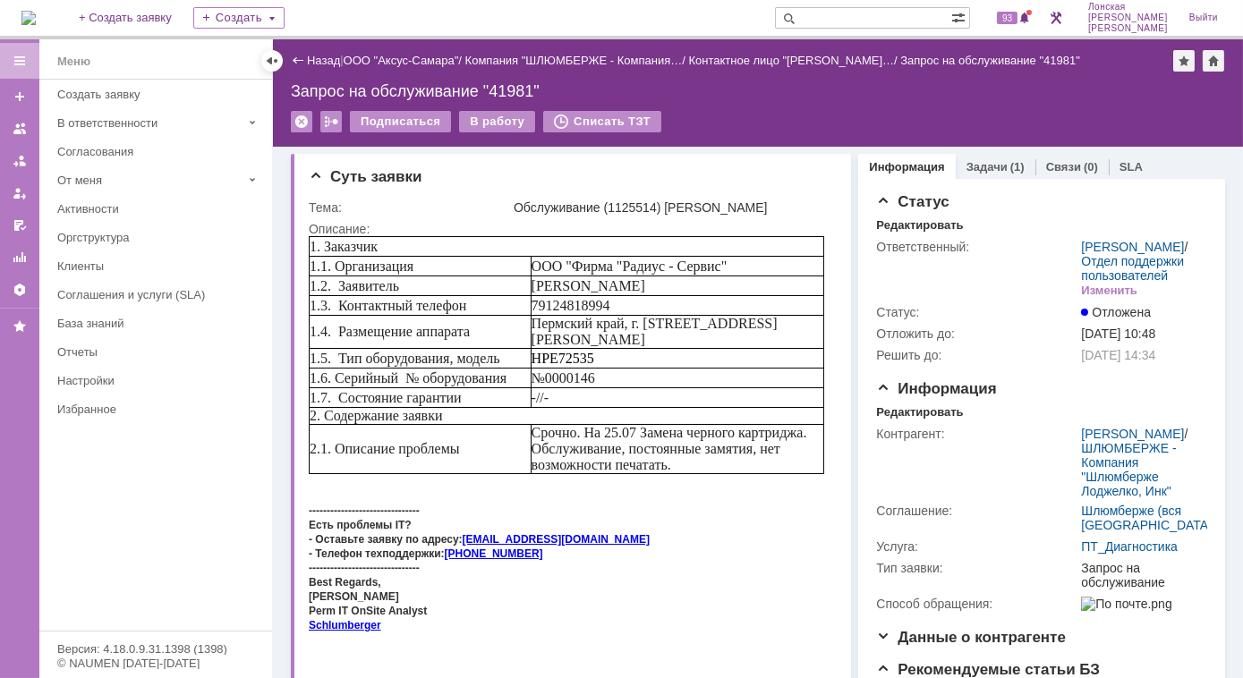
click at [468, 347] on td "1.4. Размещение аппарата" at bounding box center [420, 331] width 222 height 33
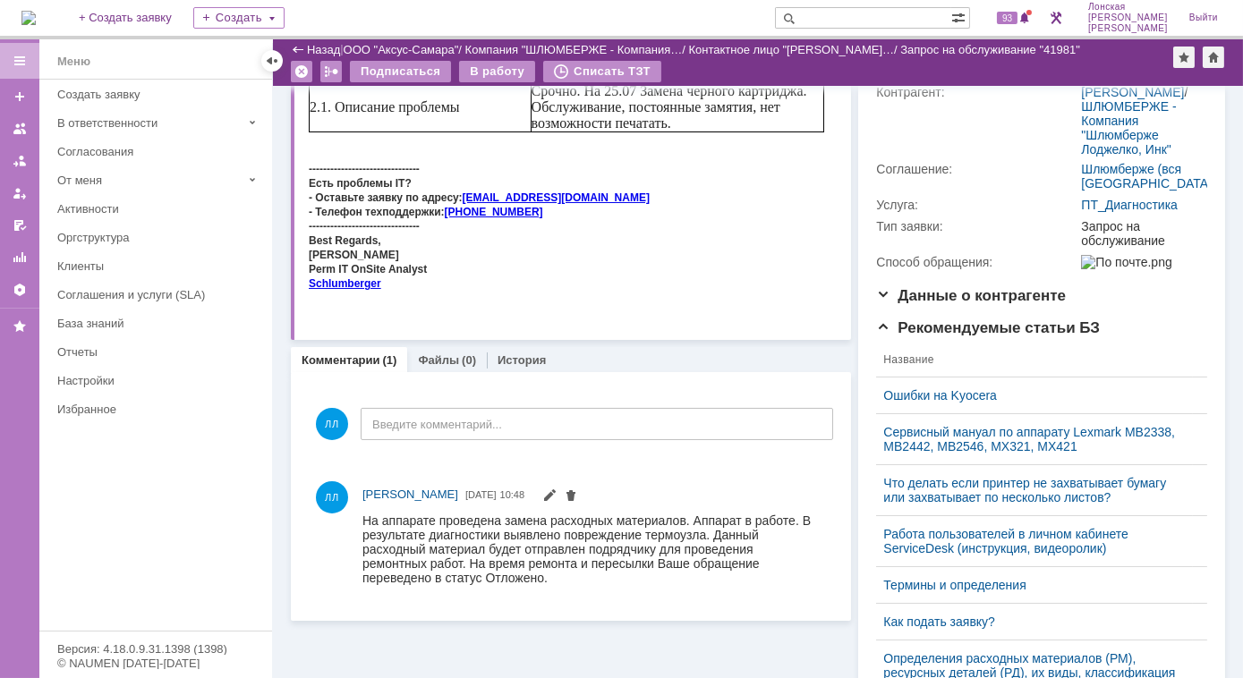
scroll to position [243, 0]
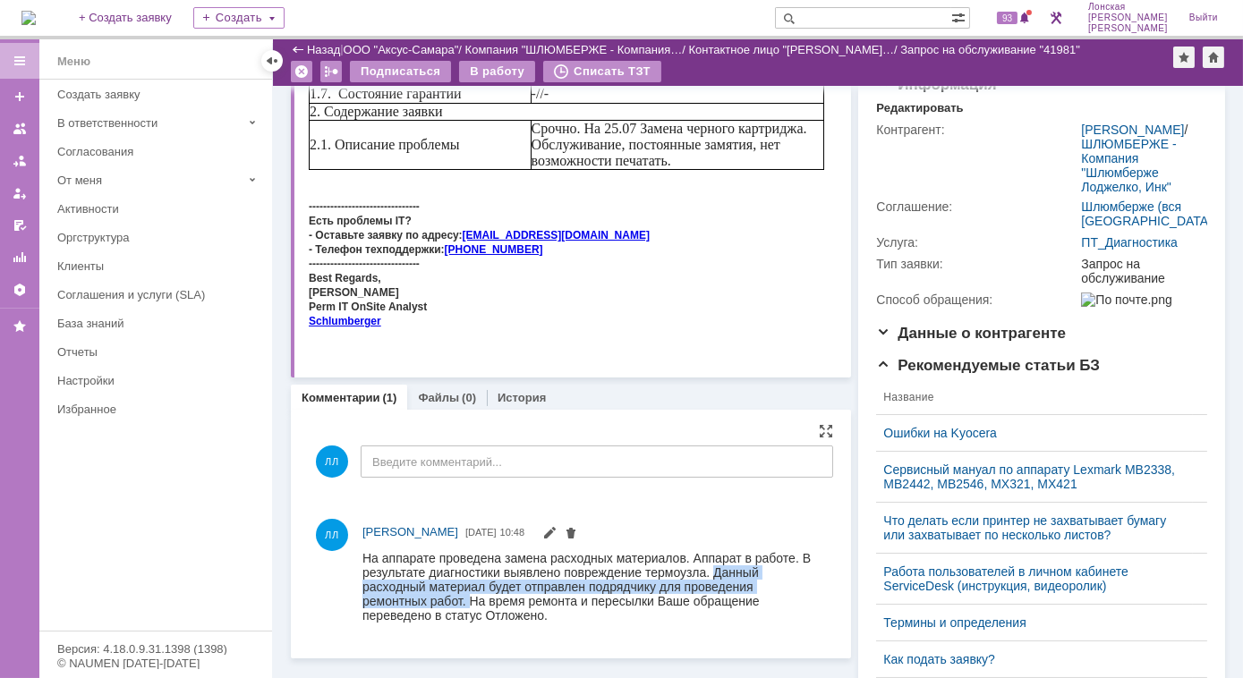
drag, startPoint x: 712, startPoint y: 577, endPoint x: 472, endPoint y: 597, distance: 241.6
click at [472, 597] on div "На аппарате проведена замена расходных материалов. Аппарат в работе. В результа…" at bounding box center [590, 586] width 456 height 72
copy div "Данный расходный материал будет отправлен подрядчику для проведения ремонтных р…"
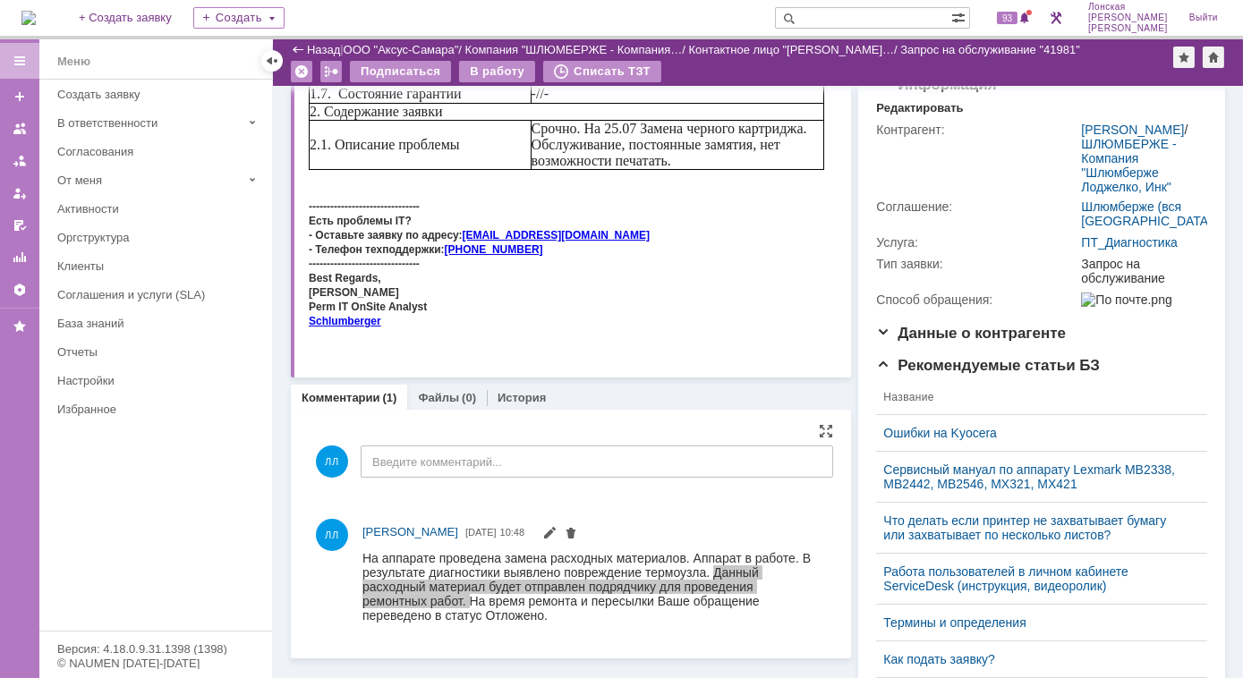
click at [596, 639] on div "[PERSON_NAME] [DATE] 10:48" at bounding box center [571, 575] width 524 height 139
click at [634, 506] on div "[PERSON_NAME] [DATE] 10:48" at bounding box center [571, 575] width 524 height 139
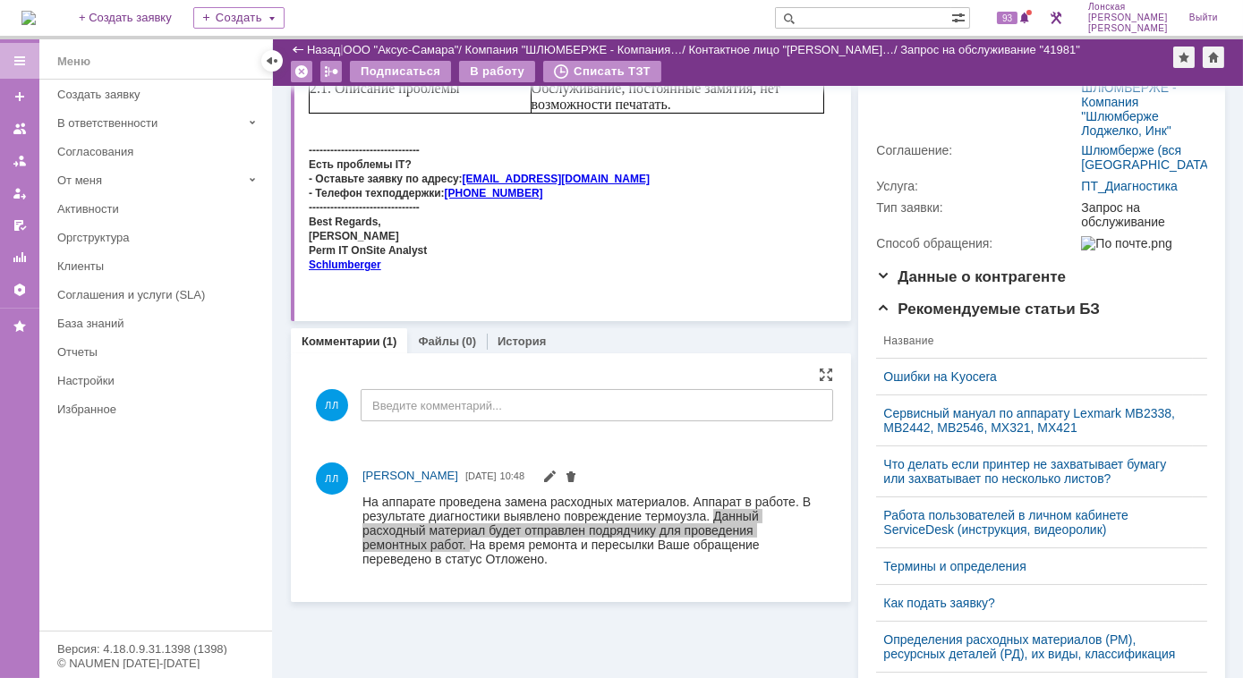
scroll to position [325, 0]
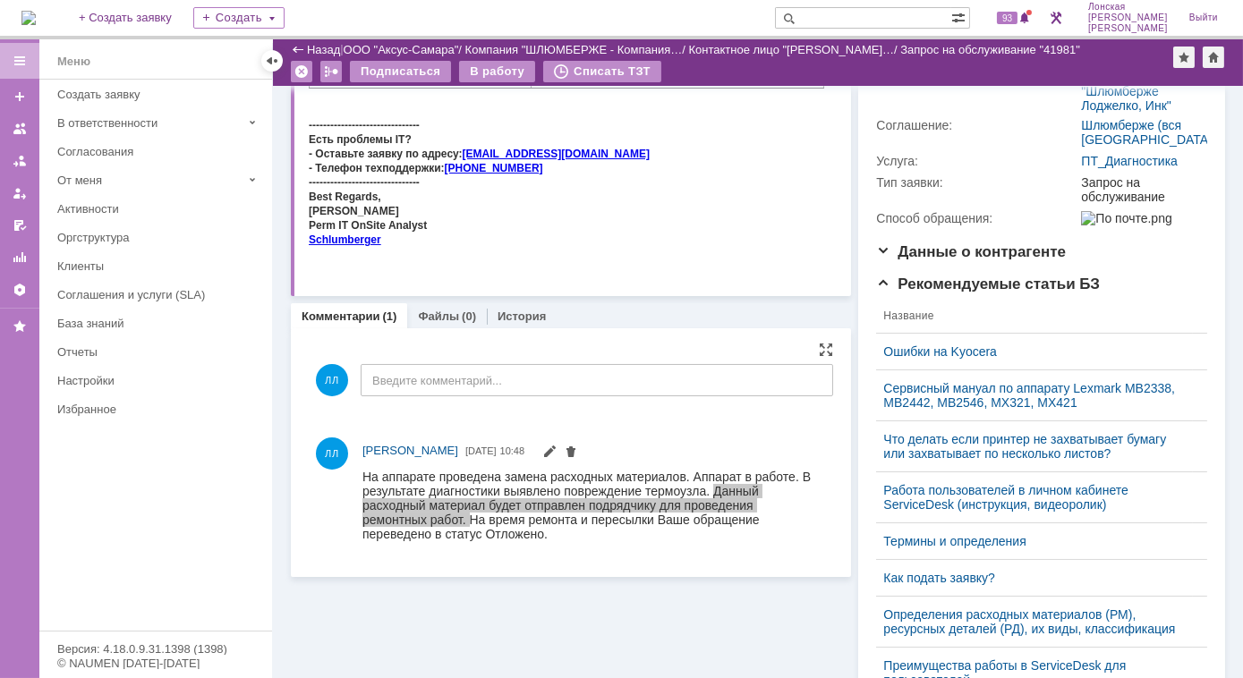
click at [739, 545] on div at bounding box center [594, 507] width 464 height 82
click at [732, 609] on div "Суть заявки Тема: Обслуживание (1125514) [PERSON_NAME] Описание: Комментарии (1…" at bounding box center [571, 381] width 560 height 1240
click at [691, 559] on div "[PERSON_NAME] [DATE] 10:48" at bounding box center [571, 493] width 524 height 139
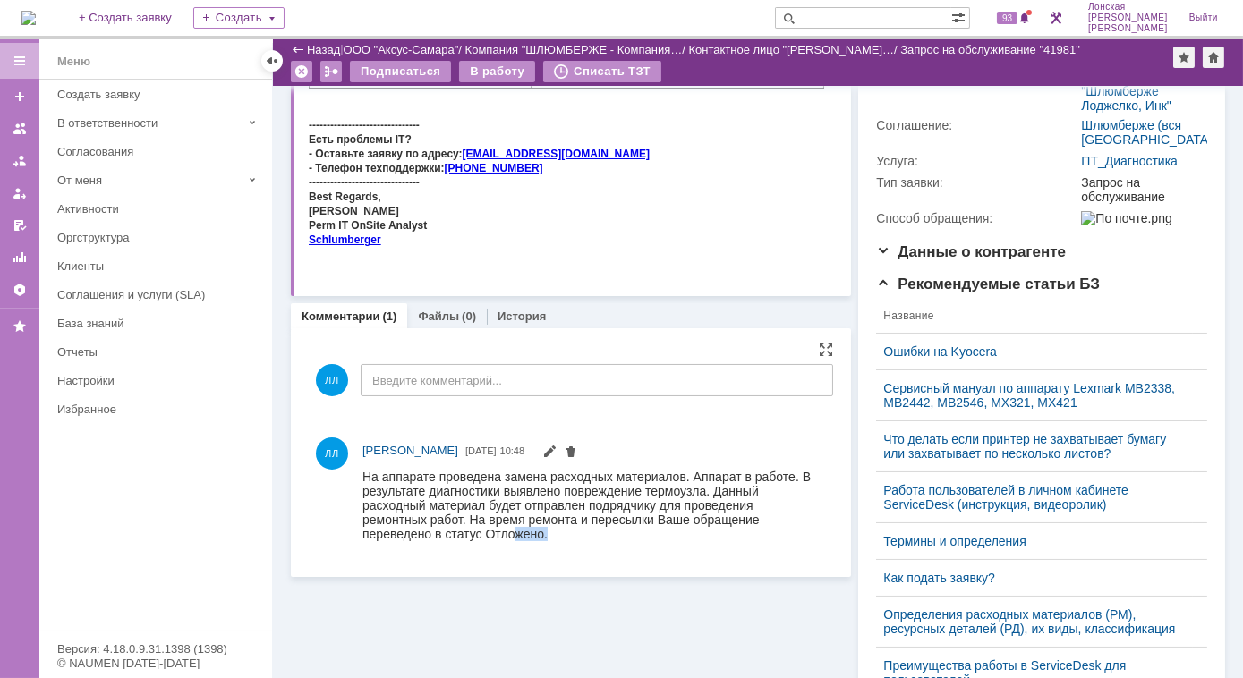
drag, startPoint x: 511, startPoint y: 547, endPoint x: 509, endPoint y: 563, distance: 16.2
click at [509, 541] on html "На аппарате проведена замена расходных материалов. Аппарат в работе. В результа…" at bounding box center [590, 505] width 456 height 72
drag, startPoint x: 509, startPoint y: 563, endPoint x: 409, endPoint y: 518, distance: 109.8
click at [412, 518] on div "На аппарате проведена замена расходных материалов. Аппарат в работе. В результа…" at bounding box center [590, 505] width 456 height 72
drag, startPoint x: 47, startPoint y: 49, endPoint x: 264, endPoint y: 501, distance: 501.2
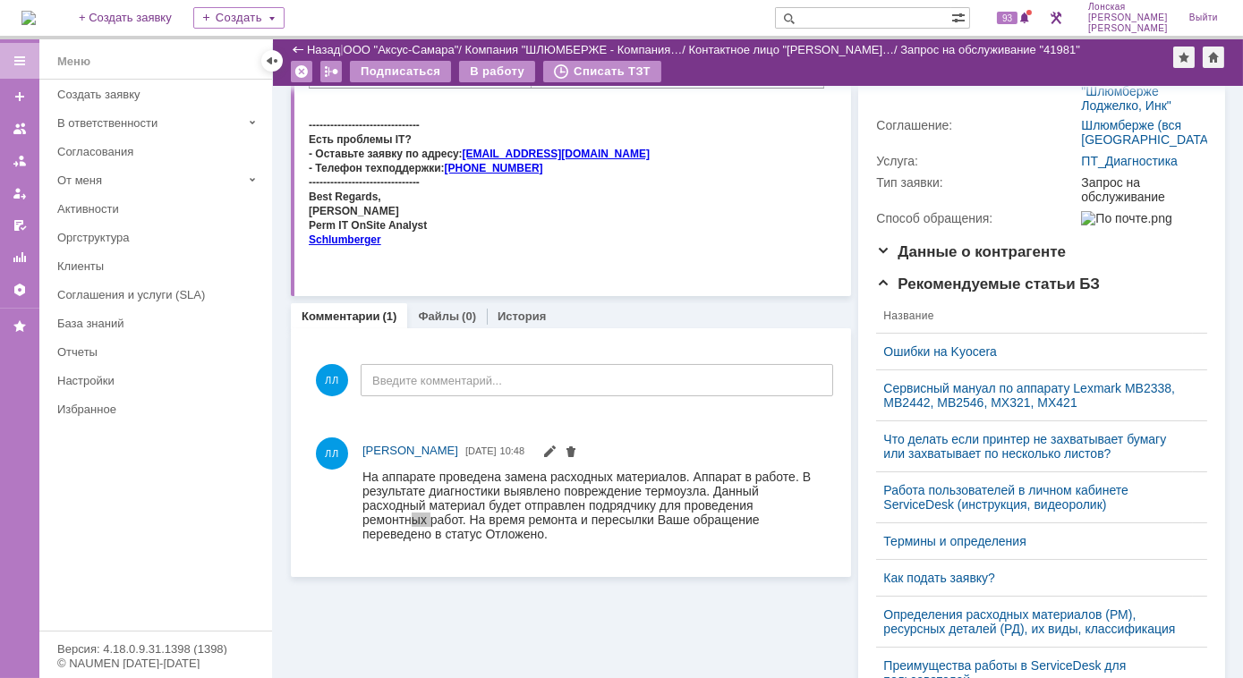
click at [264, 501] on div "Меню Создать заявку В ответственности Согласования От меня Активности Оргструкт…" at bounding box center [155, 355] width 233 height 551
click at [485, 435] on div "[PERSON_NAME] [DATE] 10:48" at bounding box center [571, 493] width 524 height 124
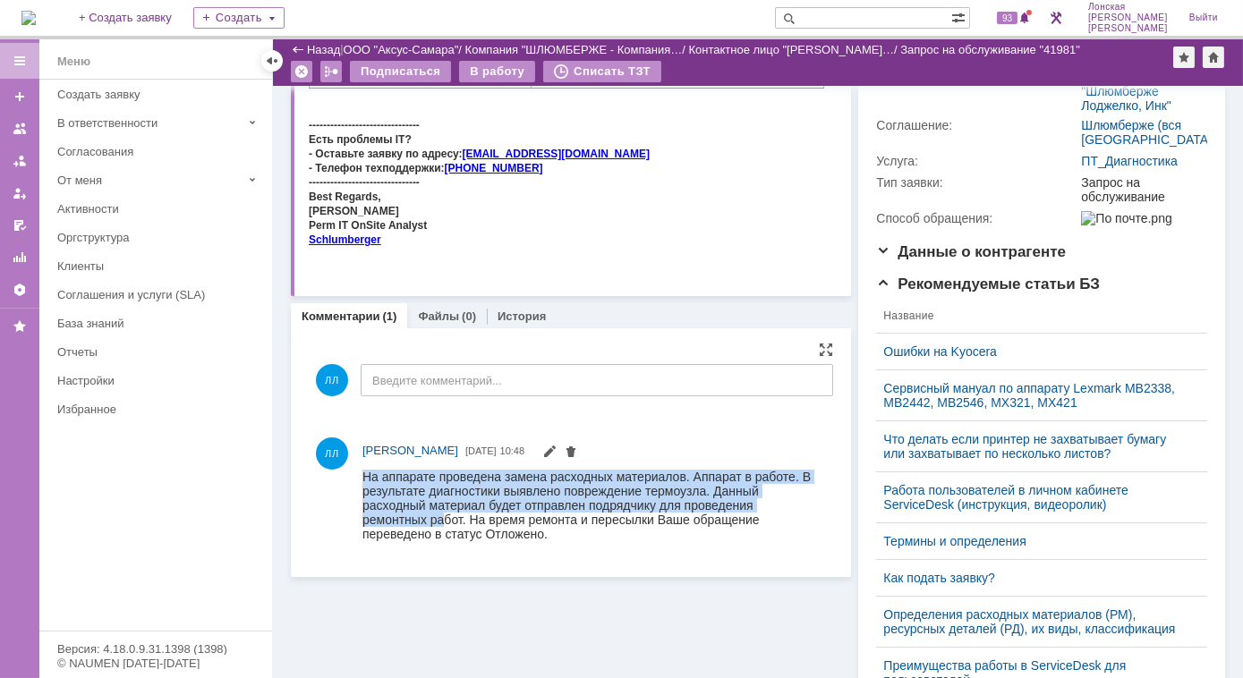
drag, startPoint x: 443, startPoint y: 514, endPoint x: 316, endPoint y: 571, distance: 139.4
click at [362, 541] on html "На аппарате проведена замена расходных материалов. Аппарат в работе. В результа…" at bounding box center [590, 505] width 456 height 72
drag, startPoint x: 541, startPoint y: 537, endPoint x: 301, endPoint y: 465, distance: 251.2
click at [362, 469] on html "На аппарате проведена замена расходных материалов. Аппарат в работе. В результа…" at bounding box center [590, 505] width 456 height 72
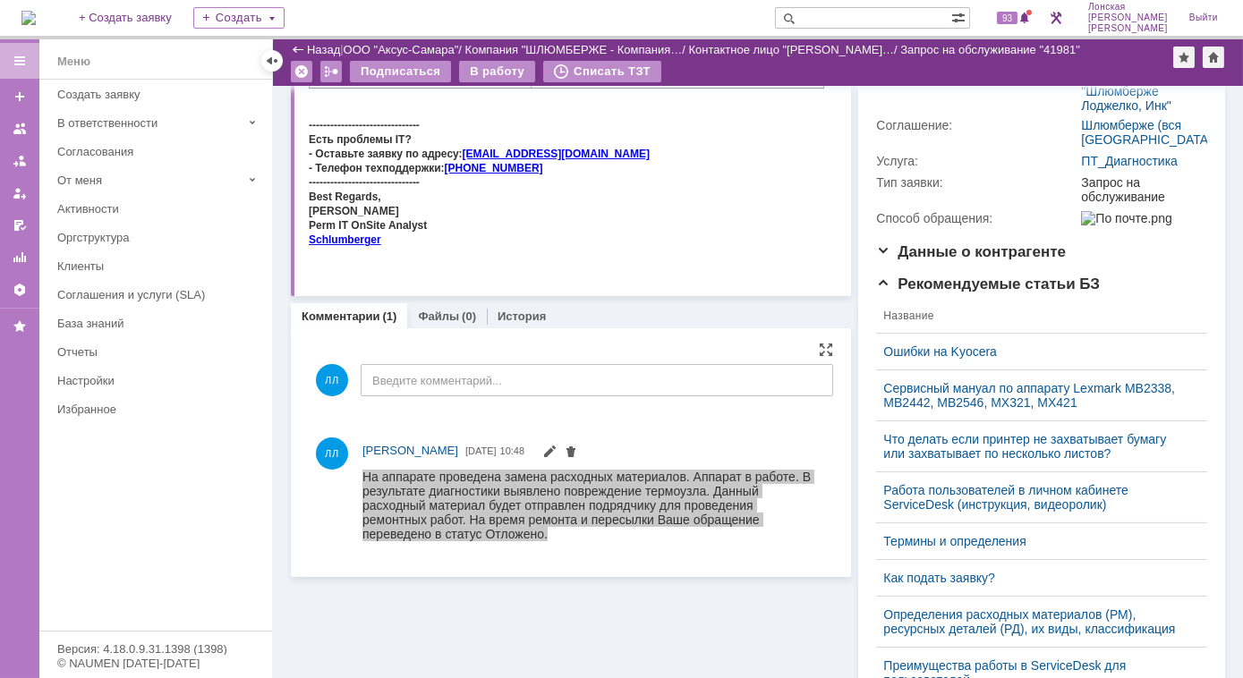
click at [586, 552] on div "[PERSON_NAME] [DATE] 10:48" at bounding box center [571, 493] width 524 height 124
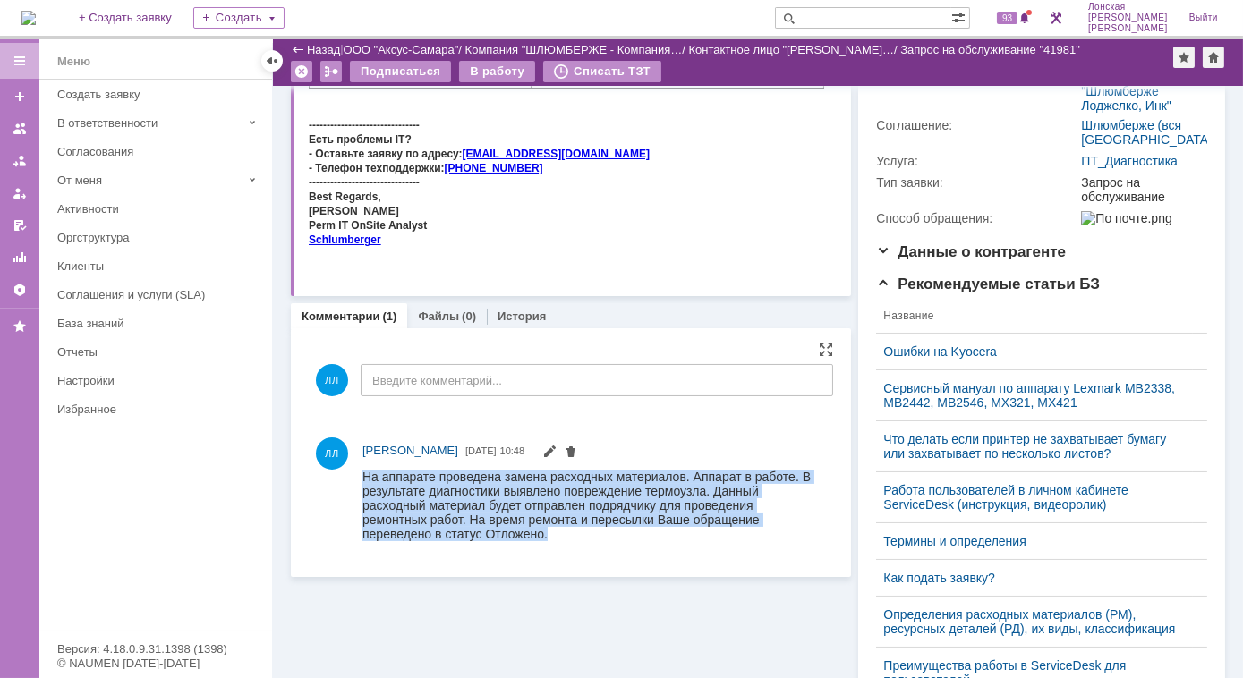
click at [558, 538] on div "На аппарате проведена замена расходных материалов. Аппарат в работе. В результа…" at bounding box center [590, 505] width 456 height 72
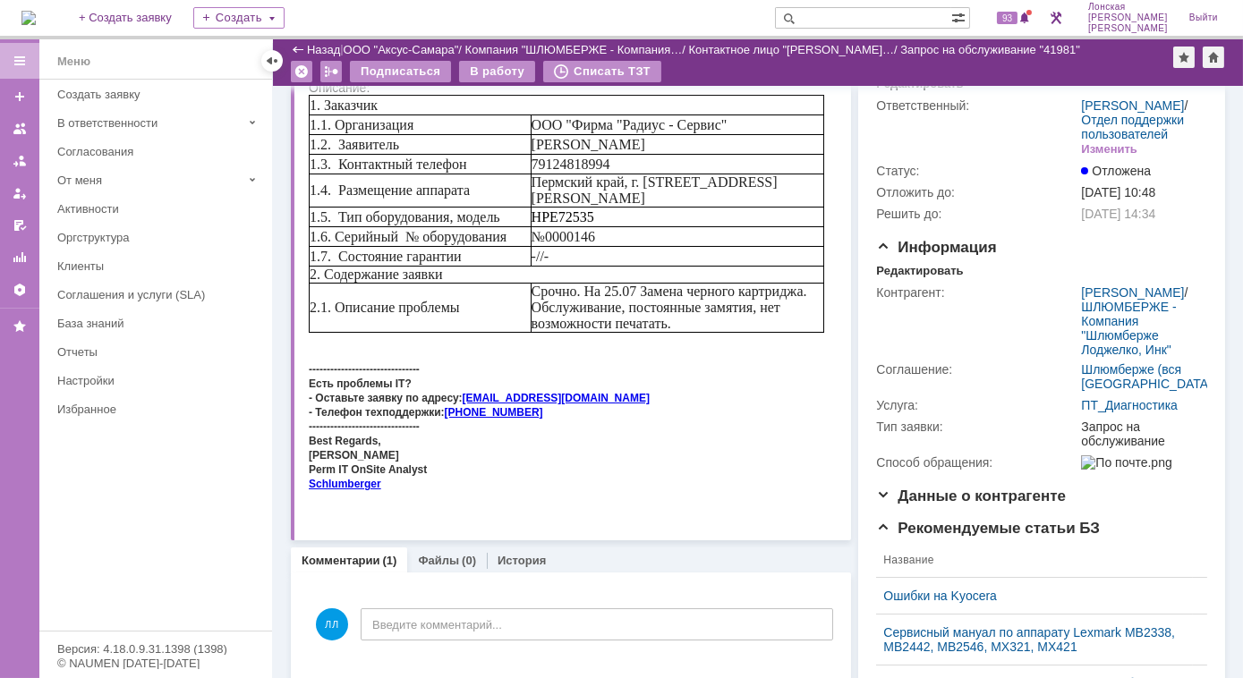
scroll to position [0, 0]
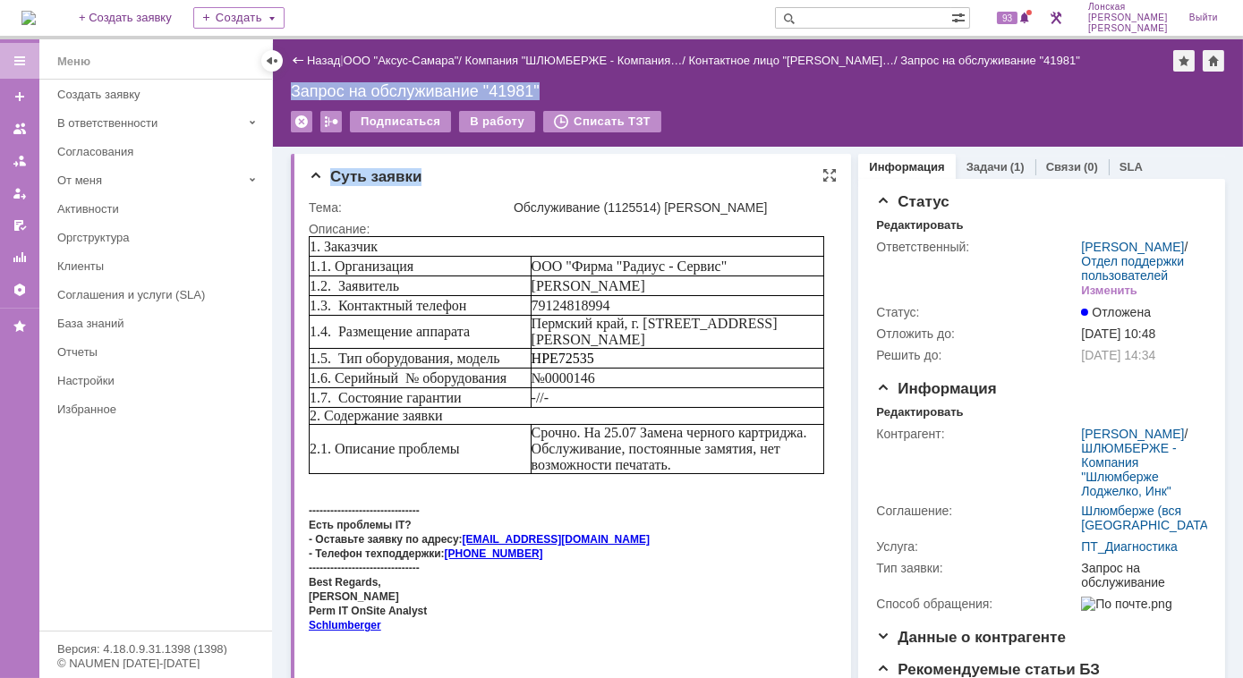
drag, startPoint x: 279, startPoint y: 76, endPoint x: 476, endPoint y: 170, distance: 218.2
click at [476, 170] on div "Назад | ООО "Аксус-Самара" / Компания "ШЛЮМБЕРЖЕ - Компания… / Контактное лицо …" at bounding box center [758, 358] width 970 height 639
click at [712, 531] on div "Есть проблемы IT?" at bounding box center [566, 523] width 516 height 14
click at [850, 111] on div "Подписаться В работу Списать ТЗТ" at bounding box center [758, 130] width 934 height 38
drag, startPoint x: 560, startPoint y: 927, endPoint x: 328, endPoint y: 173, distance: 789.5
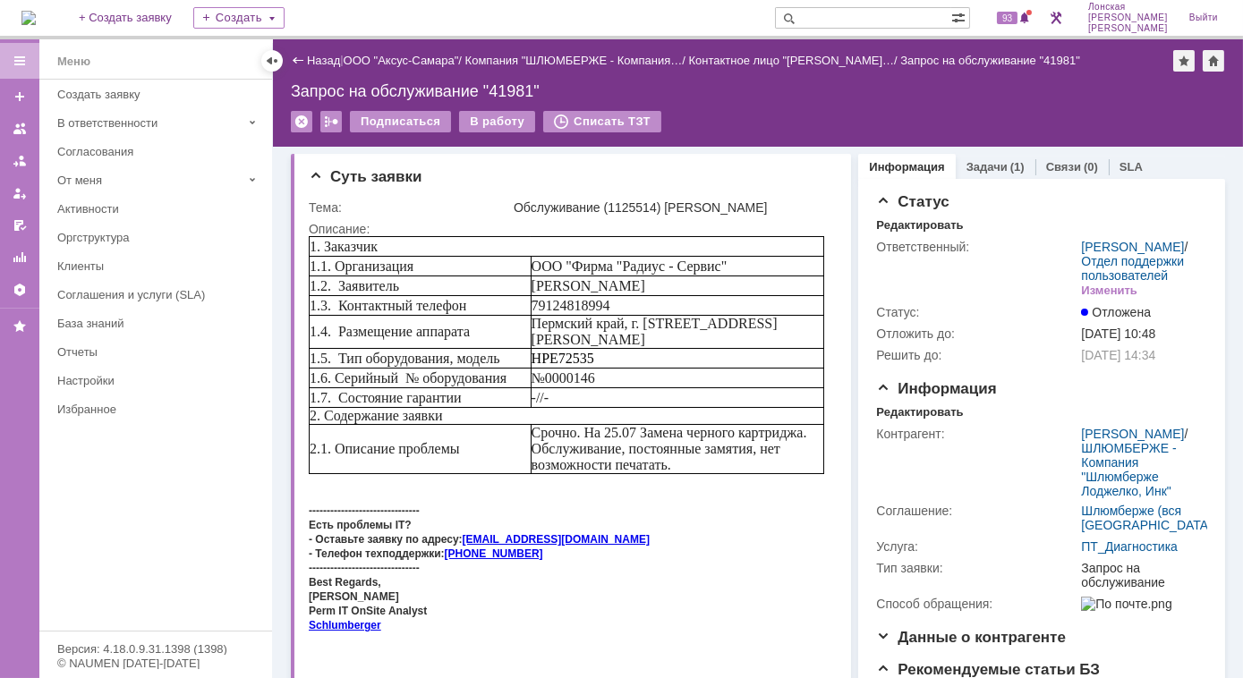
click at [788, 84] on div "Запрос на обслуживание "41981"" at bounding box center [758, 91] width 934 height 18
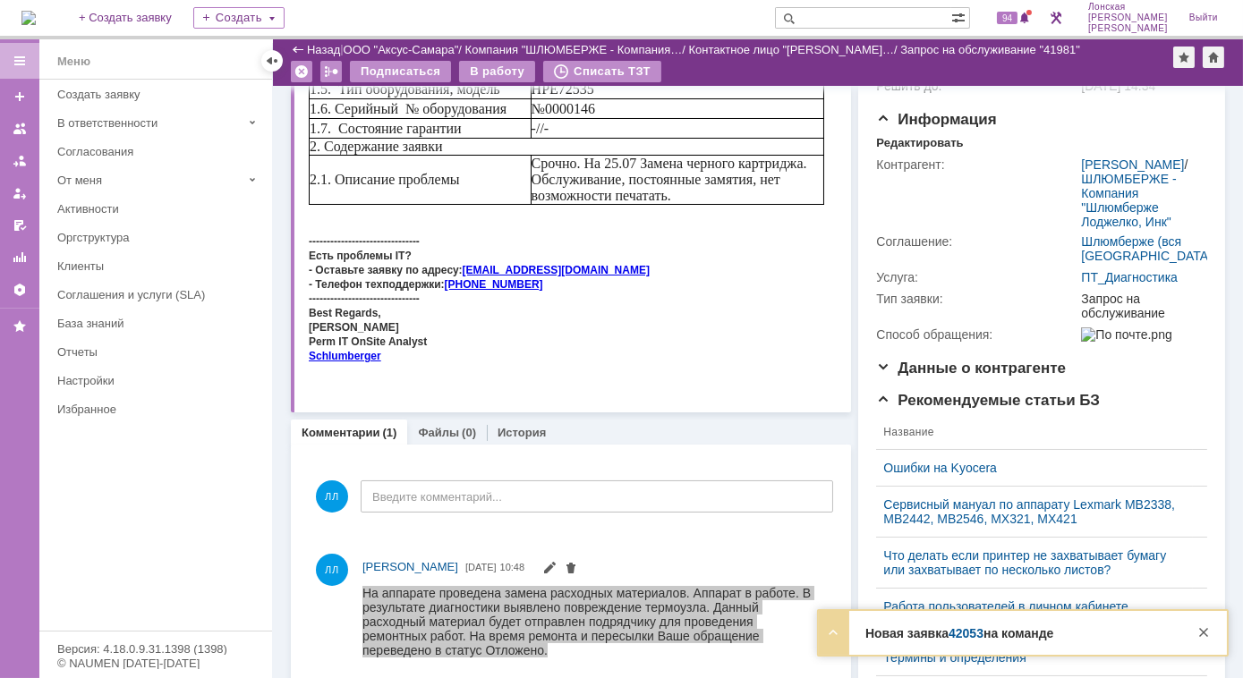
scroll to position [243, 0]
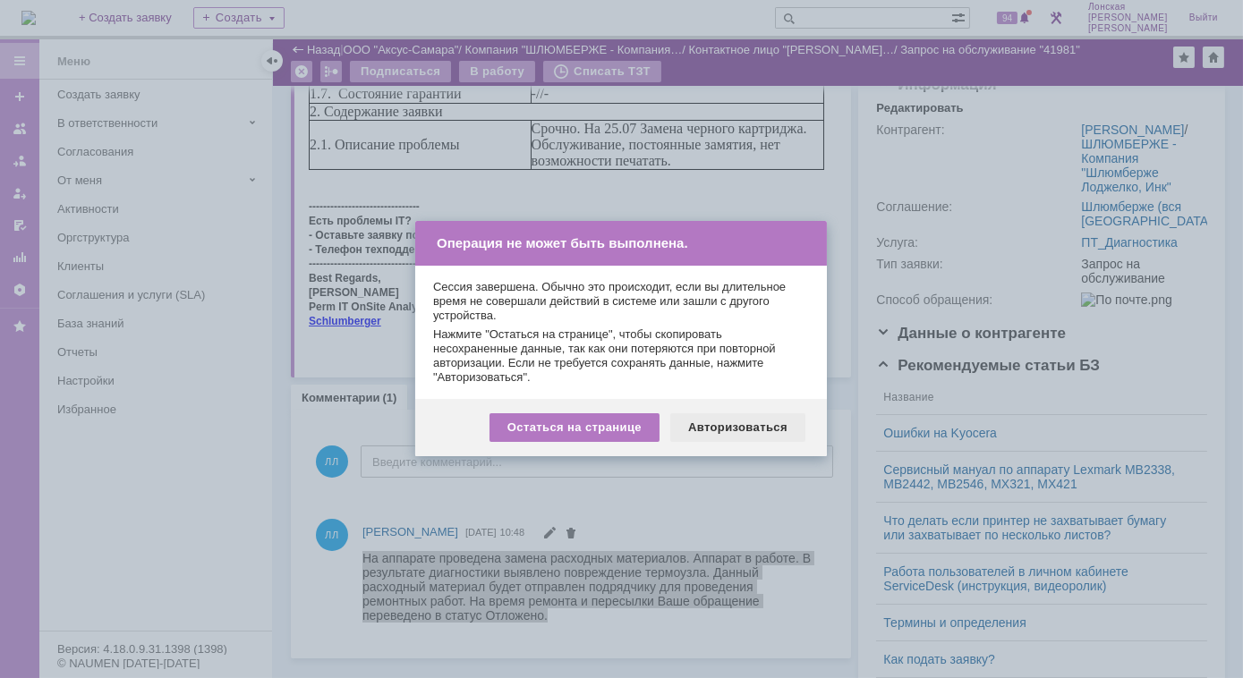
click at [725, 424] on div "Авторизоваться" at bounding box center [737, 427] width 135 height 29
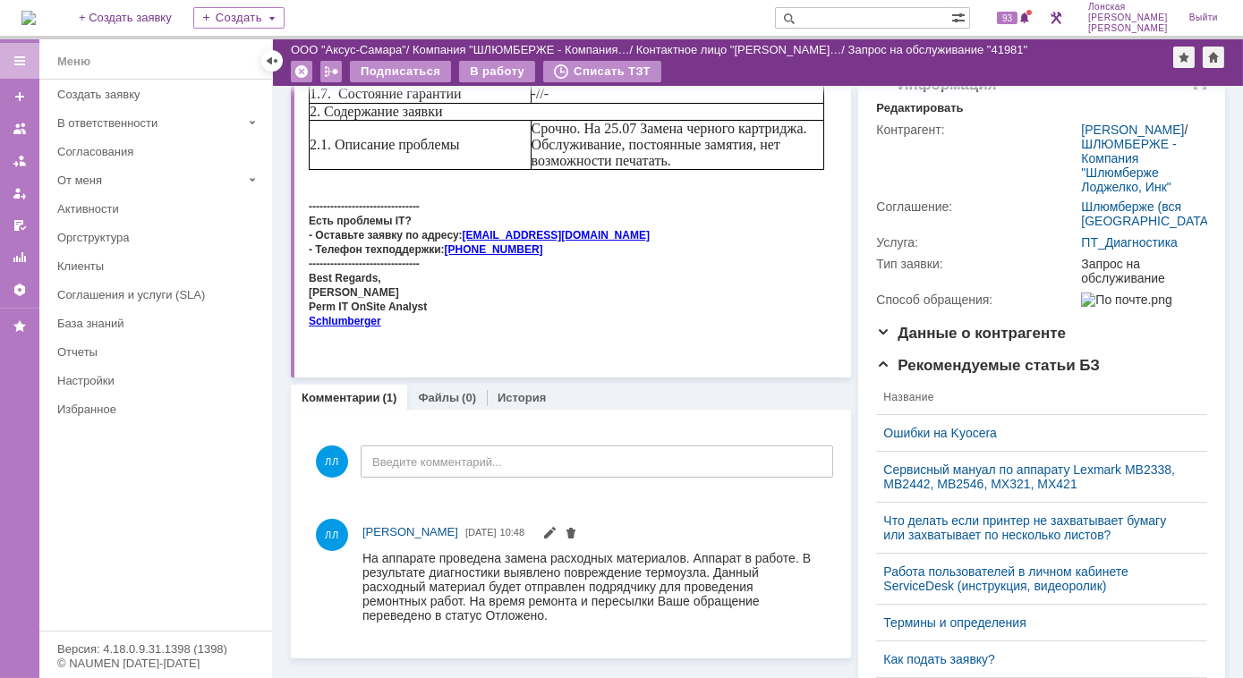
scroll to position [81, 0]
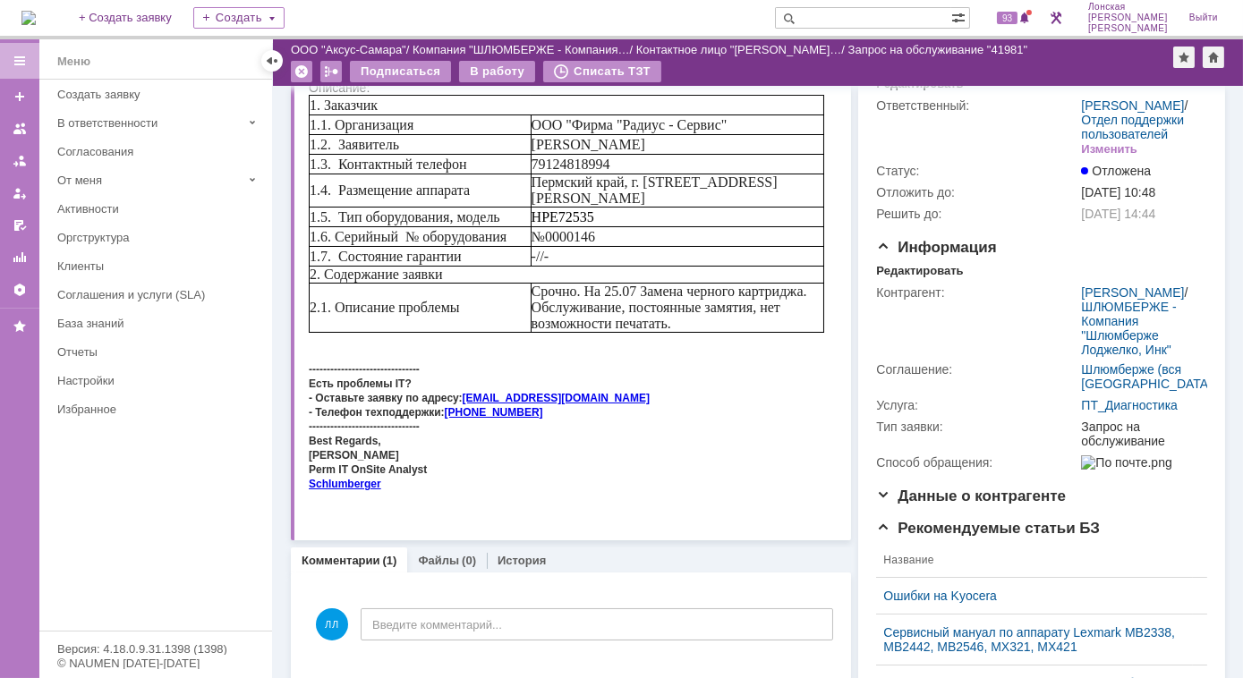
click at [848, 11] on input "text" at bounding box center [863, 17] width 176 height 21
type input "41920"
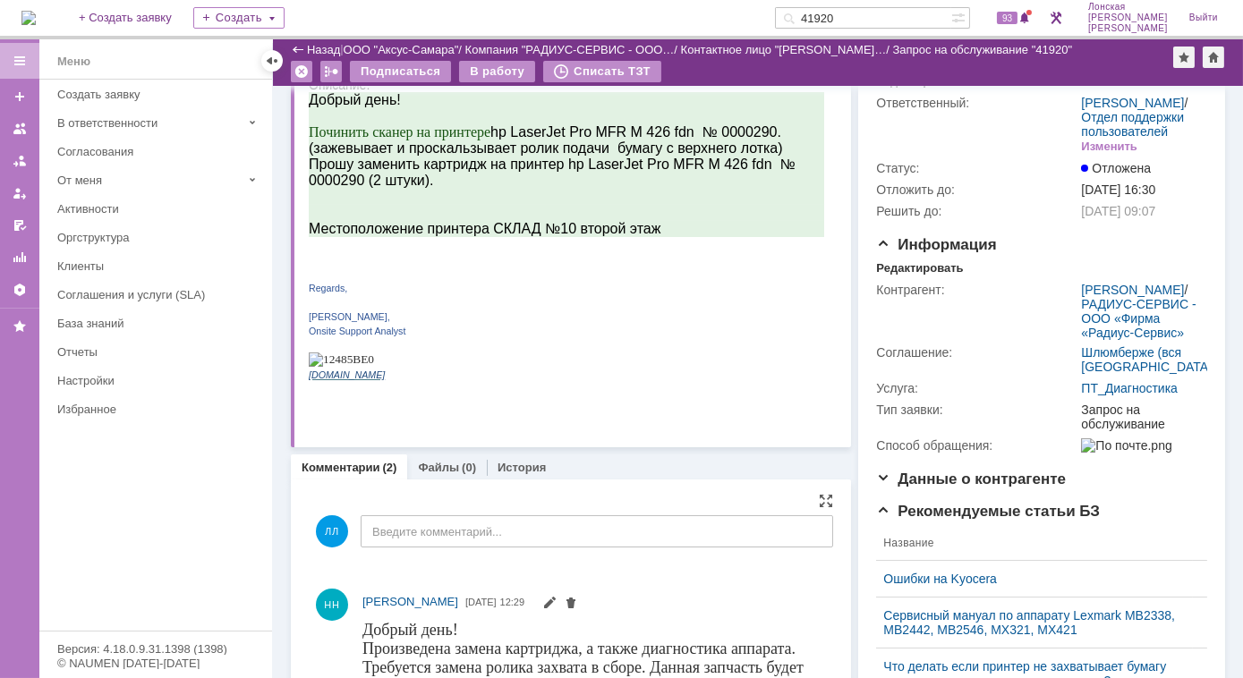
scroll to position [81, 0]
